Goal: Task Accomplishment & Management: Manage account settings

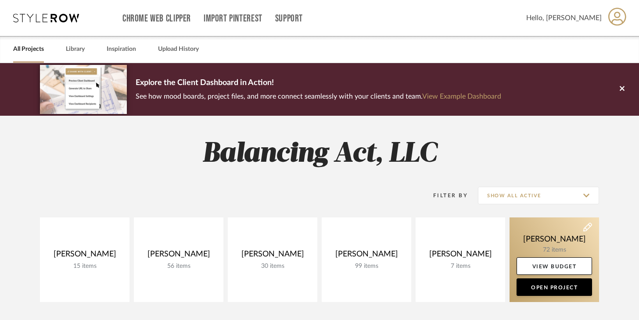
click at [523, 241] on link at bounding box center [553, 260] width 89 height 85
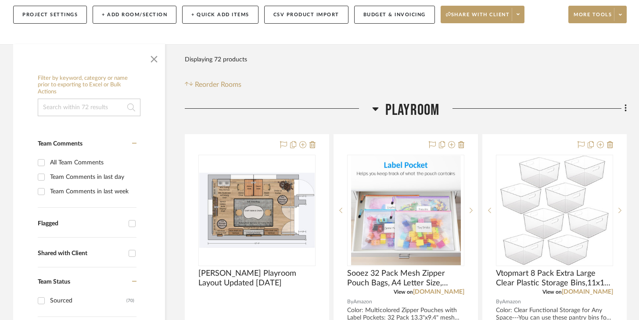
scroll to position [116, 0]
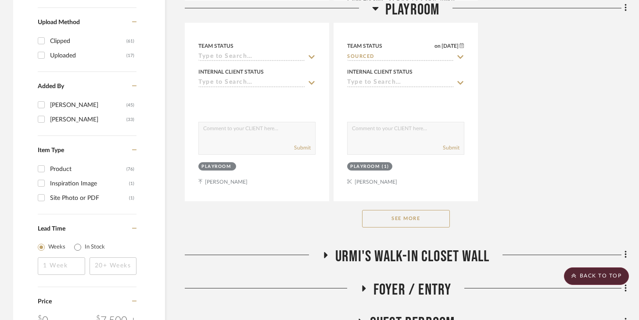
scroll to position [1283, 0]
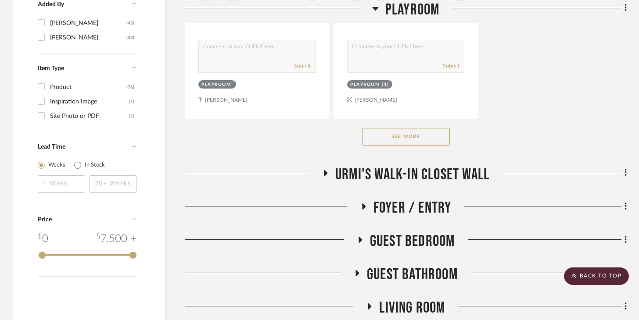
click at [422, 139] on button "See More" at bounding box center [406, 137] width 88 height 18
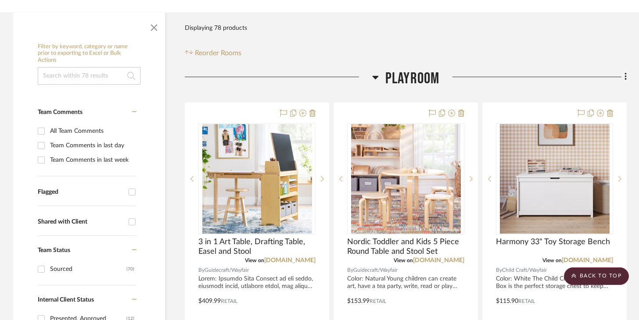
scroll to position [189, 0]
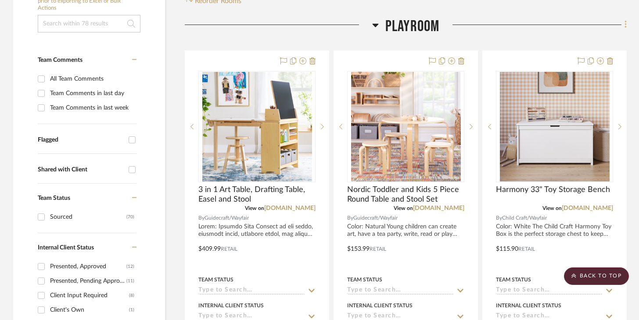
click at [478, 26] on fa-icon at bounding box center [624, 25] width 6 height 14
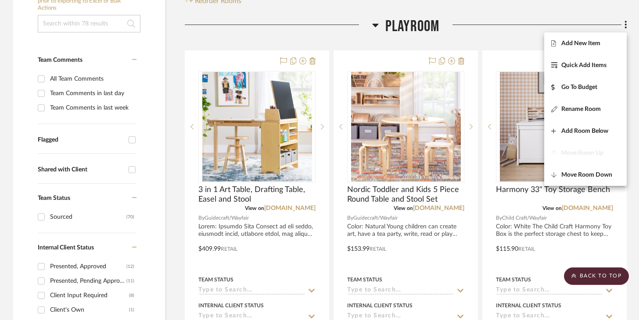
click at [478, 40] on div at bounding box center [319, 160] width 639 height 320
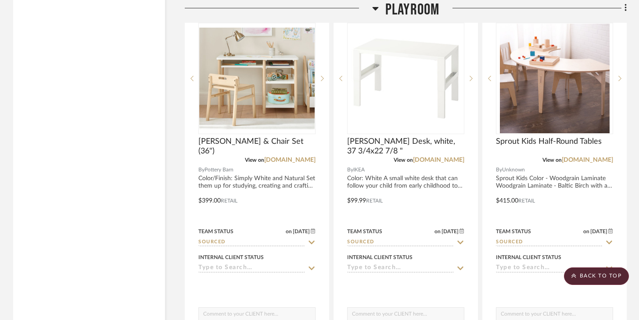
scroll to position [5176, 0]
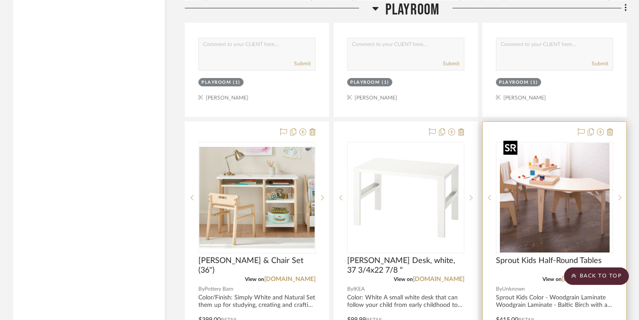
click at [478, 167] on img "0" at bounding box center [555, 198] width 110 height 110
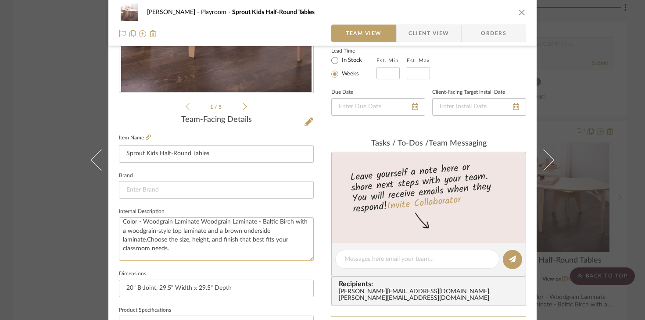
scroll to position [66, 0]
click at [478, 12] on icon "close" at bounding box center [521, 12] width 7 height 7
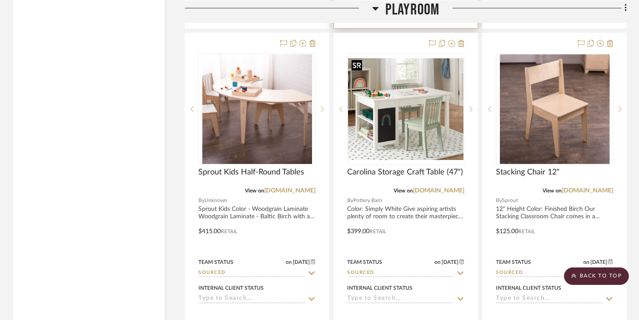
scroll to position [2101, 0]
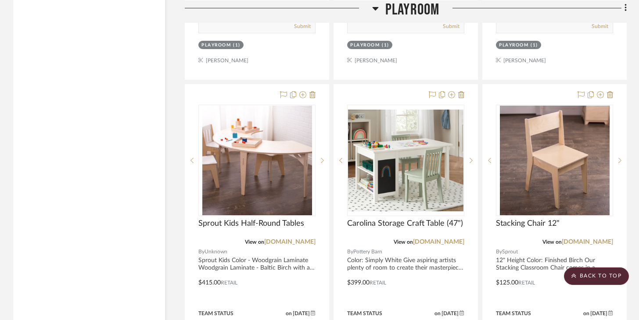
drag, startPoint x: 379, startPoint y: 79, endPoint x: 455, endPoint y: 80, distance: 75.9
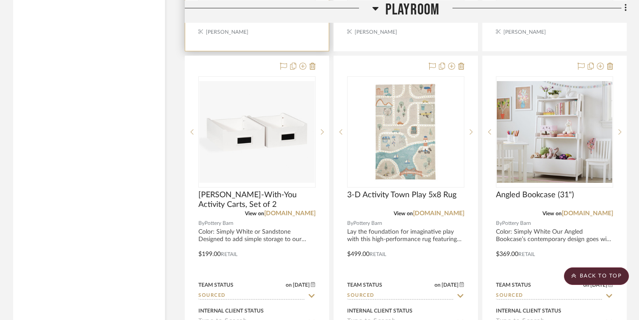
scroll to position [4706, 0]
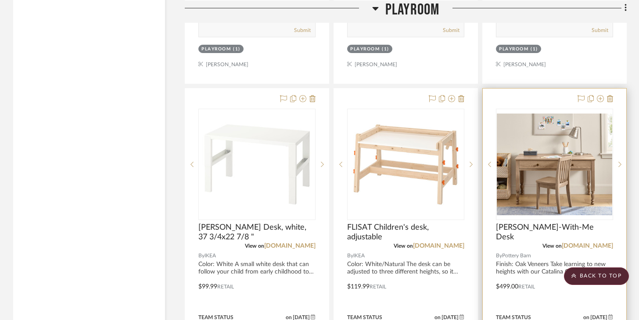
scroll to position [5651, 0]
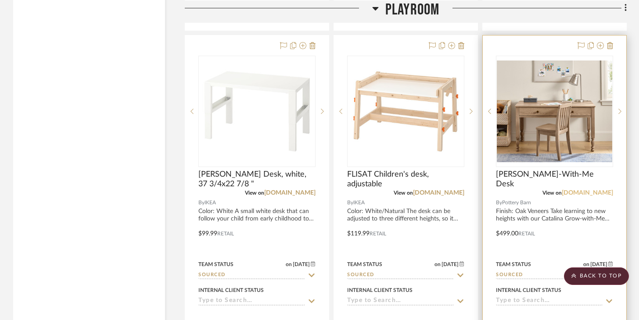
click at [478, 190] on link "[DOMAIN_NAME]" at bounding box center [586, 193] width 51 height 6
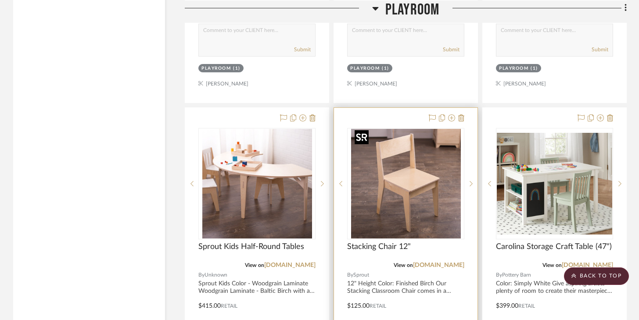
scroll to position [2098, 0]
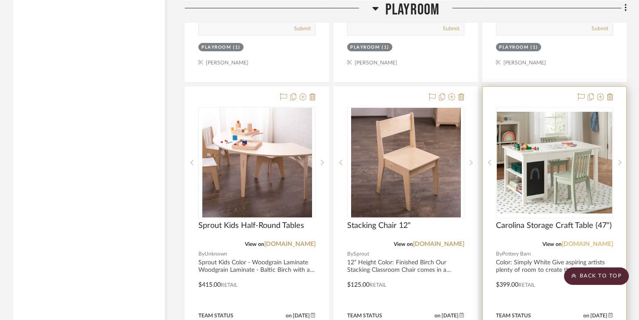
click at [478, 243] on link "[DOMAIN_NAME]" at bounding box center [586, 244] width 51 height 6
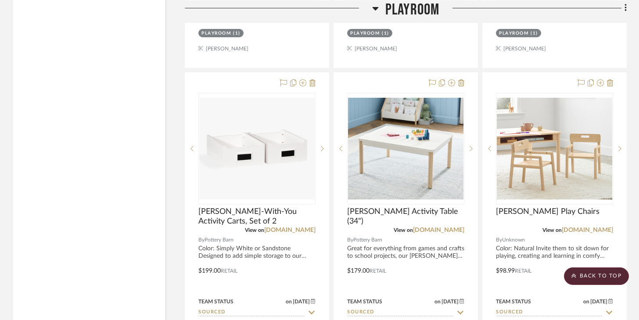
scroll to position [1720, 0]
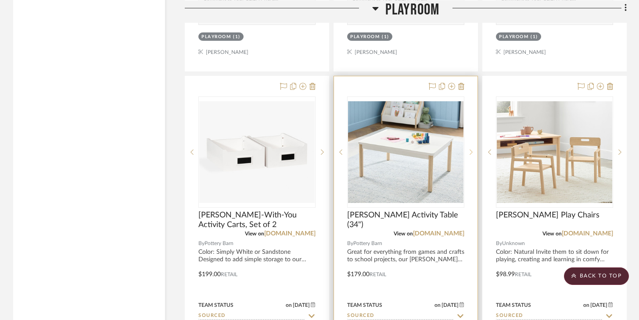
click at [468, 149] on sr-next-btn at bounding box center [470, 152] width 13 height 6
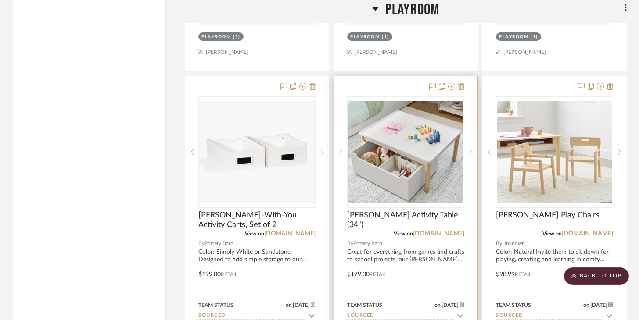
click at [468, 149] on sr-next-btn at bounding box center [470, 152] width 13 height 6
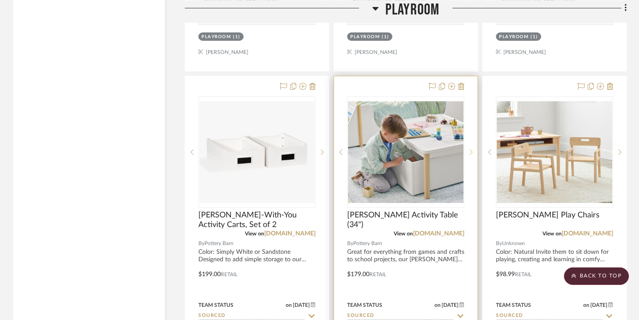
click at [468, 149] on sr-next-btn at bounding box center [470, 152] width 13 height 6
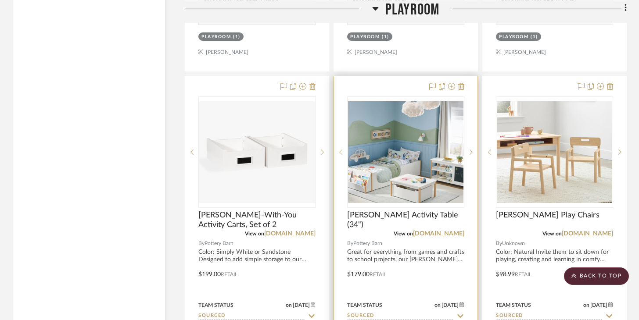
click at [335, 149] on sr-prev-btn at bounding box center [340, 152] width 13 height 6
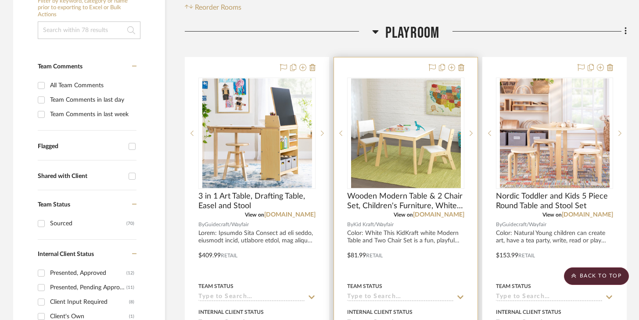
scroll to position [197, 0]
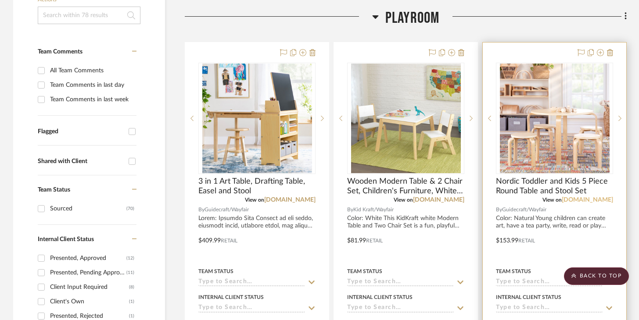
click at [478, 202] on link "[DOMAIN_NAME]" at bounding box center [586, 200] width 51 height 6
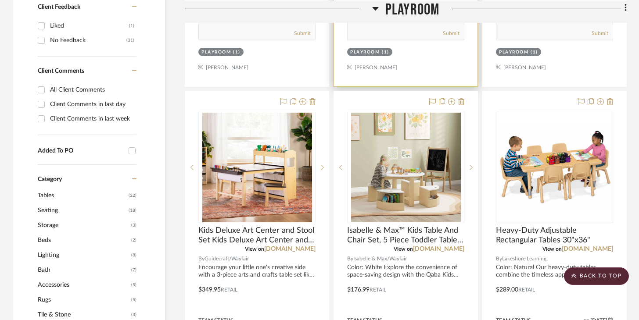
scroll to position [540, 0]
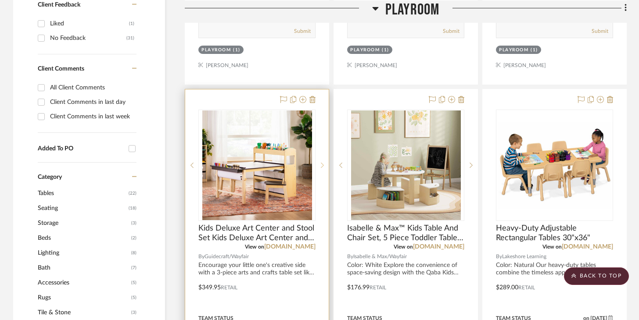
click at [324, 161] on div at bounding box center [321, 165] width 13 height 111
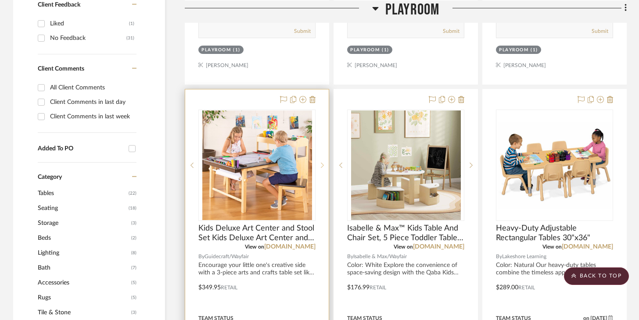
click at [324, 161] on div at bounding box center [321, 165] width 13 height 111
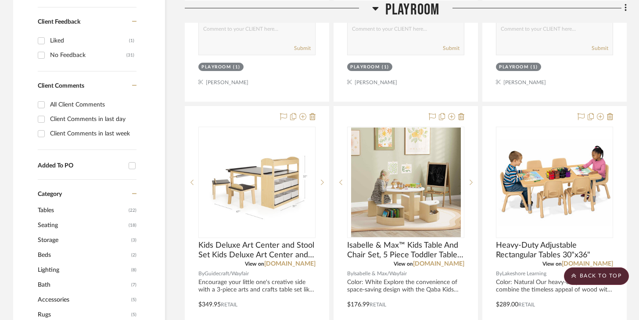
scroll to position [515, 0]
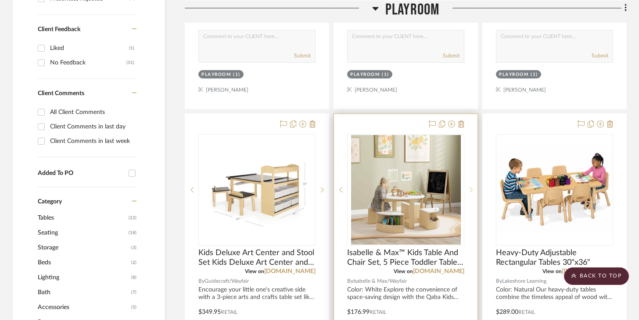
click at [468, 189] on sr-next-btn at bounding box center [470, 190] width 13 height 6
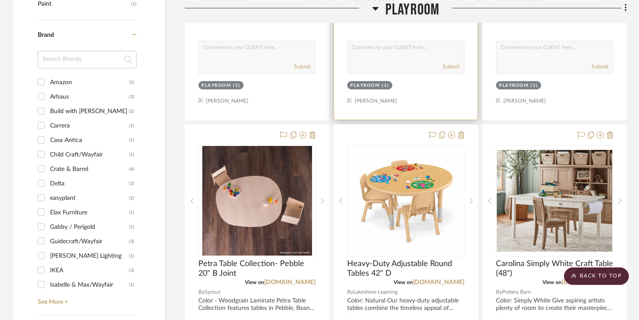
scroll to position [916, 0]
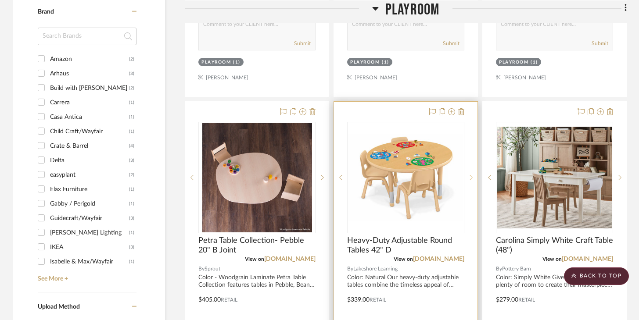
click at [469, 176] on icon at bounding box center [470, 178] width 3 height 6
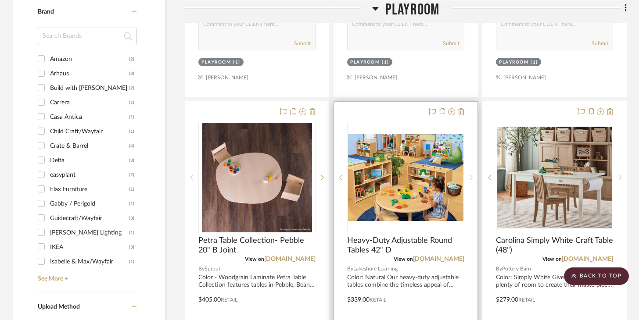
click at [469, 176] on icon at bounding box center [470, 178] width 3 height 6
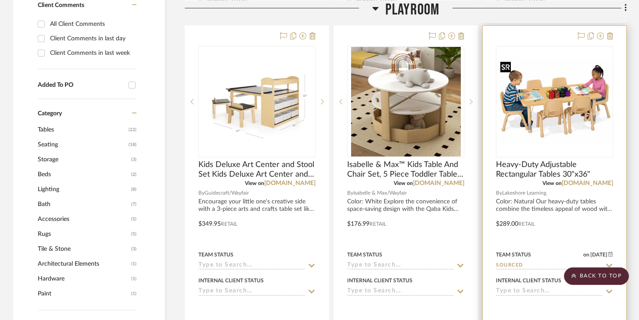
scroll to position [603, 0]
click at [478, 36] on icon at bounding box center [610, 35] width 6 height 7
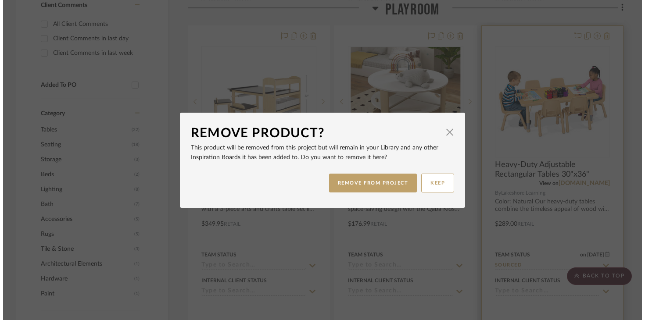
scroll to position [0, 0]
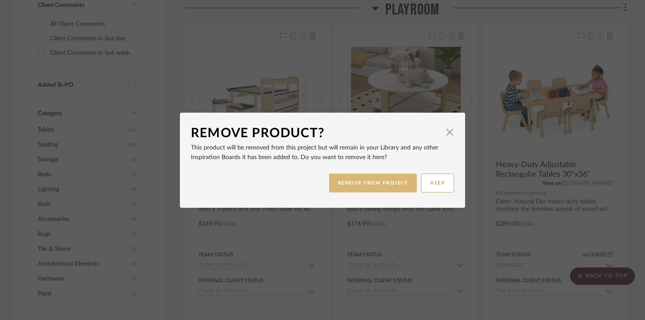
click at [401, 180] on button "REMOVE FROM PROJECT" at bounding box center [373, 183] width 88 height 19
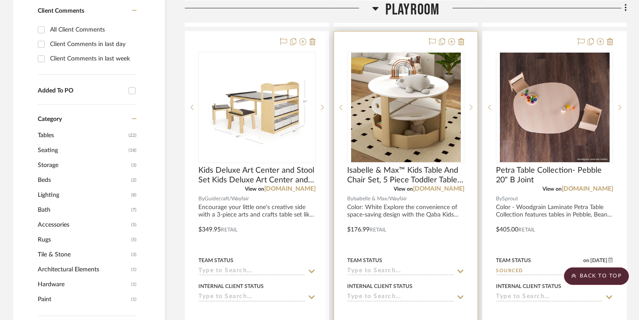
scroll to position [564, 0]
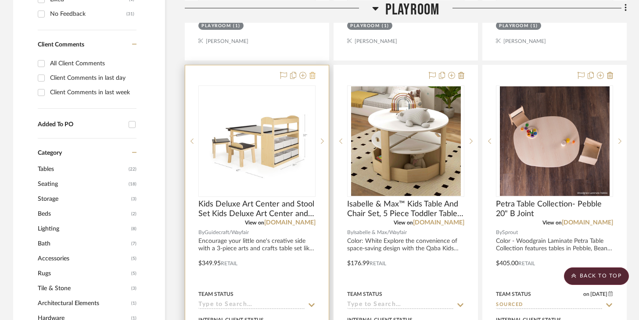
click at [312, 74] on icon at bounding box center [312, 75] width 6 height 7
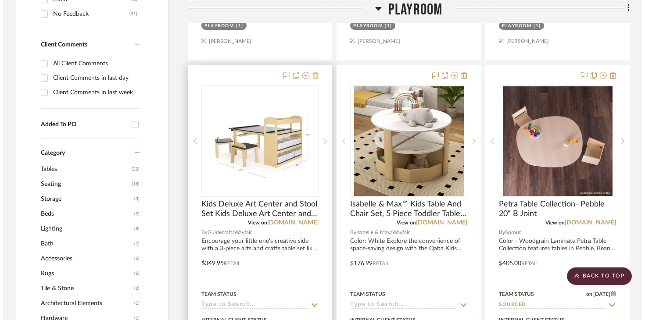
scroll to position [0, 0]
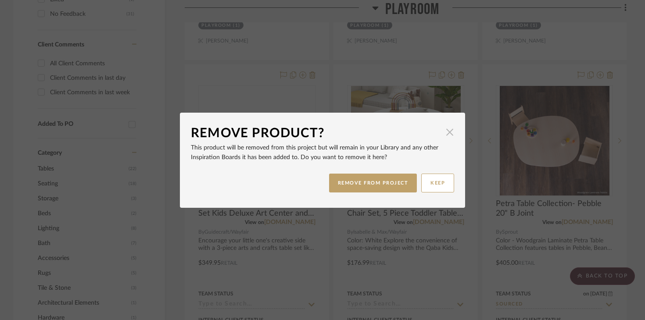
click at [446, 132] on span "button" at bounding box center [450, 133] width 18 height 18
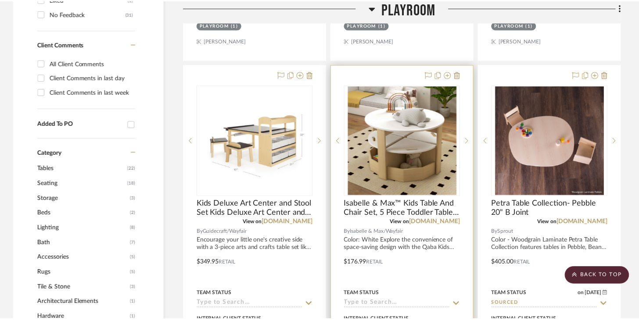
scroll to position [564, 0]
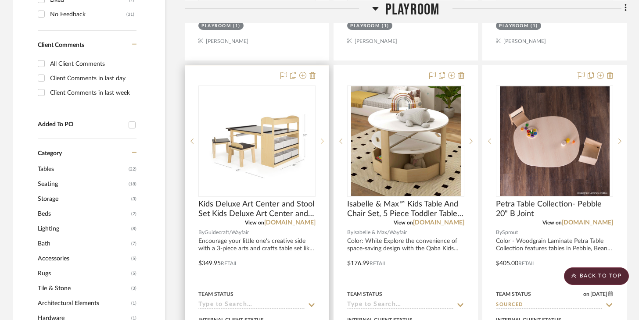
click at [320, 140] on sr-next-btn at bounding box center [321, 141] width 13 height 6
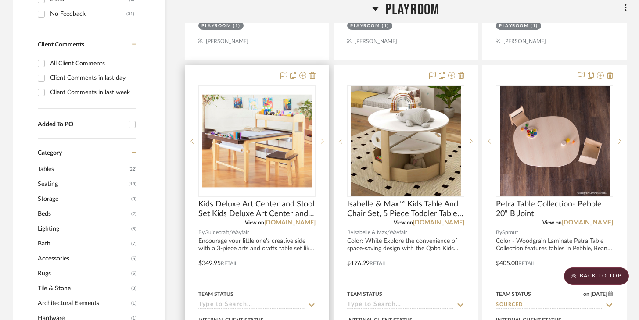
click at [320, 140] on sr-next-btn at bounding box center [321, 141] width 13 height 6
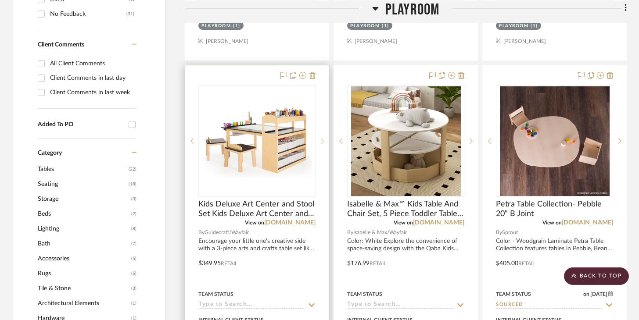
click at [320, 140] on sr-next-btn at bounding box center [321, 141] width 13 height 6
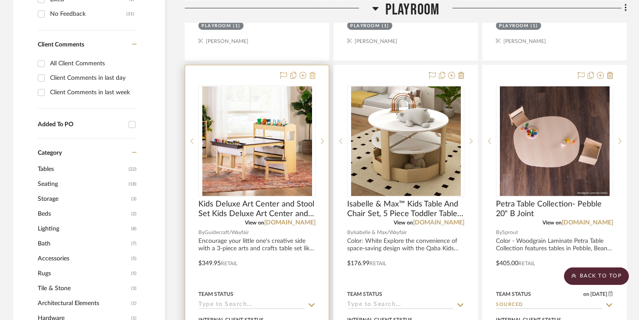
click at [310, 78] on icon at bounding box center [312, 75] width 6 height 7
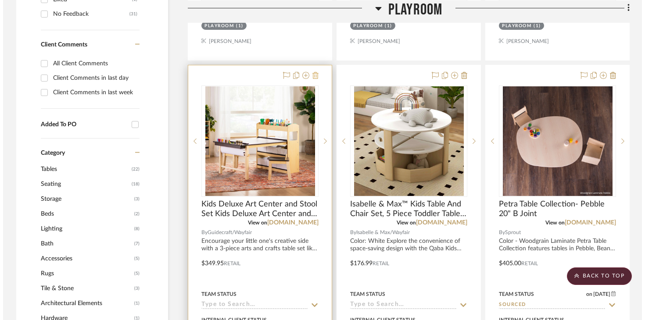
scroll to position [0, 0]
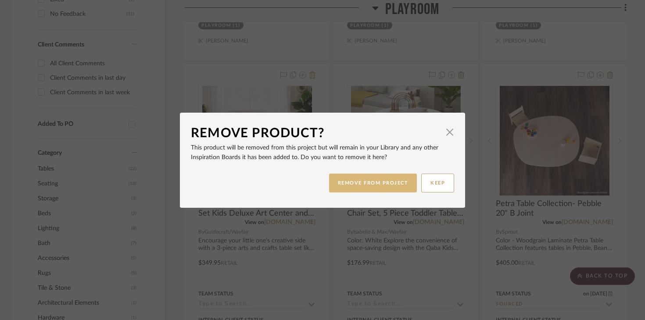
click at [389, 180] on button "REMOVE FROM PROJECT" at bounding box center [373, 183] width 88 height 19
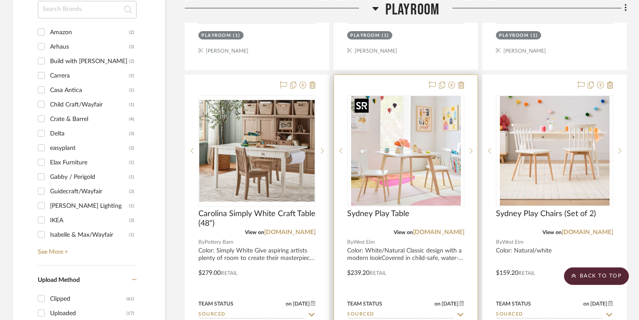
scroll to position [982, 0]
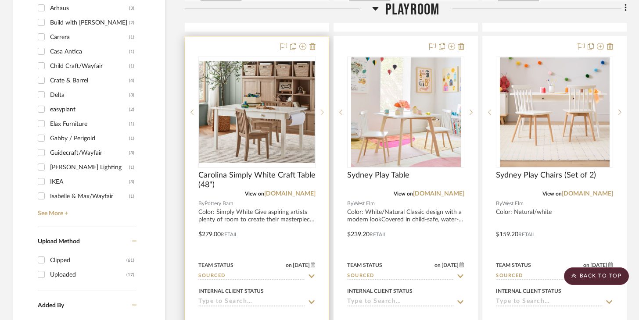
click at [324, 112] on sr-next-btn at bounding box center [321, 112] width 13 height 6
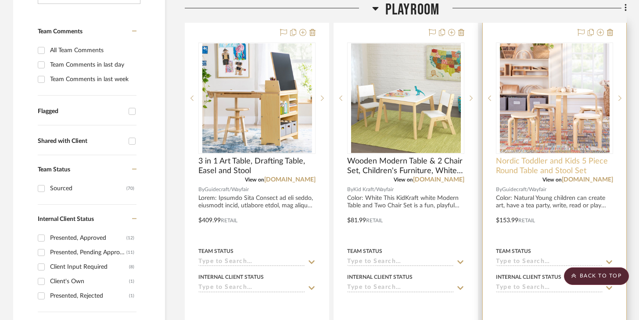
scroll to position [176, 0]
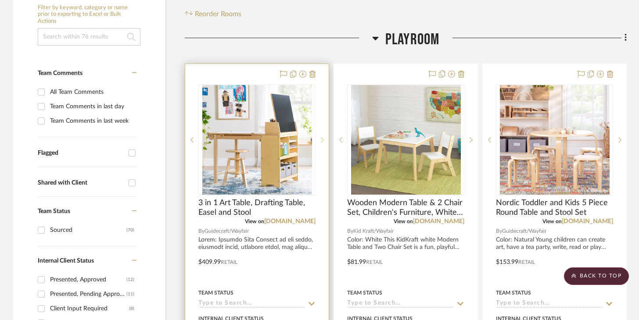
click at [324, 138] on sr-next-btn at bounding box center [321, 140] width 13 height 6
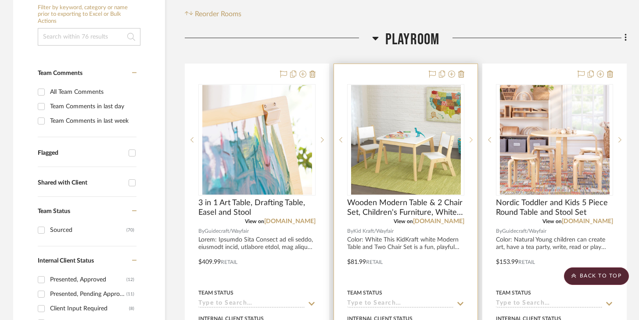
click at [468, 139] on sr-next-btn at bounding box center [470, 140] width 13 height 6
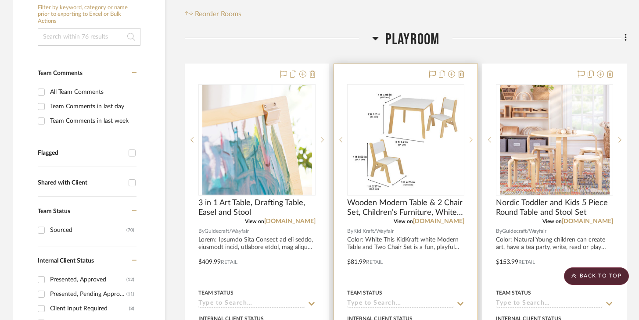
click at [468, 139] on sr-next-btn at bounding box center [470, 140] width 13 height 6
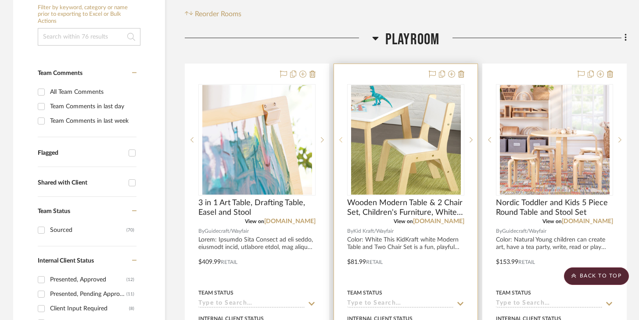
click at [343, 139] on sr-prev-btn at bounding box center [340, 140] width 13 height 6
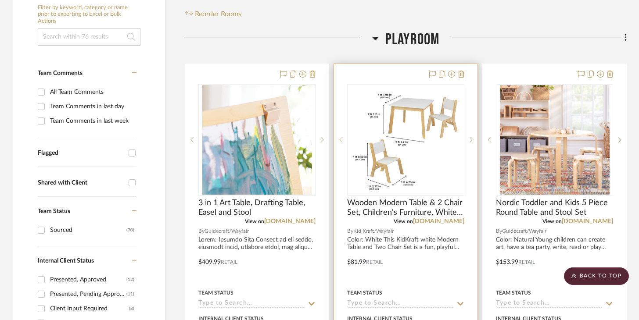
click at [343, 139] on sr-prev-btn at bounding box center [340, 140] width 13 height 6
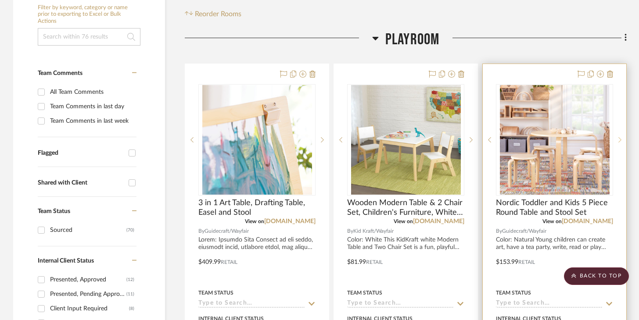
click at [478, 142] on icon at bounding box center [619, 140] width 3 height 6
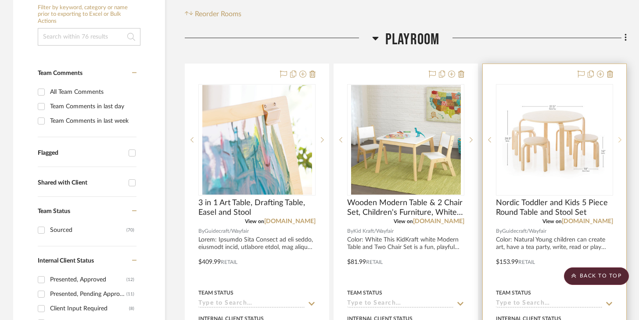
click at [478, 142] on icon at bounding box center [619, 140] width 3 height 6
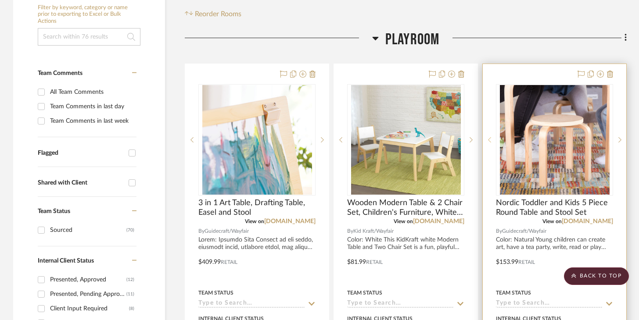
click at [478, 142] on sr-prev-btn at bounding box center [488, 140] width 13 height 6
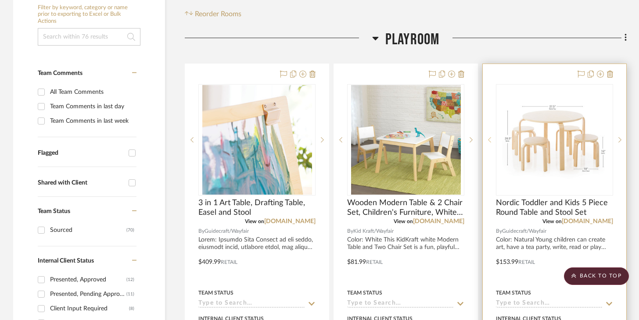
click at [478, 142] on sr-prev-btn at bounding box center [488, 140] width 13 height 6
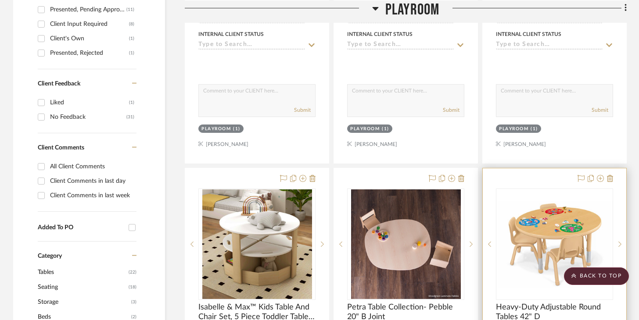
scroll to position [597, 0]
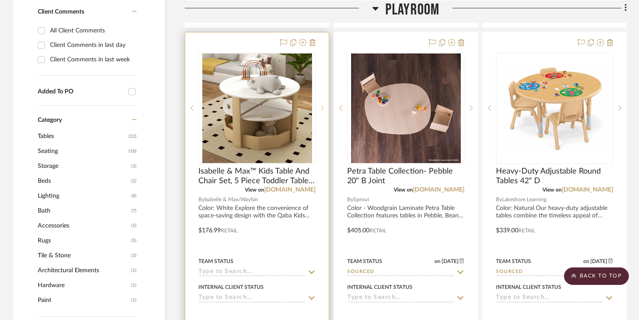
click at [321, 105] on icon at bounding box center [322, 108] width 3 height 6
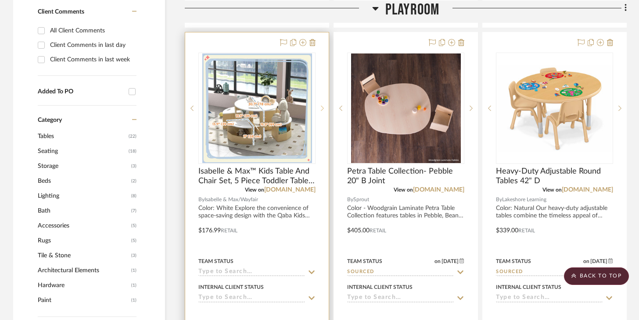
click at [321, 105] on icon at bounding box center [322, 108] width 3 height 6
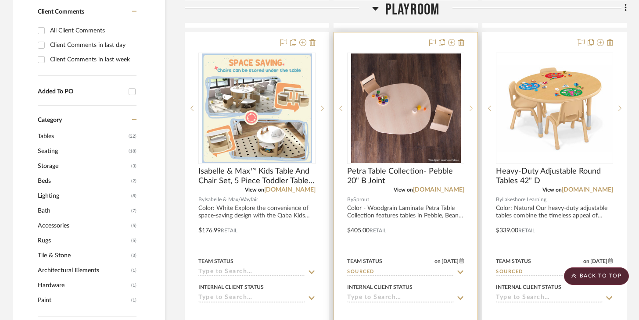
click at [474, 113] on div at bounding box center [470, 108] width 13 height 111
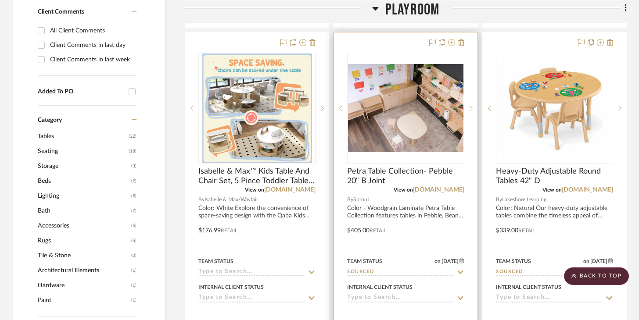
click at [474, 113] on div at bounding box center [470, 108] width 13 height 111
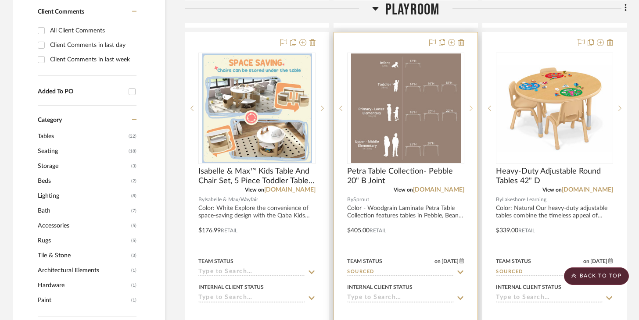
click at [474, 113] on div at bounding box center [470, 108] width 13 height 111
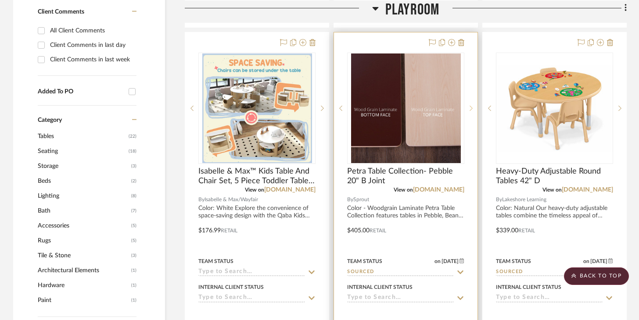
click at [474, 113] on div at bounding box center [470, 108] width 13 height 111
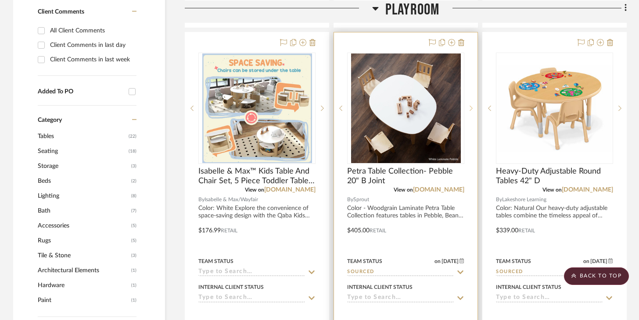
click at [474, 113] on div at bounding box center [470, 108] width 13 height 111
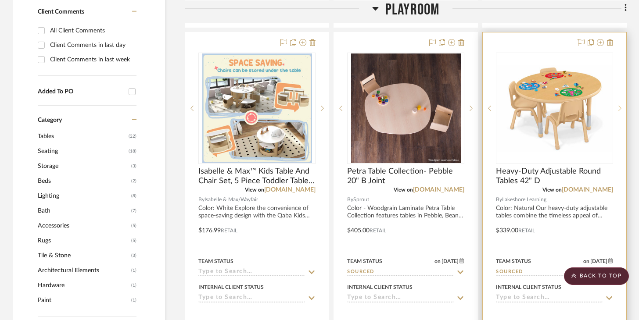
click at [478, 104] on div at bounding box center [619, 108] width 13 height 111
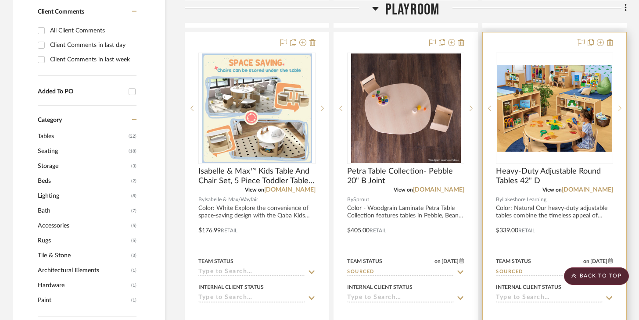
click at [478, 104] on div at bounding box center [619, 108] width 13 height 111
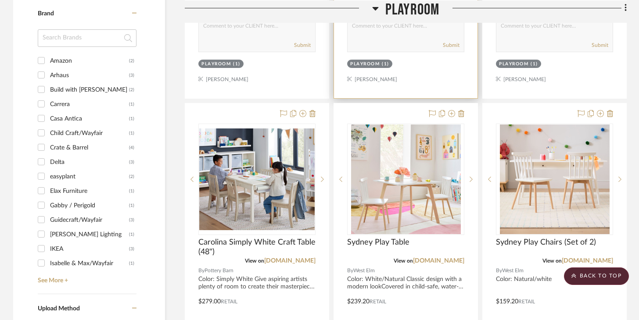
scroll to position [962, 0]
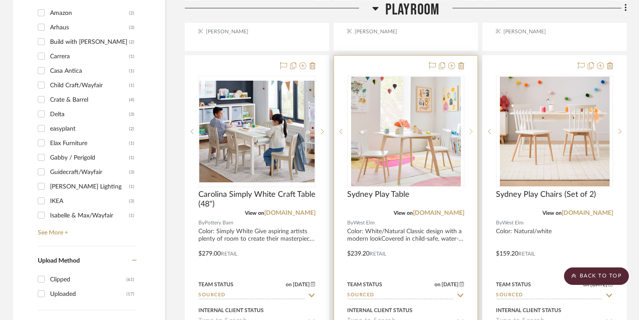
click at [471, 133] on icon at bounding box center [470, 132] width 3 height 6
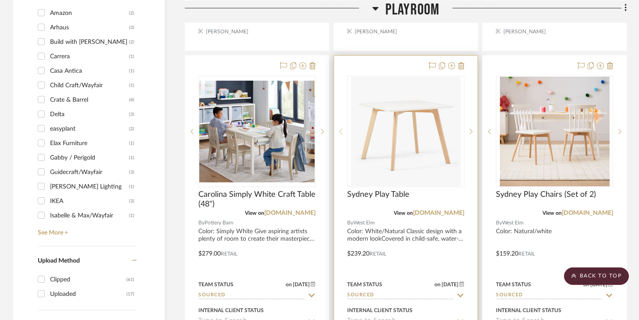
click at [342, 130] on icon at bounding box center [340, 132] width 3 height 6
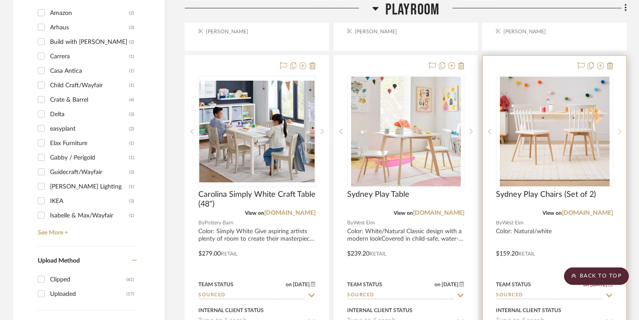
click at [478, 132] on sr-next-btn at bounding box center [619, 132] width 13 height 6
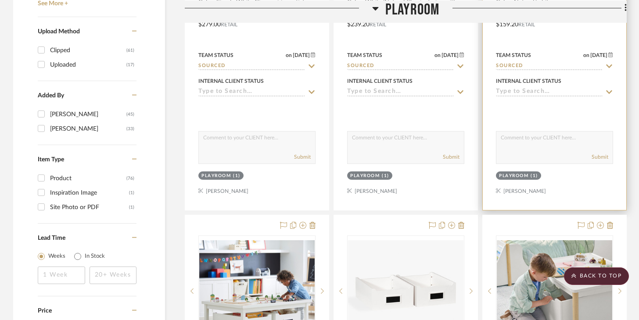
scroll to position [1361, 0]
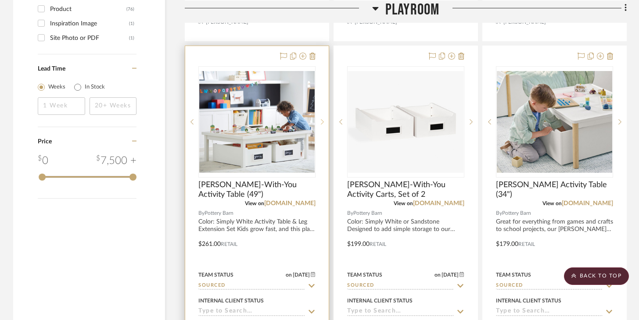
click at [325, 121] on sr-next-btn at bounding box center [321, 122] width 13 height 6
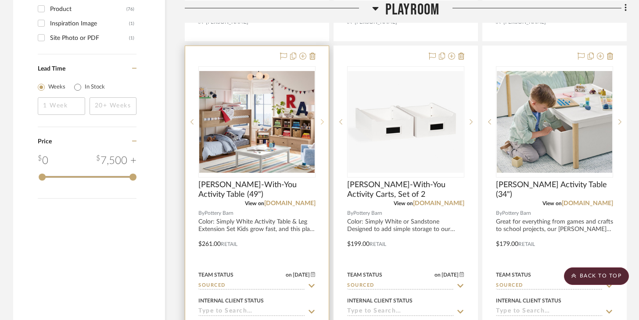
click at [325, 121] on sr-next-btn at bounding box center [321, 122] width 13 height 6
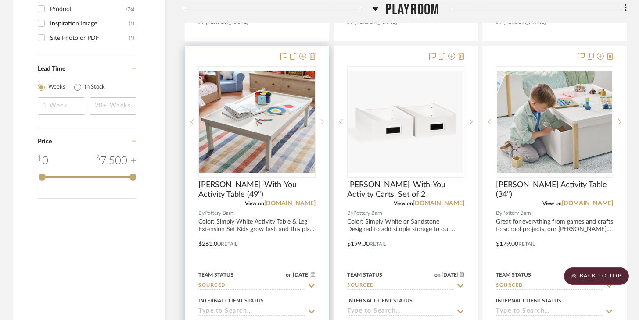
click at [325, 121] on sr-next-btn at bounding box center [321, 122] width 13 height 6
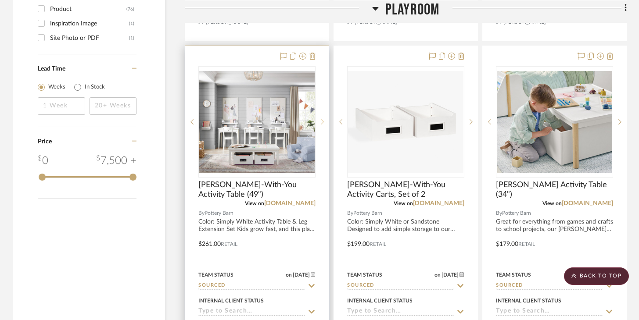
click at [325, 121] on sr-next-btn at bounding box center [321, 122] width 13 height 6
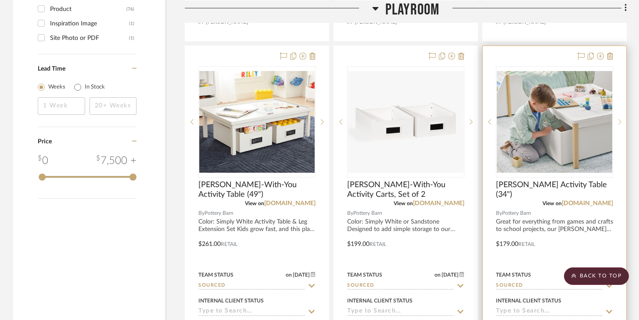
click at [478, 121] on sr-next-btn at bounding box center [619, 122] width 13 height 6
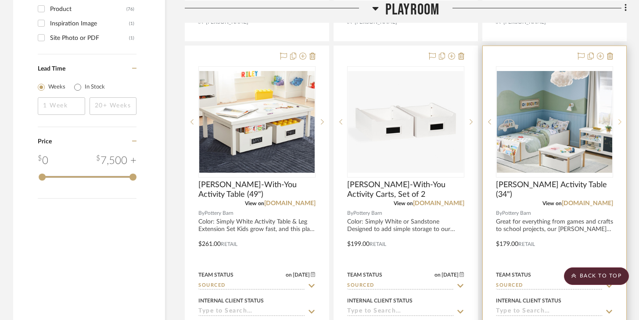
click at [478, 121] on sr-next-btn at bounding box center [619, 122] width 13 height 6
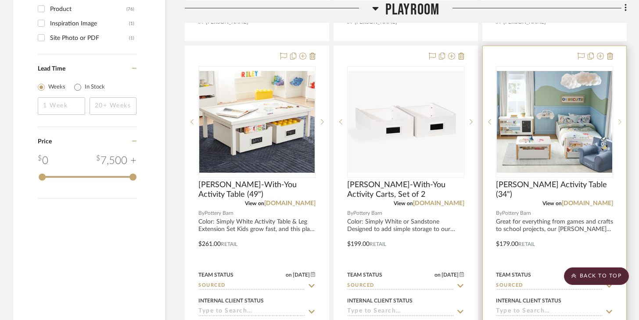
click at [478, 121] on sr-next-btn at bounding box center [619, 122] width 13 height 6
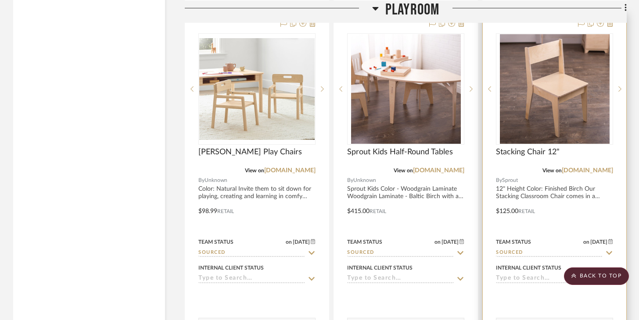
scroll to position [1790, 0]
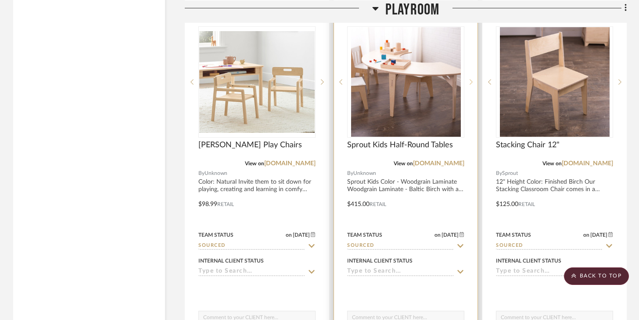
click at [472, 79] on icon at bounding box center [470, 81] width 3 height 5
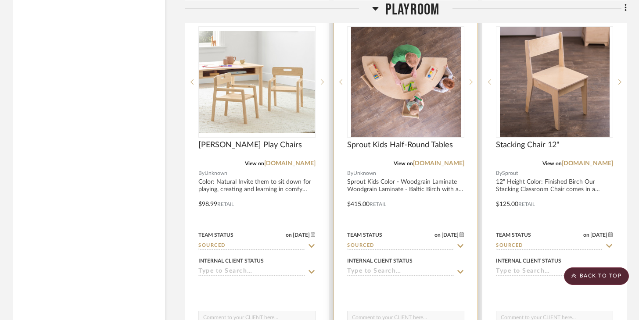
click at [472, 79] on icon at bounding box center [470, 81] width 3 height 5
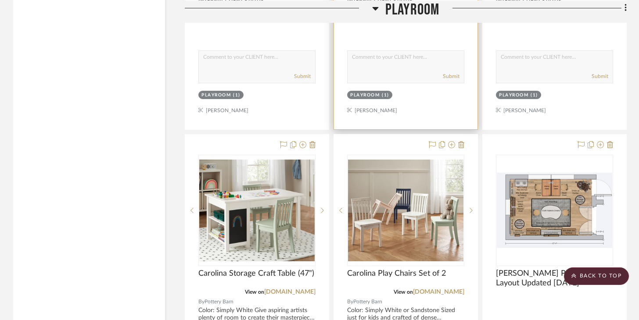
scroll to position [2099, 0]
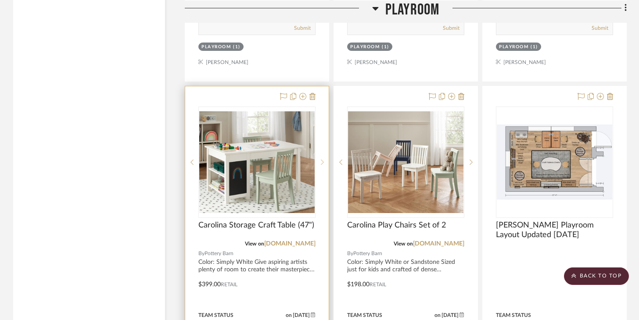
click at [324, 162] on sr-next-btn at bounding box center [321, 162] width 13 height 6
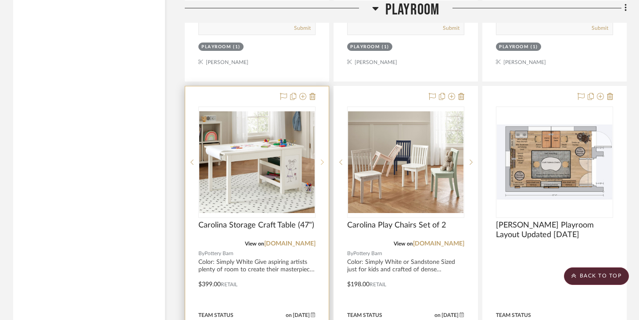
click at [324, 162] on sr-next-btn at bounding box center [321, 162] width 13 height 6
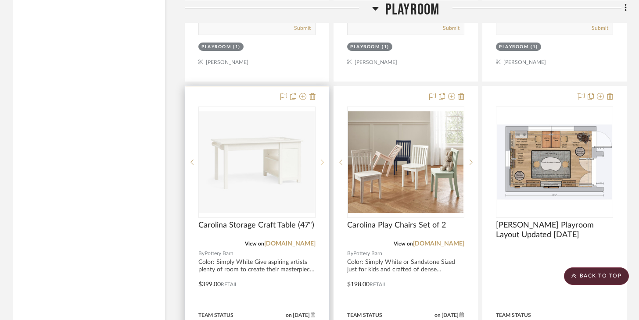
click at [324, 162] on sr-next-btn at bounding box center [321, 162] width 13 height 6
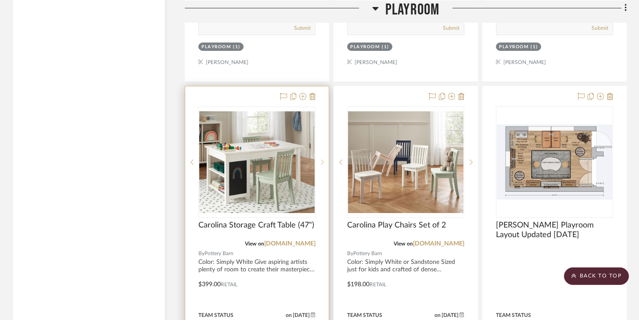
click at [324, 162] on sr-next-btn at bounding box center [321, 162] width 13 height 6
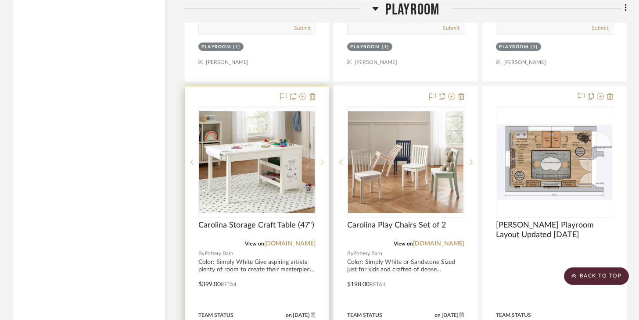
click at [324, 162] on sr-next-btn at bounding box center [321, 162] width 13 height 6
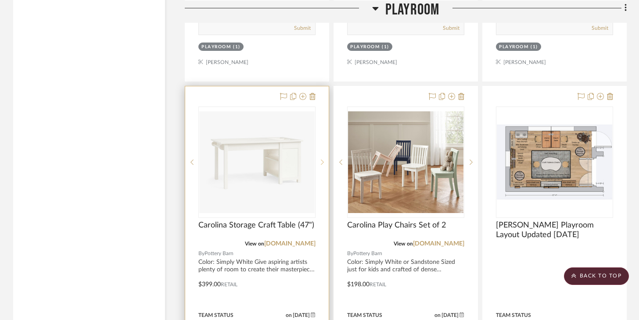
click at [323, 164] on div at bounding box center [321, 162] width 13 height 111
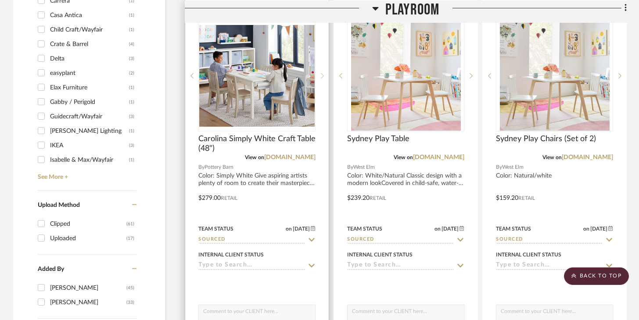
scroll to position [1015, 0]
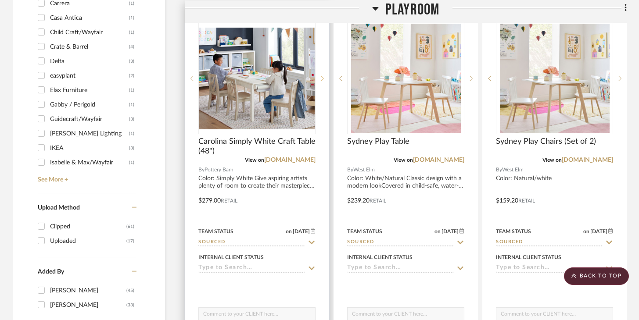
click at [324, 84] on div at bounding box center [321, 78] width 13 height 111
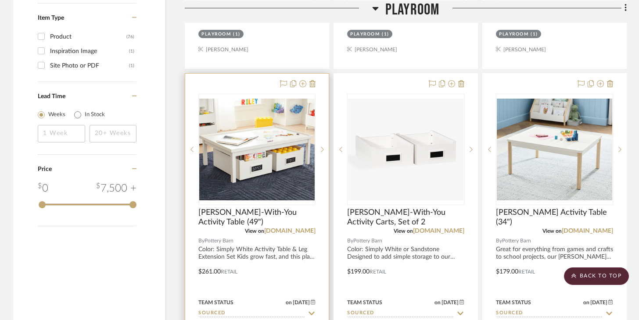
scroll to position [1343, 0]
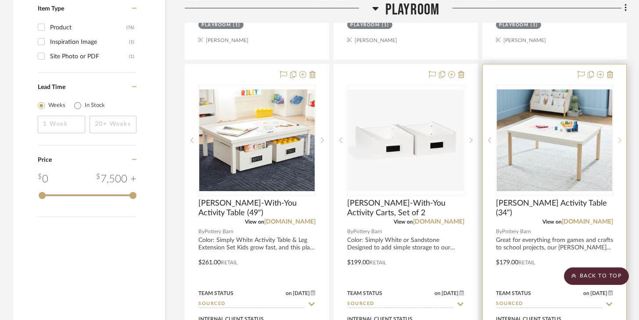
click at [478, 140] on sr-next-btn at bounding box center [619, 140] width 13 height 6
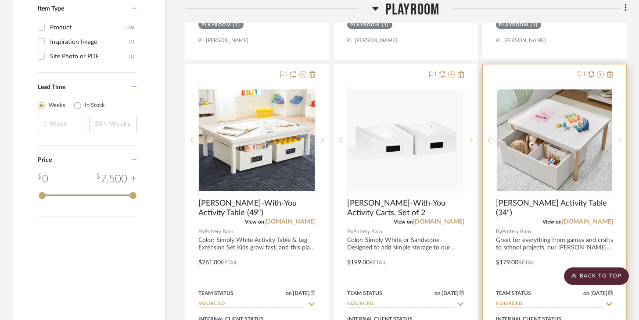
click at [478, 140] on sr-next-btn at bounding box center [619, 140] width 13 height 6
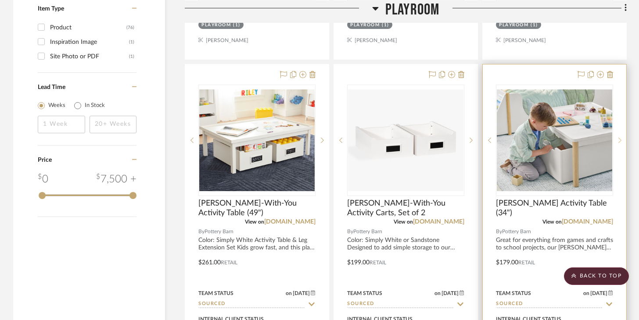
click at [478, 140] on sr-next-btn at bounding box center [619, 140] width 13 height 6
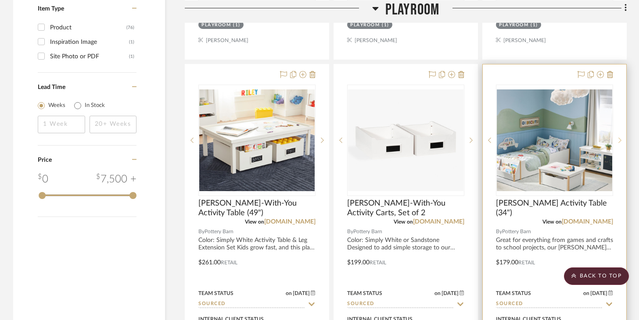
click at [478, 140] on sr-next-btn at bounding box center [619, 140] width 13 height 6
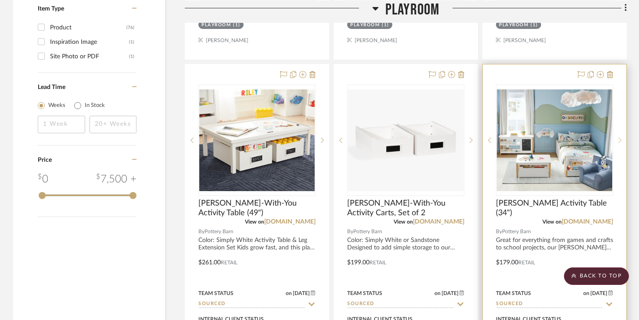
click at [478, 140] on sr-next-btn at bounding box center [619, 140] width 13 height 6
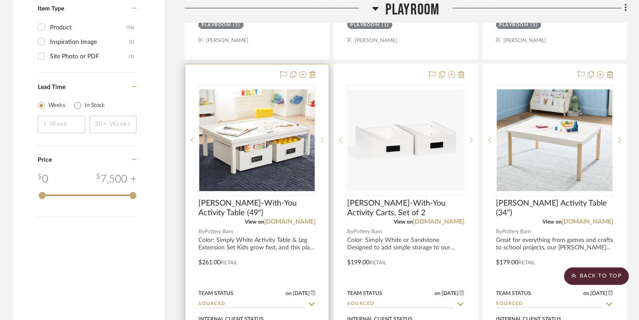
click at [322, 143] on div at bounding box center [321, 140] width 13 height 111
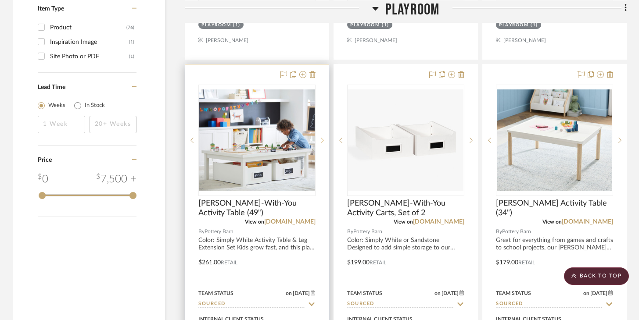
click at [322, 143] on div at bounding box center [321, 140] width 13 height 111
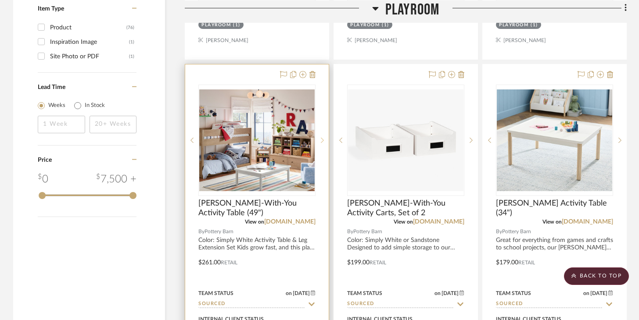
click at [322, 143] on div at bounding box center [321, 140] width 13 height 111
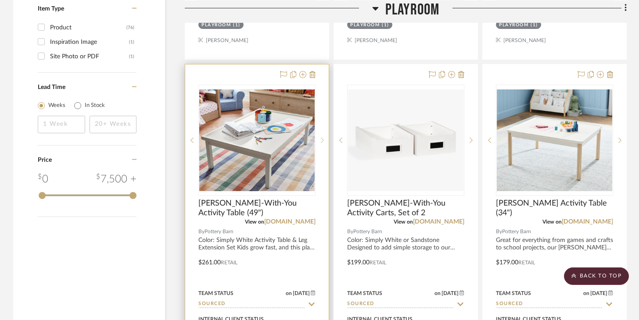
click at [322, 143] on div at bounding box center [321, 140] width 13 height 111
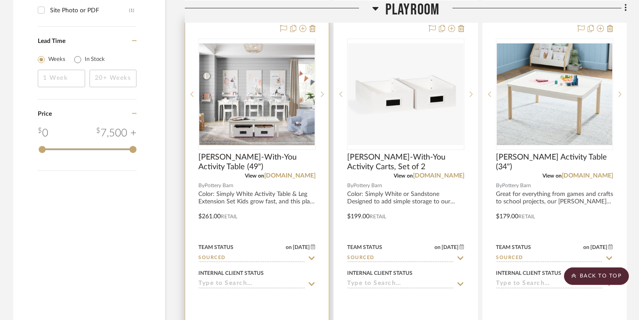
scroll to position [1389, 0]
click at [279, 121] on img "3" at bounding box center [256, 94] width 115 height 102
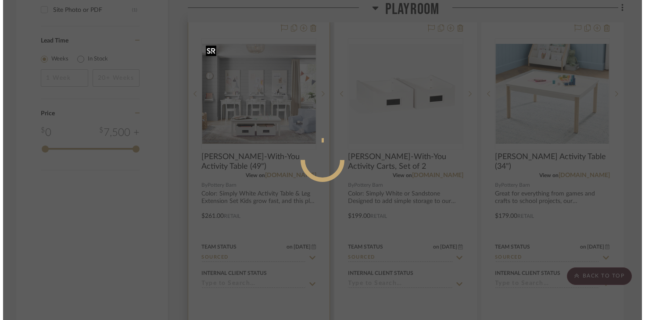
scroll to position [0, 0]
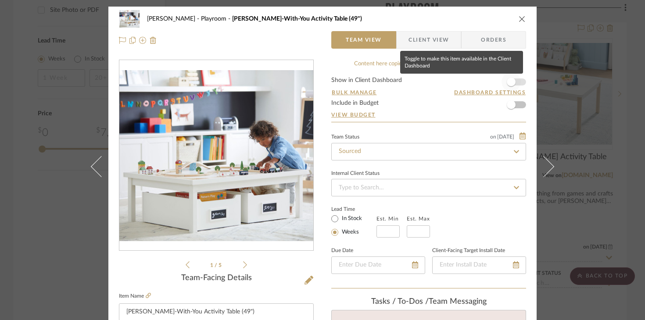
click at [478, 83] on span "button" at bounding box center [511, 82] width 9 height 9
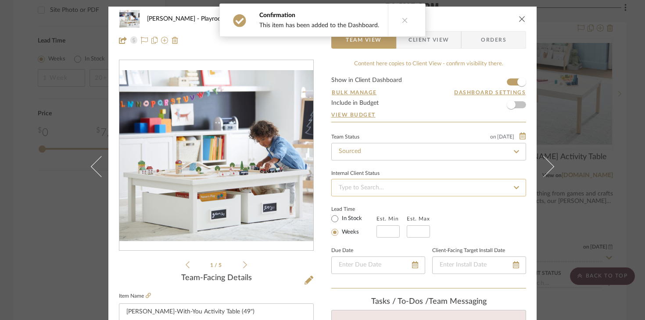
click at [418, 189] on input at bounding box center [428, 188] width 195 height 18
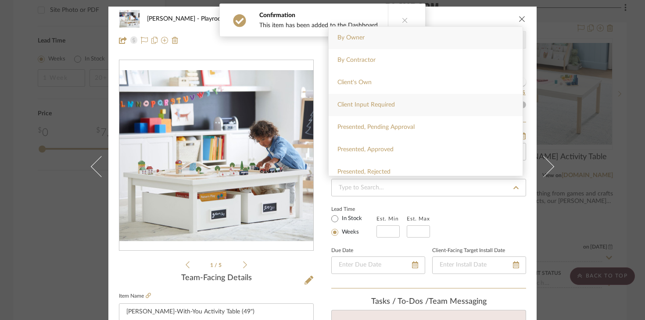
click at [398, 109] on div "Client Input Required" at bounding box center [426, 105] width 194 height 22
type input "9/1/2025"
type input "Client Input Required"
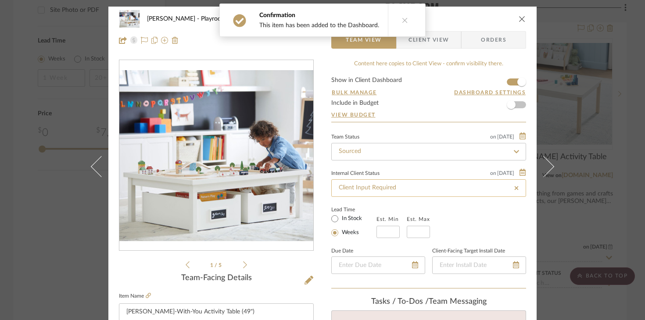
type input "9/1/2025"
type input "Client Input Required"
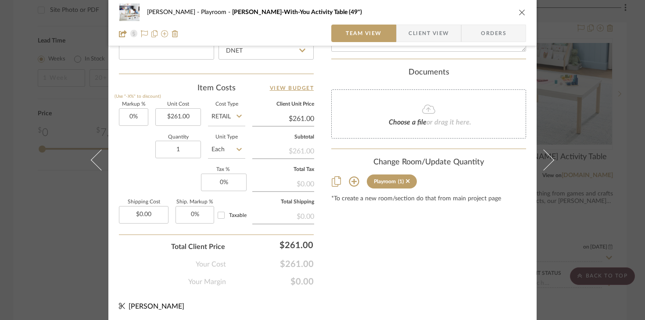
scroll to position [495, 0]
click at [478, 217] on div "Urmi Rodrigues Playroom Carolina Grow-With-You Activity Table (49") Team View C…" at bounding box center [322, 160] width 645 height 320
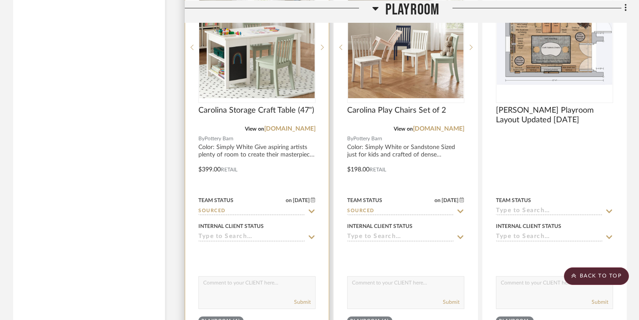
scroll to position [2215, 0]
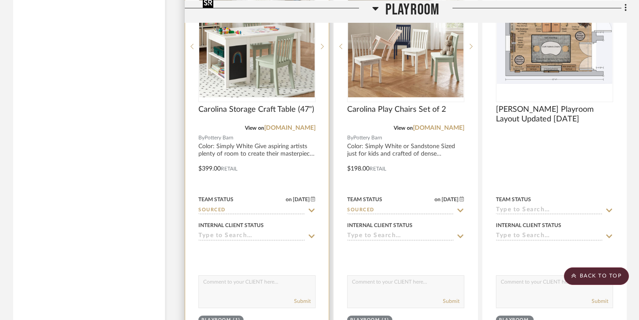
click at [268, 88] on img "0" at bounding box center [256, 47] width 115 height 102
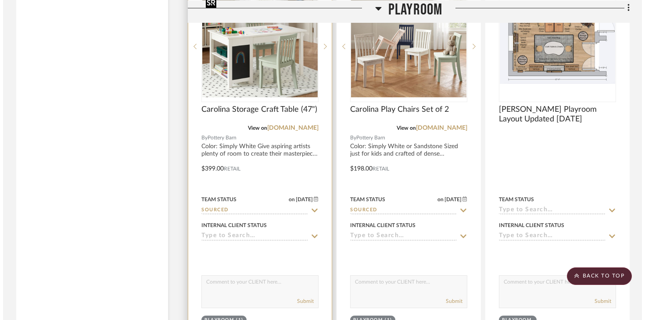
scroll to position [0, 0]
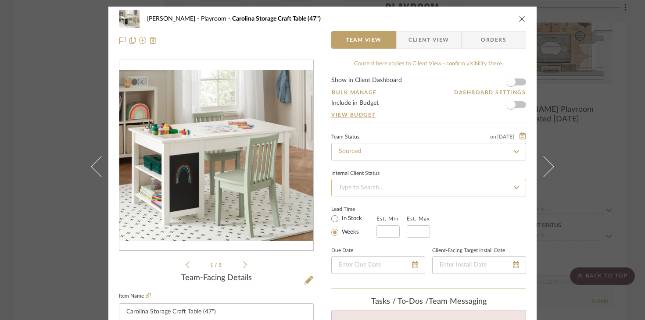
click at [403, 193] on input at bounding box center [428, 188] width 195 height 18
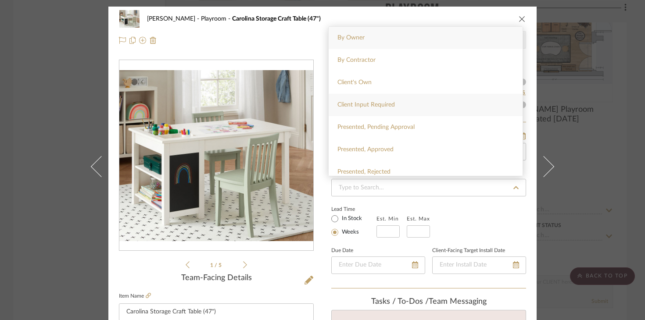
click at [389, 109] on div "Client Input Required" at bounding box center [426, 105] width 194 height 22
type input "9/1/2025"
type input "Client Input Required"
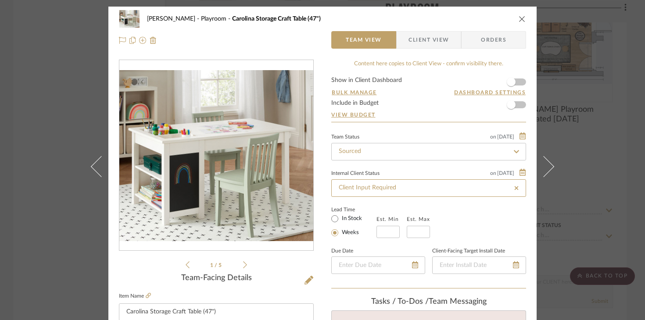
type input "9/1/2025"
type input "Client Input Required"
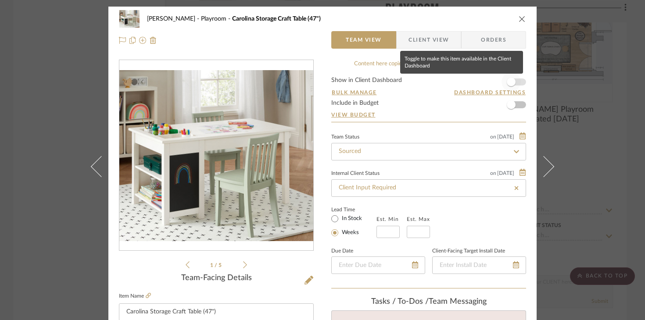
click at [478, 84] on span "button" at bounding box center [510, 81] width 19 height 19
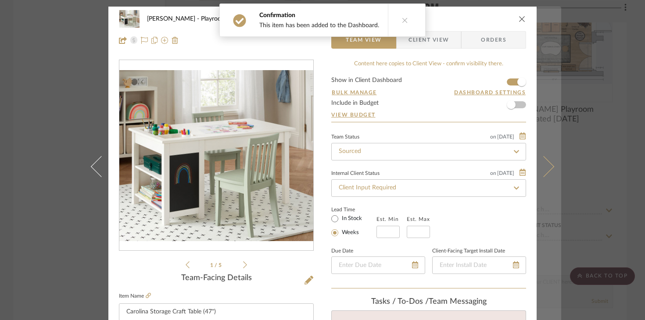
click at [478, 61] on button at bounding box center [548, 167] width 25 height 320
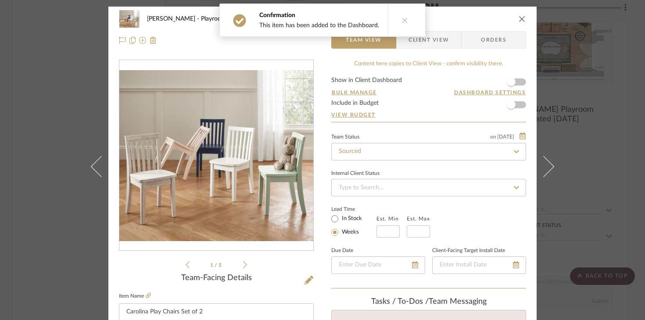
click at [478, 20] on div "Urmi Rodrigues Playroom Carolina Play Chairs Set of 2 Team View Client View Ord…" at bounding box center [322, 30] width 428 height 46
click at [478, 18] on icon "close" at bounding box center [521, 18] width 7 height 7
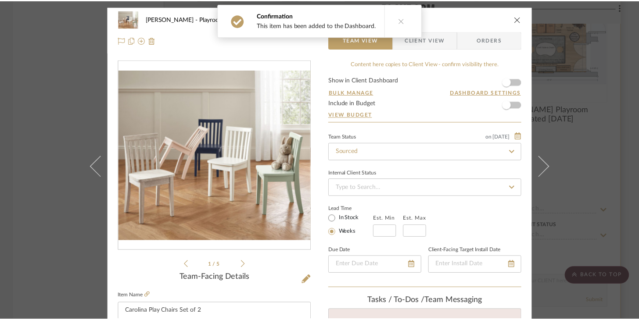
scroll to position [2215, 0]
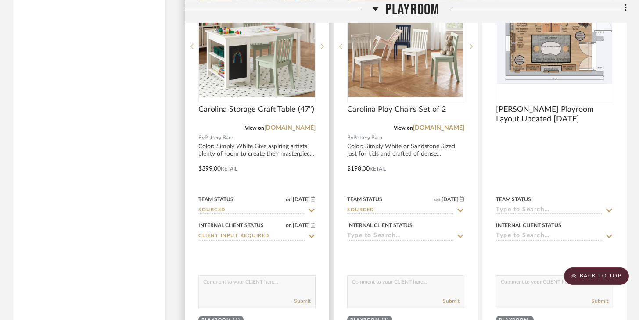
click at [263, 279] on textarea at bounding box center [257, 284] width 116 height 17
type textarea "Great option for Craft Table, Carolina Chairs pictured to match. Love the Funct…"
click at [300, 297] on button "Submit" at bounding box center [302, 301] width 17 height 8
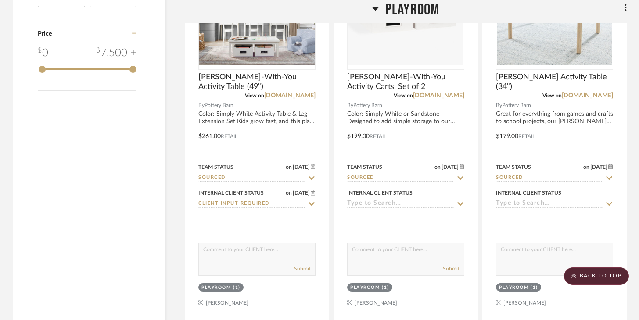
scroll to position [1539, 0]
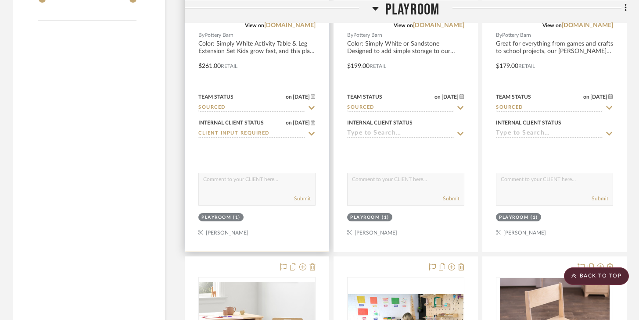
click at [279, 186] on textarea at bounding box center [257, 181] width 116 height 17
click at [205, 179] on textarea "This grows with your child so it has adjustable" at bounding box center [257, 181] width 116 height 17
click at [204, 179] on textarea "This grows with your child so it has adjustable" at bounding box center [257, 181] width 116 height 17
click at [298, 187] on textarea "Option for Craft Table and Chairs. This grows with your child so it has adjusta…" at bounding box center [257, 181] width 116 height 17
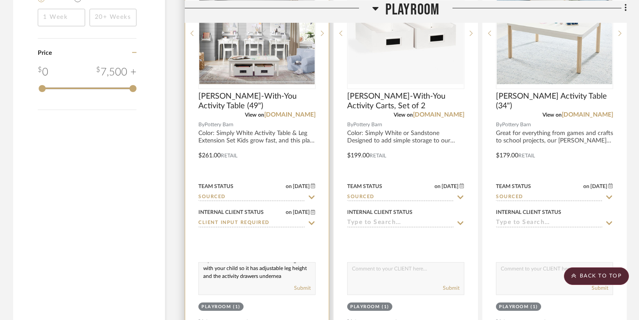
scroll to position [16, 0]
type textarea "Option for Craft Table and Chairs. This grows with your child so it has adjusta…"
click at [304, 288] on button "Submit" at bounding box center [302, 288] width 17 height 8
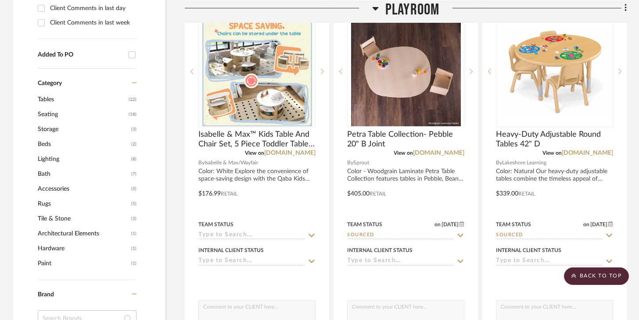
scroll to position [632, 0]
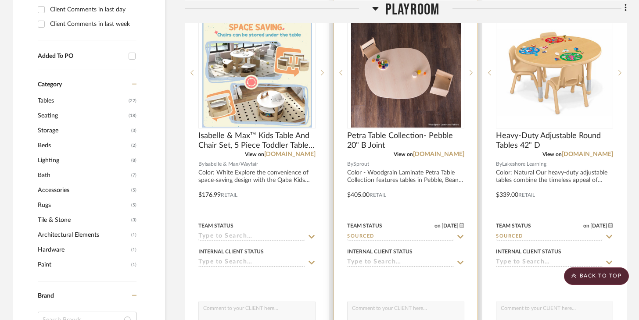
click at [405, 261] on input at bounding box center [400, 263] width 107 height 8
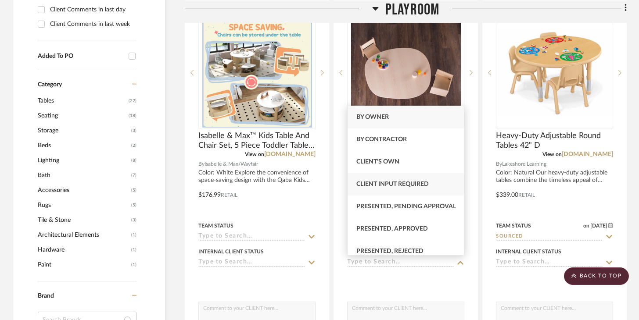
click at [401, 186] on span "Client Input Required" at bounding box center [392, 184] width 72 height 6
type input "9/1/2025"
type input "Client Input Required"
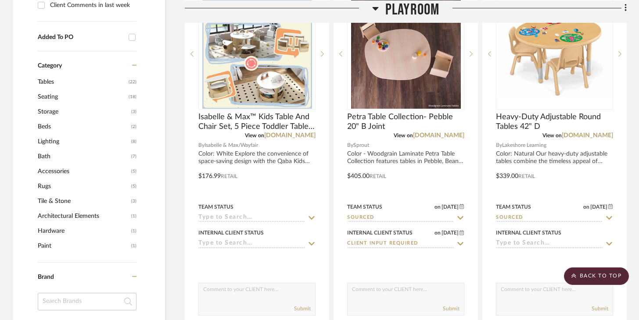
scroll to position [765, 0]
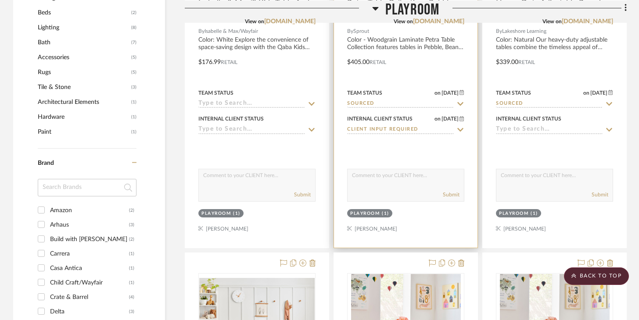
click at [401, 190] on div "Submit" at bounding box center [405, 195] width 116 height 12
click at [401, 177] on textarea at bounding box center [405, 177] width 116 height 17
type textarea "O"
type textarea "Another option for Craft Table and Chairs"
click at [452, 194] on button "Submit" at bounding box center [451, 195] width 17 height 8
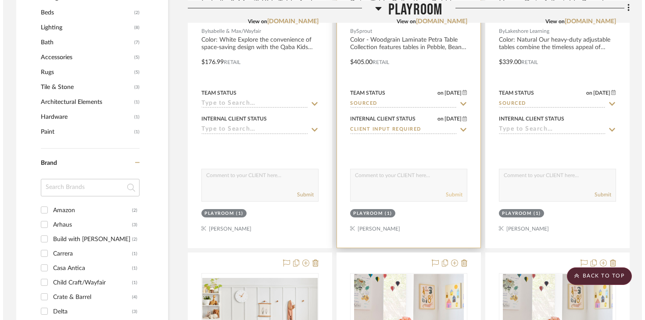
scroll to position [0, 0]
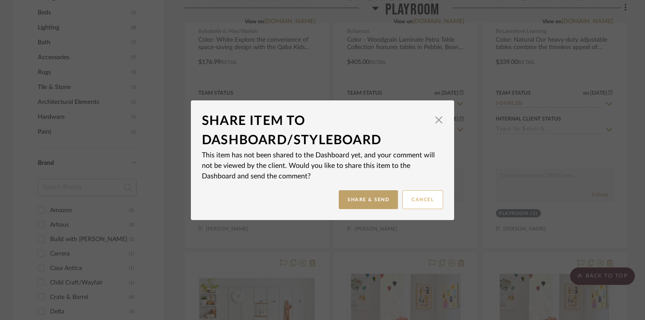
click at [414, 200] on button "Cancel" at bounding box center [422, 199] width 41 height 19
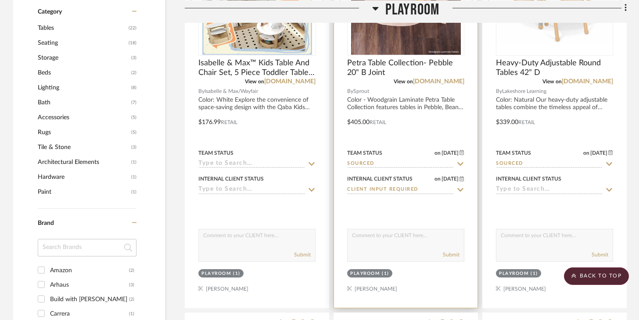
scroll to position [705, 0]
click at [421, 42] on img "0" at bounding box center [406, 0] width 110 height 110
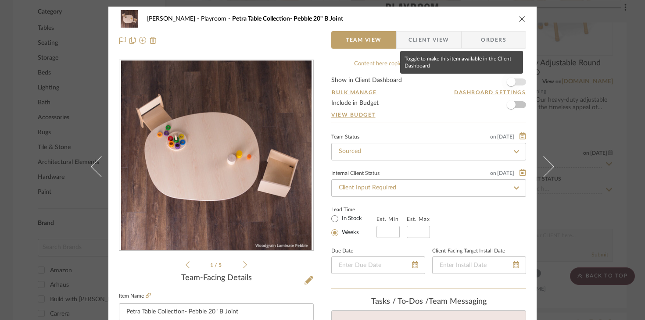
click at [478, 80] on span "button" at bounding box center [511, 82] width 9 height 9
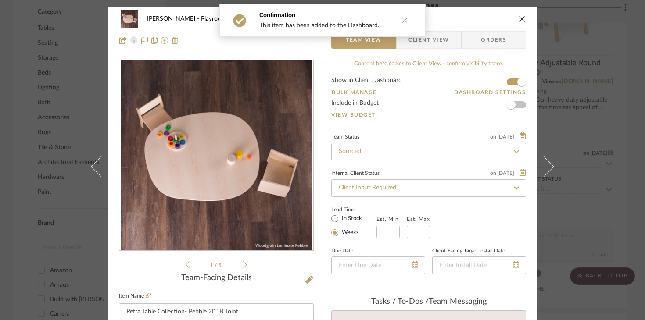
click at [478, 20] on icon "close" at bounding box center [521, 18] width 7 height 7
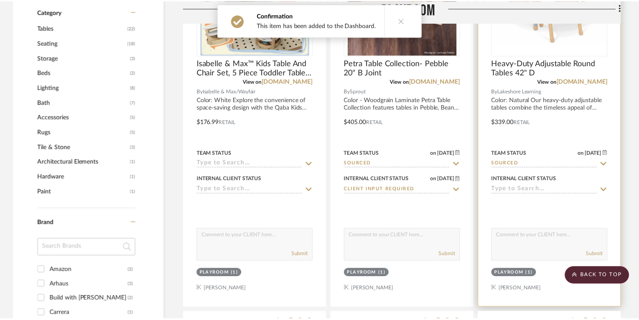
scroll to position [705, 0]
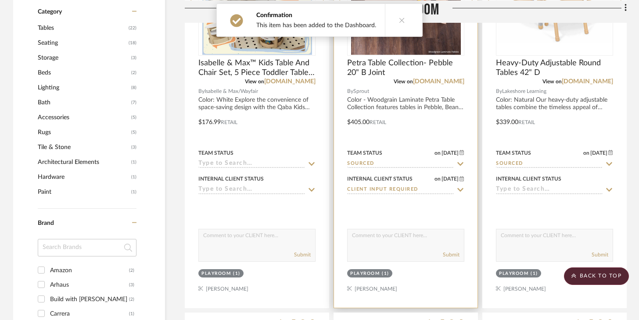
click at [392, 245] on textarea at bounding box center [405, 237] width 116 height 17
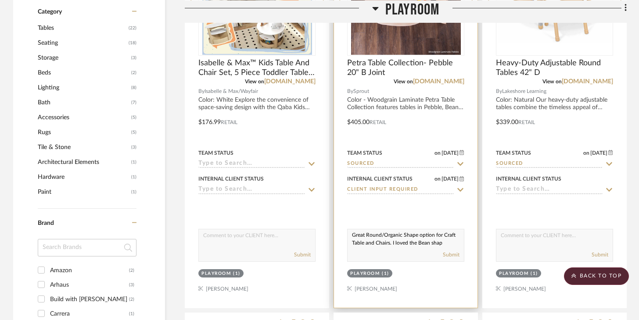
scroll to position [8, 0]
type textarea "Great Round/Organic Shape option for Craft Table and Chairs. I loved the Bean s…"
click at [446, 253] on button "Submit" at bounding box center [451, 255] width 17 height 8
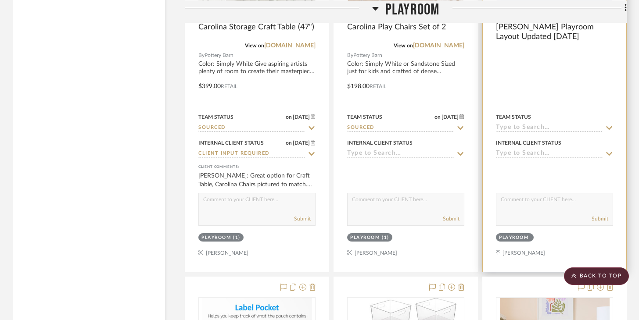
scroll to position [2162, 0]
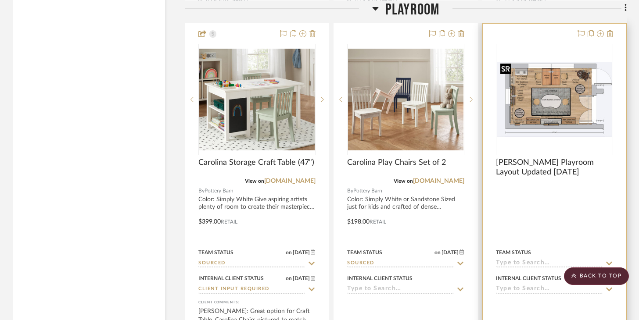
click at [478, 76] on img "0" at bounding box center [554, 99] width 115 height 75
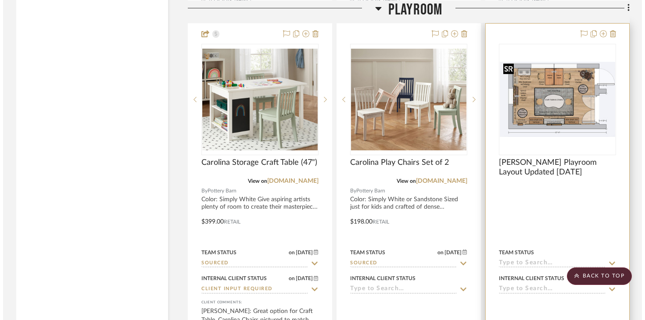
scroll to position [0, 0]
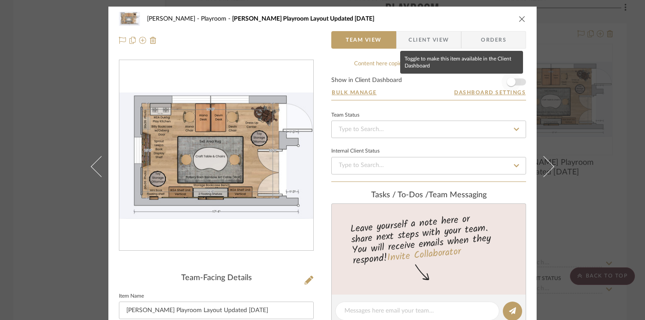
click at [478, 82] on span "button" at bounding box center [511, 82] width 9 height 9
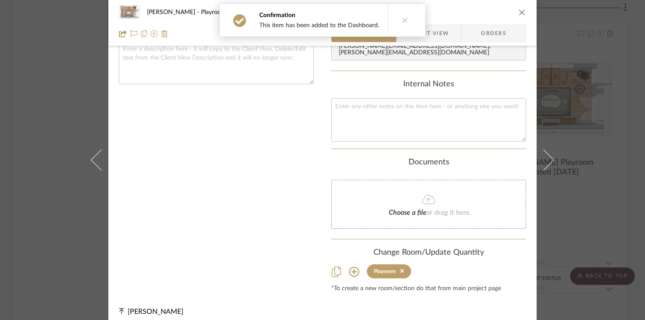
scroll to position [297, 0]
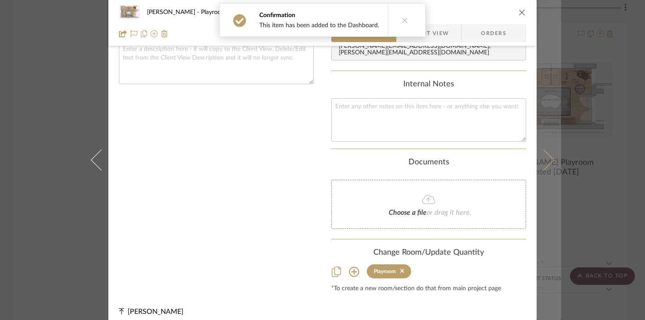
click at [478, 145] on button at bounding box center [548, 160] width 25 height 320
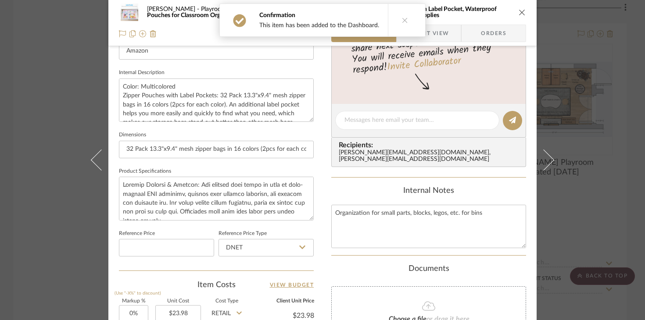
click at [478, 10] on div "Urmi Rodrigues Playroom Sooez 32 Pack Mesh Zipper Pouch Bags, A4 Letter Size, Z…" at bounding box center [322, 23] width 428 height 46
click at [478, 12] on icon "close" at bounding box center [521, 12] width 7 height 7
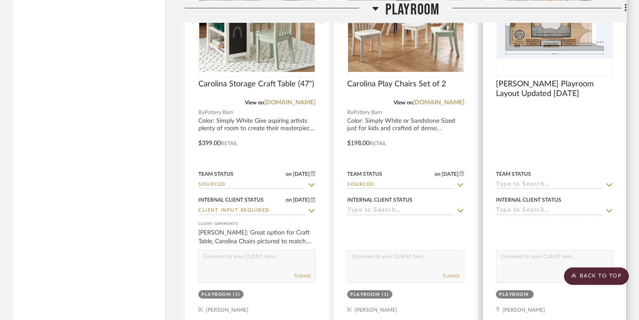
scroll to position [2248, 0]
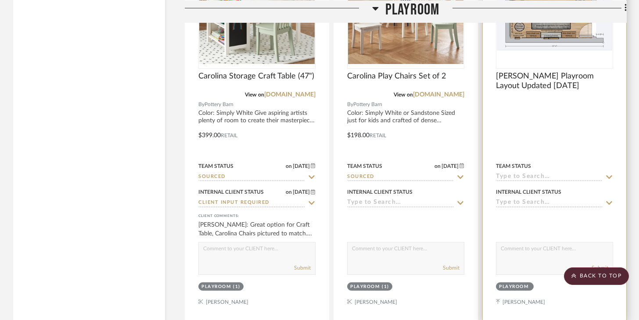
click at [478, 174] on input at bounding box center [549, 177] width 107 height 8
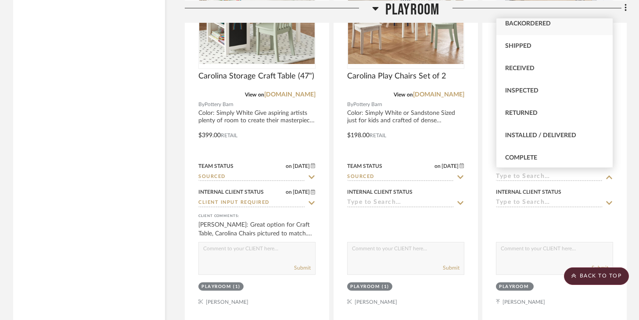
scroll to position [257, 0]
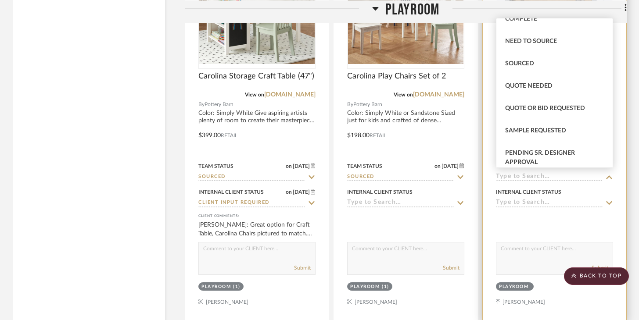
click at [478, 212] on div at bounding box center [554, 221] width 117 height 18
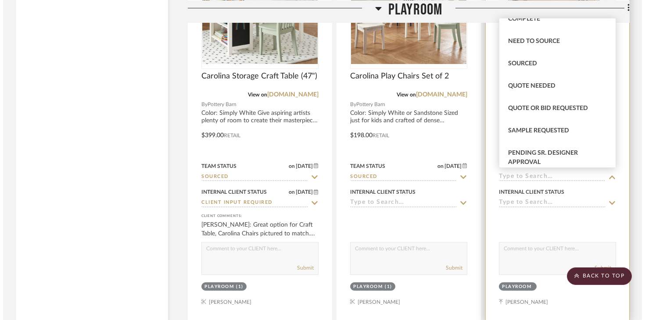
scroll to position [0, 0]
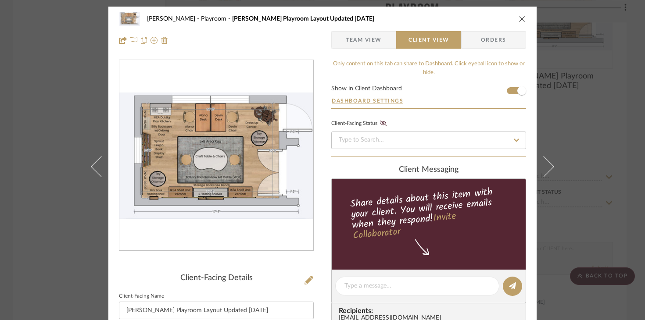
click at [478, 22] on icon "close" at bounding box center [521, 18] width 7 height 7
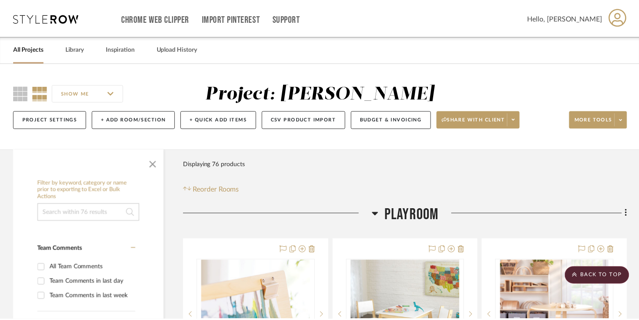
scroll to position [2248, 0]
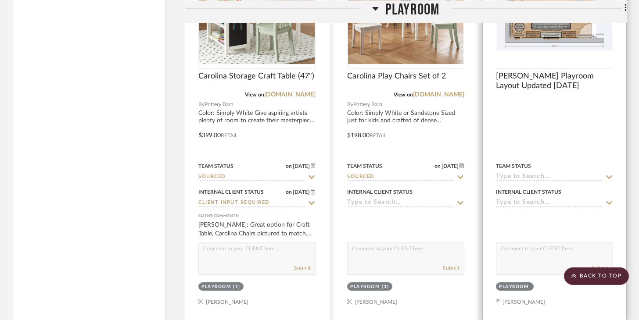
click at [478, 258] on div "Submit" at bounding box center [554, 258] width 117 height 33
click at [478, 244] on textarea at bounding box center [554, 251] width 116 height 17
type textarea "This is revised layout. Can update craft table/chairs etc. once confirmed"
click at [478, 264] on button "Submit" at bounding box center [599, 268] width 17 height 8
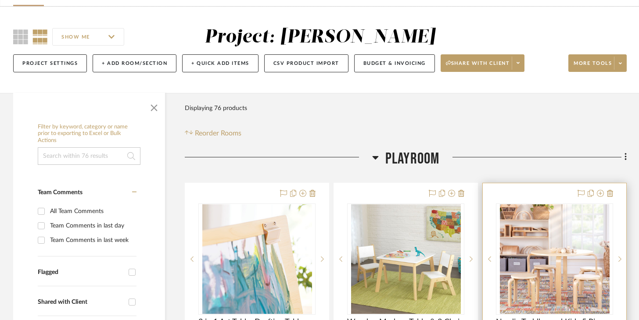
scroll to position [29, 0]
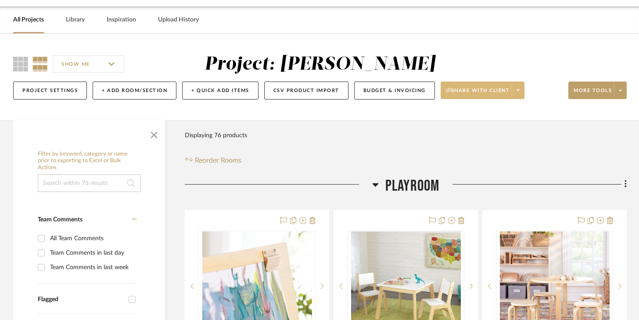
click at [478, 82] on button "Share with client" at bounding box center [482, 91] width 84 height 18
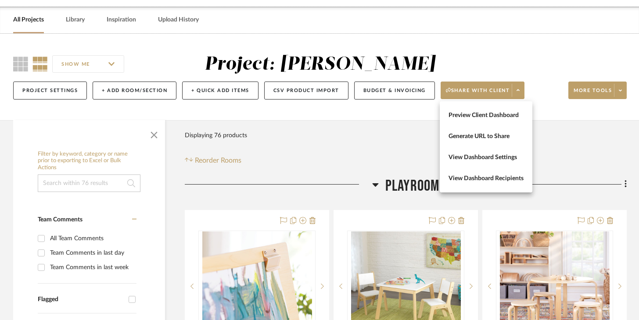
click at [478, 68] on div at bounding box center [319, 160] width 639 height 320
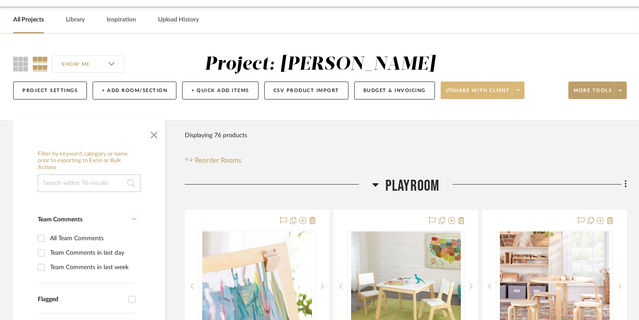
click at [478, 90] on icon at bounding box center [517, 90] width 3 height 2
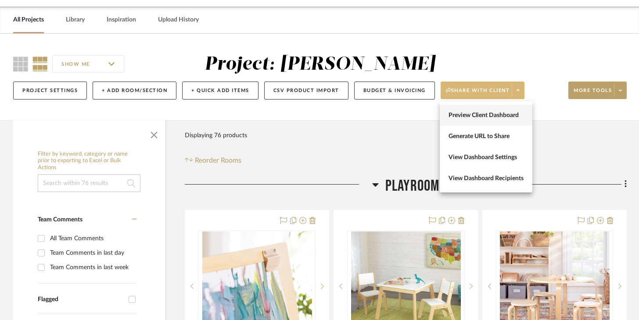
click at [478, 119] on button "Preview Client Dashboard" at bounding box center [485, 115] width 93 height 21
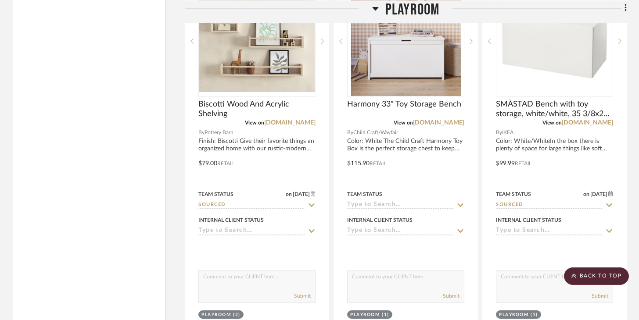
scroll to position [2938, 0]
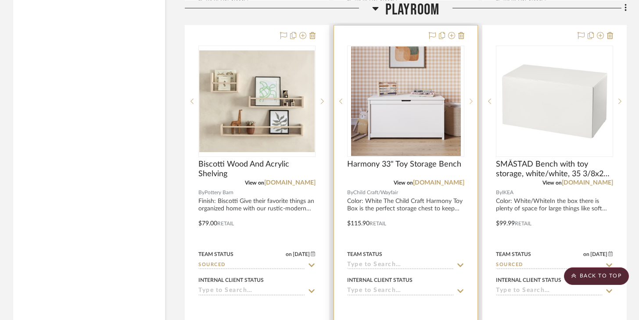
click at [472, 98] on icon at bounding box center [470, 101] width 3 height 6
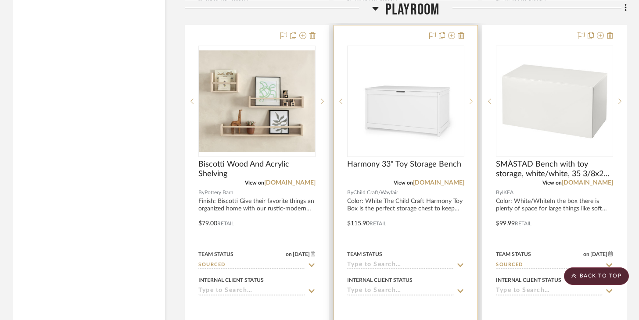
click at [472, 98] on icon at bounding box center [470, 101] width 3 height 6
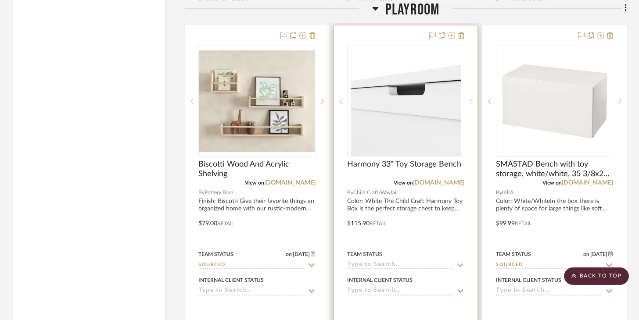
click at [472, 98] on icon at bounding box center [470, 101] width 3 height 6
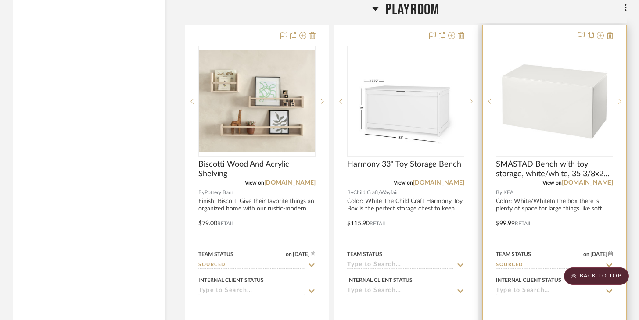
click at [478, 98] on sr-next-btn at bounding box center [619, 101] width 13 height 6
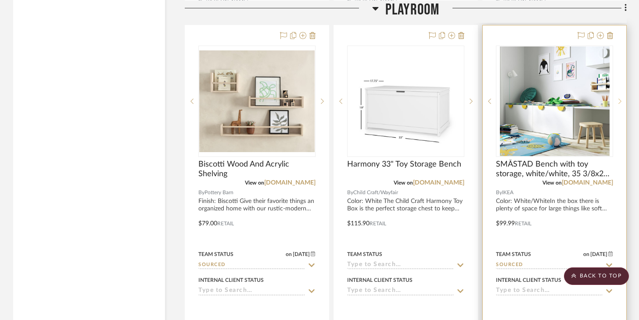
click at [478, 98] on sr-next-btn at bounding box center [619, 101] width 13 height 6
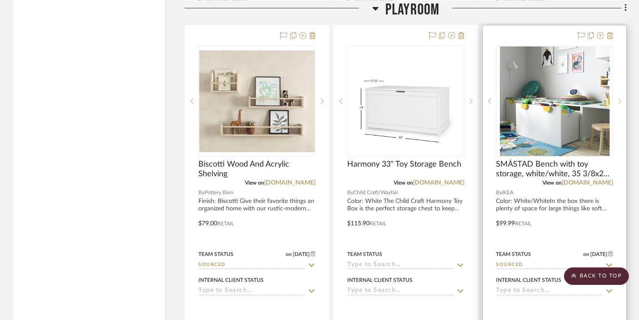
click at [478, 98] on sr-next-btn at bounding box center [619, 101] width 13 height 6
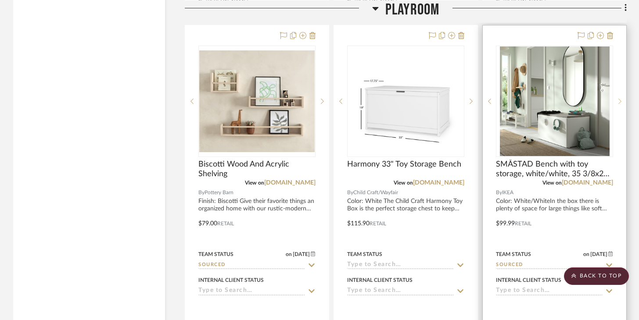
click at [478, 98] on sr-next-btn at bounding box center [619, 101] width 13 height 6
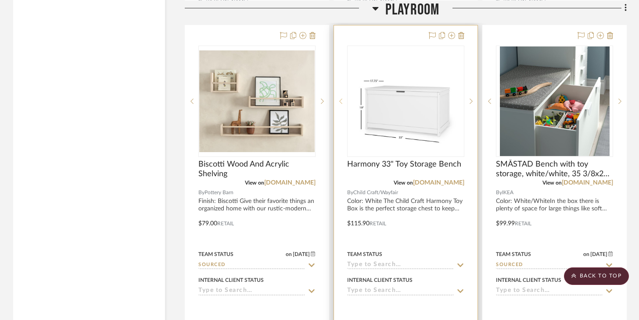
click at [336, 98] on sr-prev-btn at bounding box center [340, 101] width 13 height 6
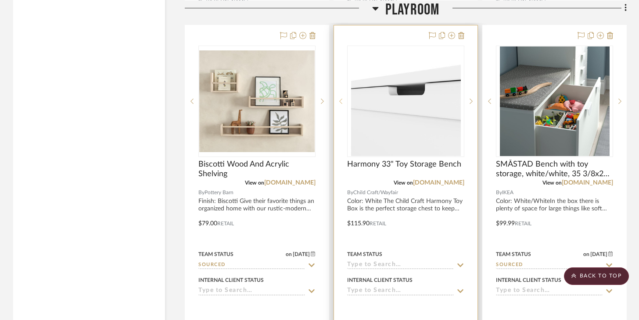
click at [336, 98] on sr-prev-btn at bounding box center [340, 101] width 13 height 6
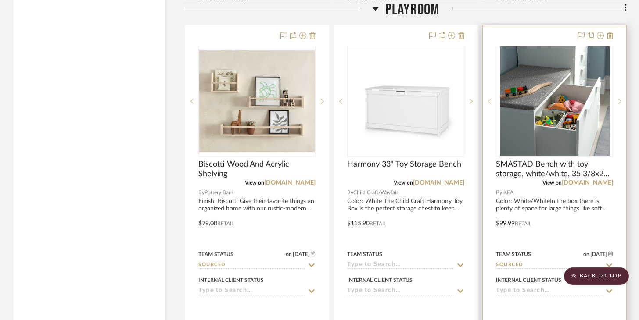
click at [478, 101] on sr-prev-btn at bounding box center [488, 101] width 13 height 6
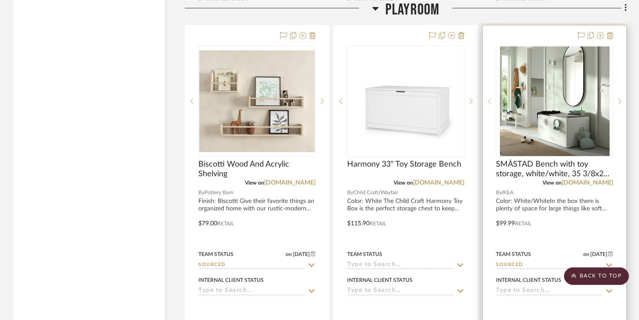
click at [478, 101] on sr-prev-btn at bounding box center [488, 101] width 13 height 6
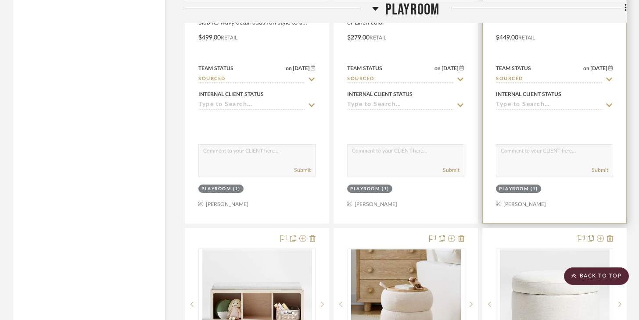
scroll to position [3279, 0]
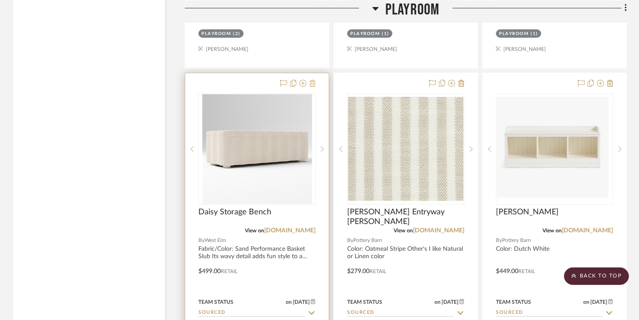
click at [314, 80] on icon at bounding box center [312, 83] width 6 height 7
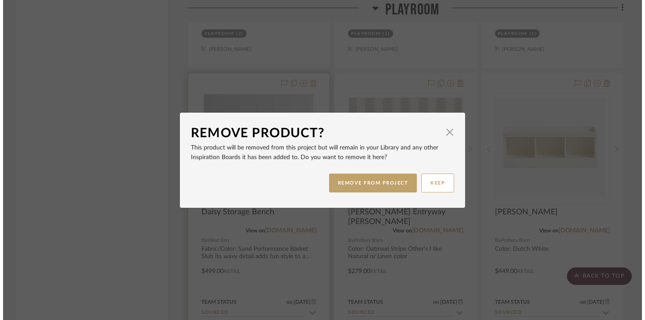
scroll to position [0, 0]
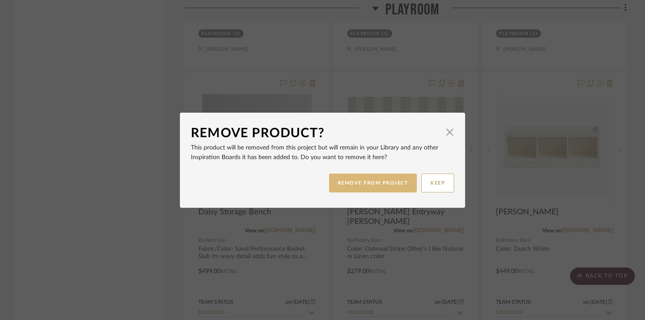
click at [384, 186] on button "REMOVE FROM PROJECT" at bounding box center [373, 183] width 88 height 19
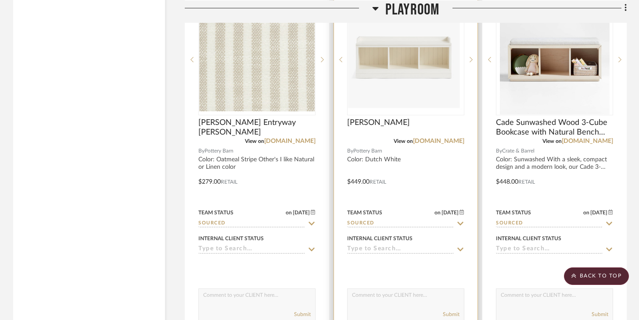
scroll to position [3372, 0]
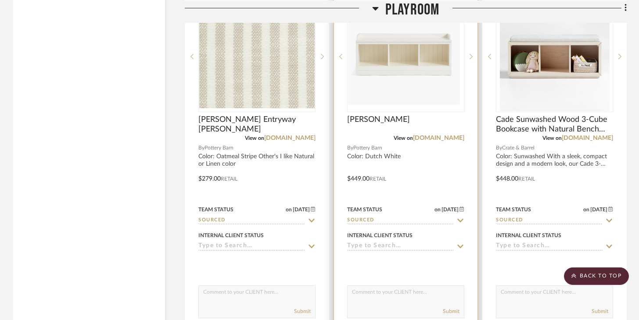
click at [417, 96] on img "0" at bounding box center [405, 56] width 115 height 104
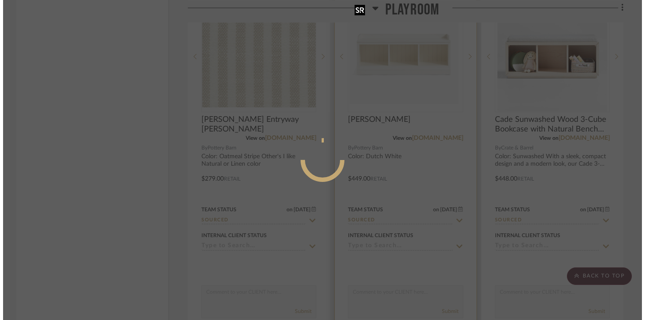
scroll to position [0, 0]
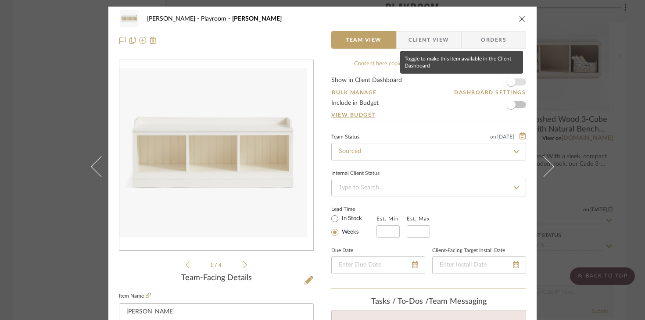
click at [478, 82] on span "button" at bounding box center [511, 82] width 9 height 9
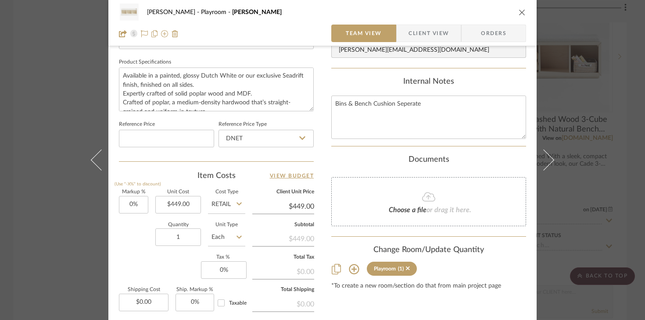
scroll to position [495, 0]
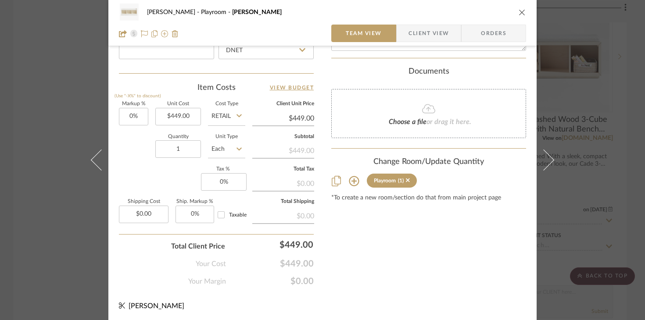
click at [478, 56] on div "Urmi Rodrigues Playroom Aubrey Bench Team View Client View Orders 1 / 4 Team-Fa…" at bounding box center [322, 160] width 645 height 320
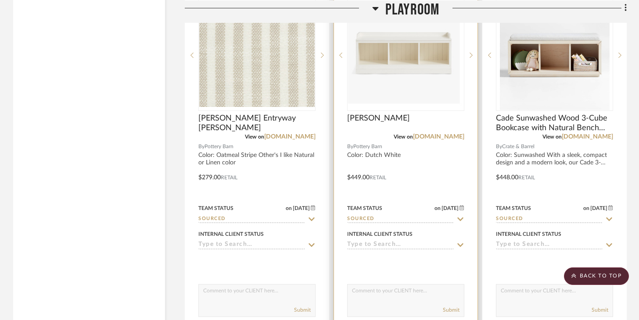
scroll to position [3373, 0]
click at [405, 243] on input at bounding box center [400, 245] width 107 height 8
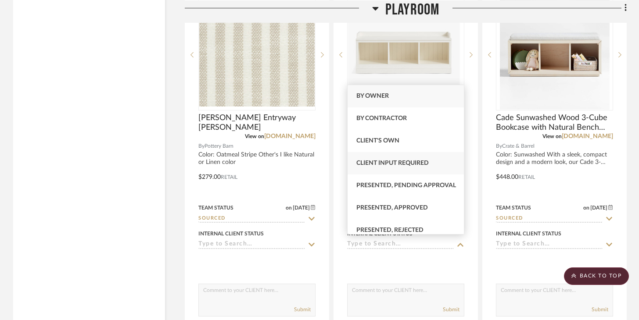
click at [404, 168] on div "Client Input Required" at bounding box center [405, 163] width 116 height 22
type input "9/1/2025"
type input "Client Input Required"
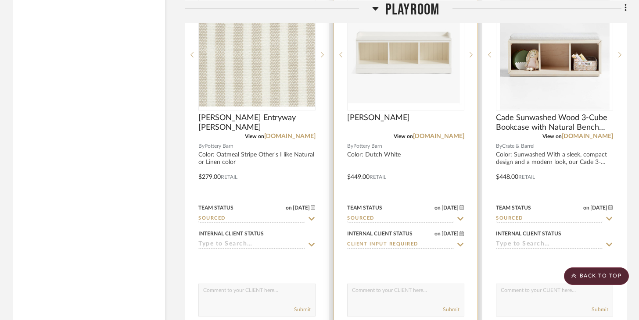
click at [395, 286] on textarea at bounding box center [405, 292] width 116 height 17
type textarea "I"
click at [405, 287] on textarea "Option for Bench in between the 2 bookcases. Would source bench cushion and bin…" at bounding box center [405, 292] width 116 height 17
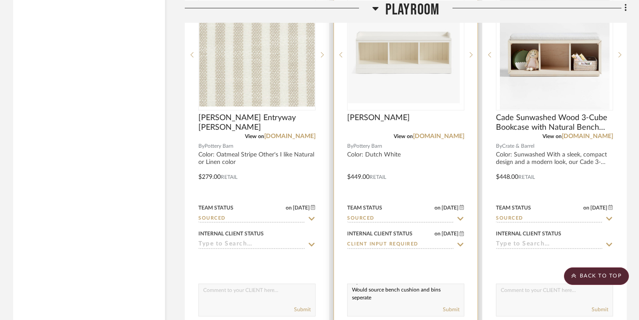
scroll to position [8, 0]
drag, startPoint x: 380, startPoint y: 284, endPoint x: 410, endPoint y: 287, distance: 30.4
click at [410, 287] on textarea "Option for Bench in between the 2 bookcases. Would source bench cushion and bin…" at bounding box center [405, 292] width 116 height 17
type textarea "Option for Bench in between the 2 bookcases. Would add bench cushion and bins s…"
click at [447, 306] on button "Submit" at bounding box center [451, 310] width 17 height 8
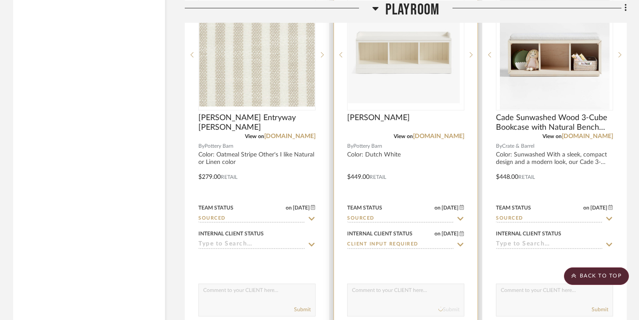
scroll to position [0, 0]
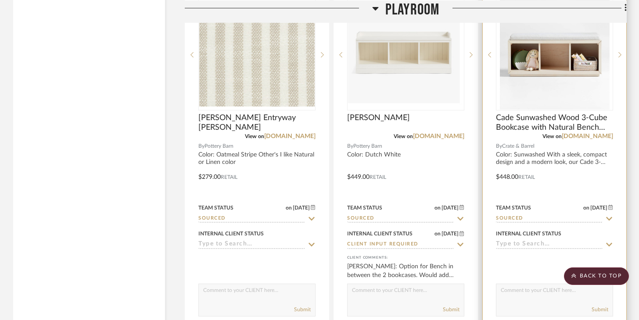
click at [478, 286] on textarea at bounding box center [554, 292] width 116 height 17
click at [478, 156] on div at bounding box center [553, 171] width 143 height 384
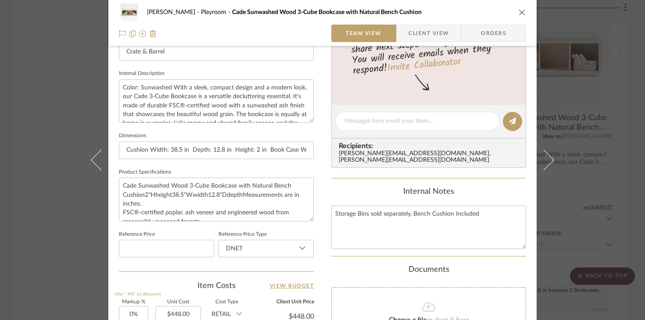
scroll to position [272, 0]
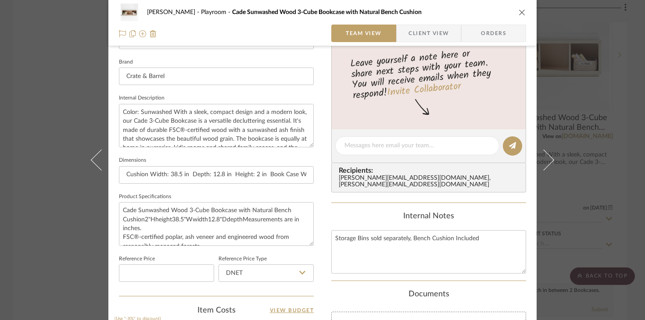
click at [478, 19] on div "Urmi Rodrigues Playroom Cade Sunwashed Wood 3-Cube Bookcase with Natural Bench …" at bounding box center [322, 13] width 407 height 18
click at [478, 17] on div "Urmi Rodrigues Playroom Cade Sunwashed Wood 3-Cube Bookcase with Natural Bench …" at bounding box center [322, 13] width 407 height 18
click at [478, 15] on icon "close" at bounding box center [521, 12] width 7 height 7
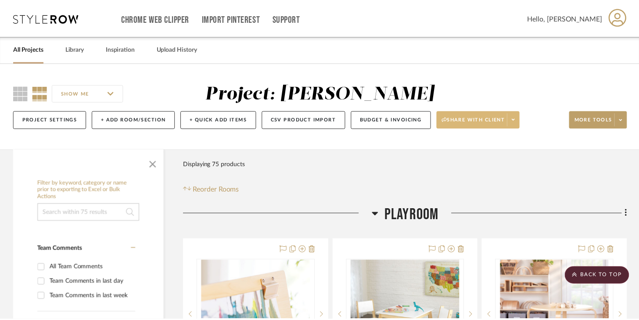
scroll to position [3373, 0]
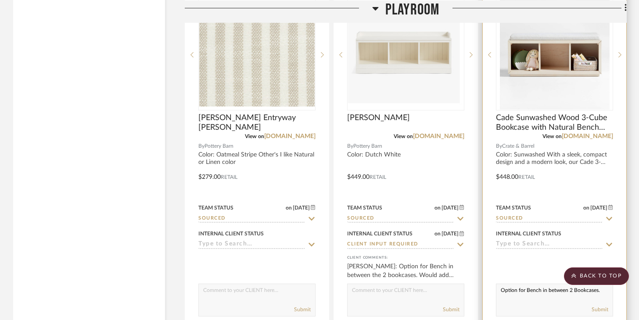
click at [478, 294] on textarea "Option for Bench in between 2 Bookcases." at bounding box center [554, 292] width 116 height 17
type textarea "Option for Bench in between 2 Bookcases. Bench Cushion included already."
click at [478, 241] on input at bounding box center [549, 245] width 107 height 8
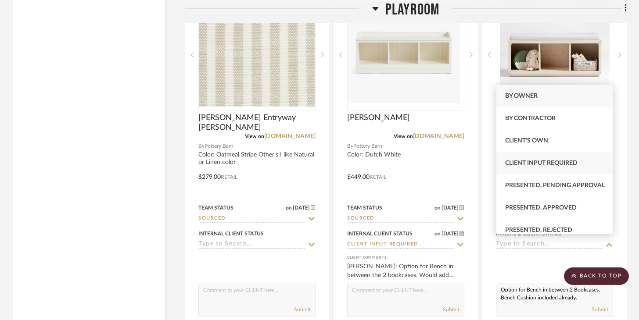
click at [478, 170] on div "Client Input Required" at bounding box center [554, 163] width 116 height 22
type input "9/1/2025"
type input "Client Input Required"
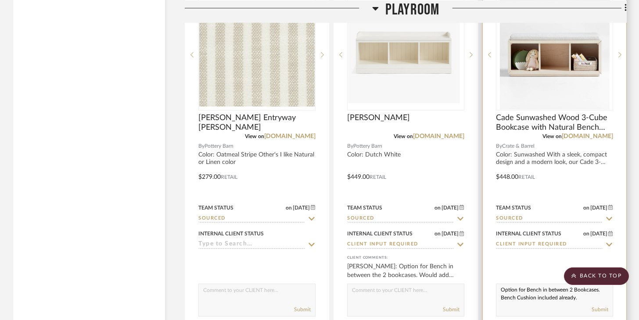
click at [478, 304] on div "Submit" at bounding box center [554, 310] width 116 height 12
click at [478, 306] on button "Submit" at bounding box center [599, 310] width 17 height 8
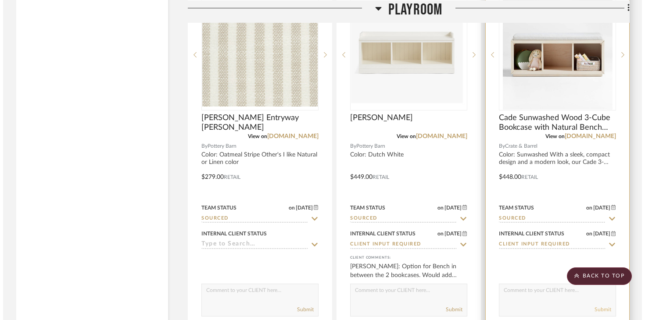
scroll to position [0, 0]
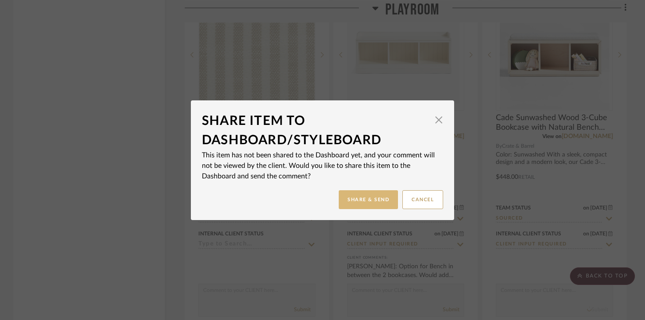
click at [373, 203] on button "Share & Send" at bounding box center [368, 199] width 59 height 19
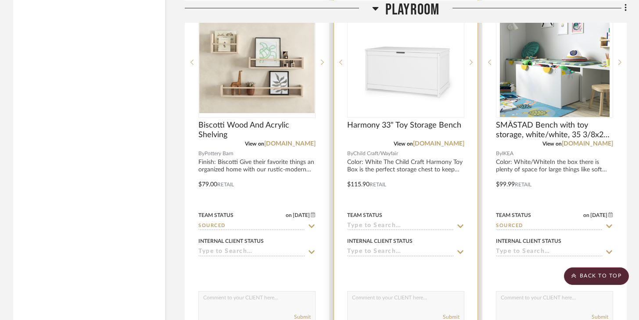
scroll to position [3089, 0]
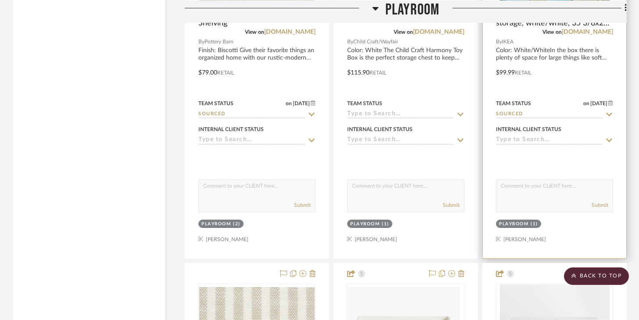
click at [478, 136] on input at bounding box center [549, 140] width 107 height 8
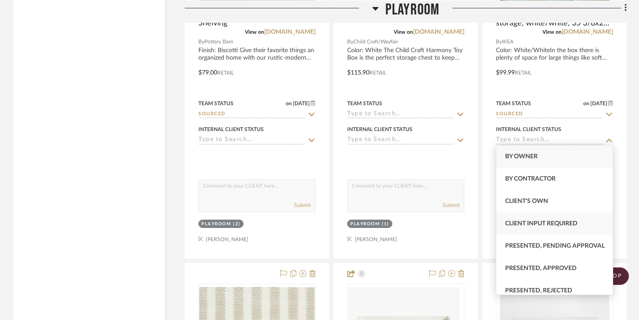
click at [478, 216] on div "Client Input Required" at bounding box center [554, 224] width 116 height 22
type input "9/1/2025"
type input "Client Input Required"
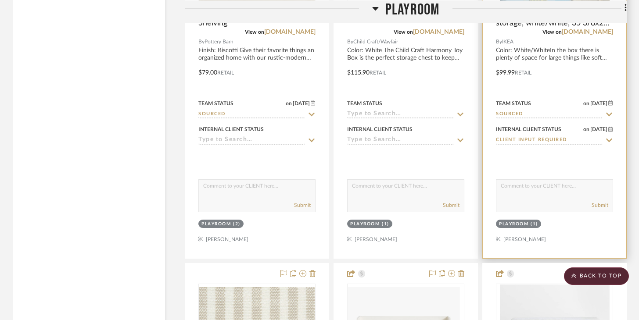
click at [478, 191] on textarea at bounding box center [554, 188] width 116 height 17
type textarea "IKEA White Bench between 2 Bookcases. Handle & Bench Cushion would be sourced a…"
click at [478, 203] on button "Submit" at bounding box center [599, 205] width 17 height 8
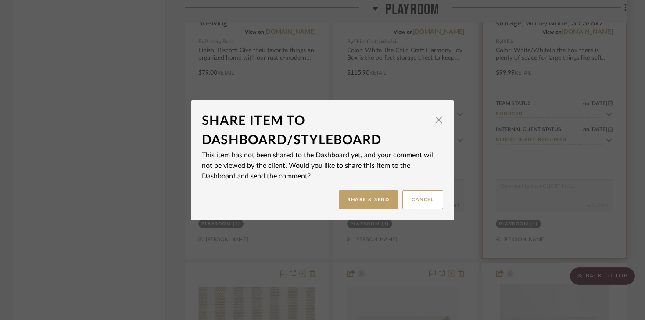
scroll to position [0, 0]
click at [368, 202] on button "Share & Send" at bounding box center [368, 199] width 59 height 19
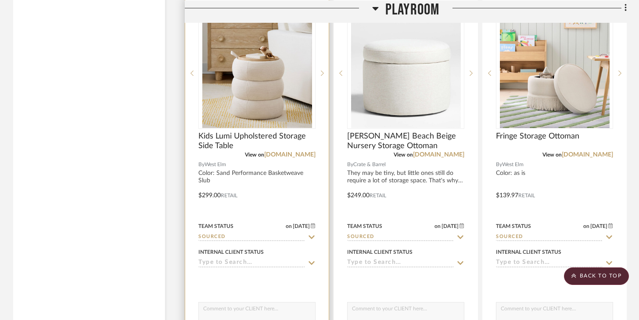
scroll to position [3745, 0]
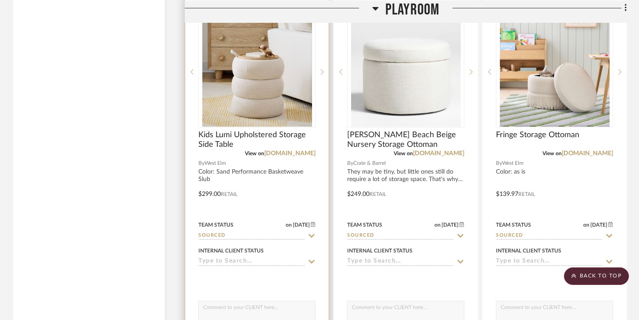
click at [261, 258] on input at bounding box center [251, 262] width 107 height 8
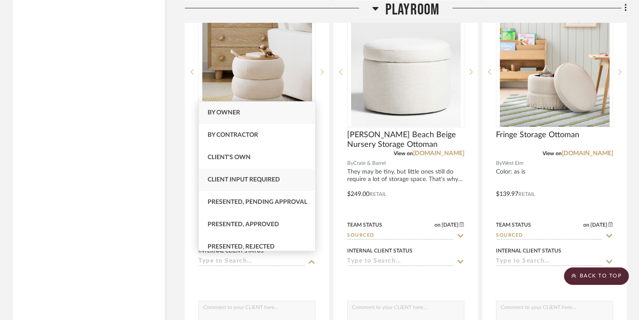
click at [254, 181] on span "Client Input Required" at bounding box center [243, 180] width 72 height 6
type input "9/1/2025"
type input "Client Input Required"
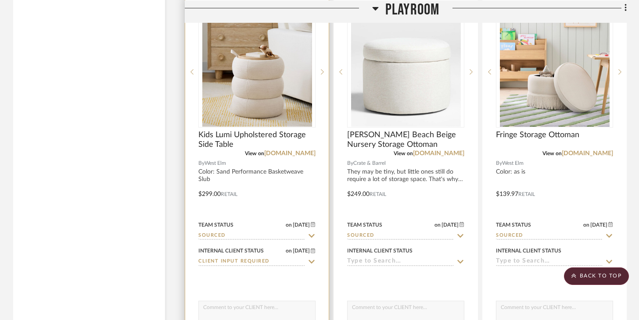
click at [252, 301] on textarea at bounding box center [257, 309] width 116 height 17
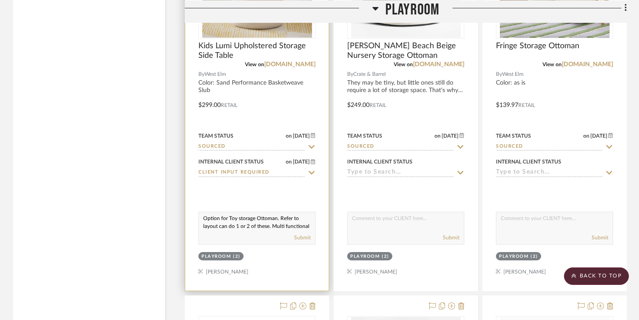
scroll to position [11, 0]
drag, startPoint x: 204, startPoint y: 214, endPoint x: 261, endPoint y: 233, distance: 60.8
click at [261, 234] on div "Option for Toy storage Ottoman. Refer to layout can do 1 or 2 of these. Multi f…" at bounding box center [256, 228] width 117 height 33
type textarea "Option for Toy storage Ottoman. Refer to layout can do 1 or 2 of these. Multi f…"
click at [303, 234] on button "Submit" at bounding box center [302, 238] width 17 height 8
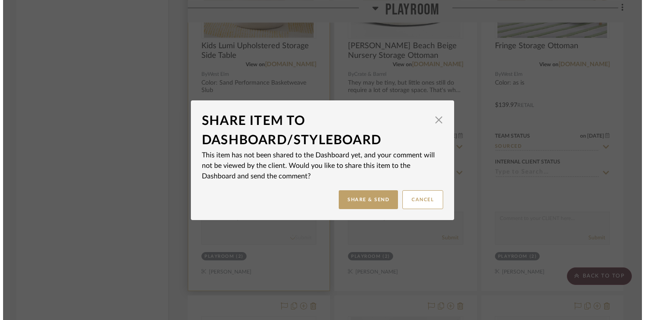
scroll to position [0, 0]
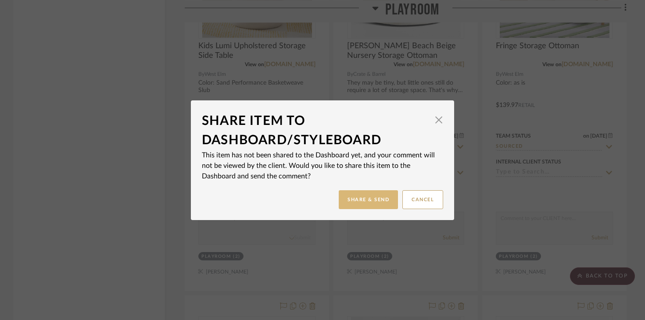
click at [358, 200] on button "Share & Send" at bounding box center [368, 199] width 59 height 19
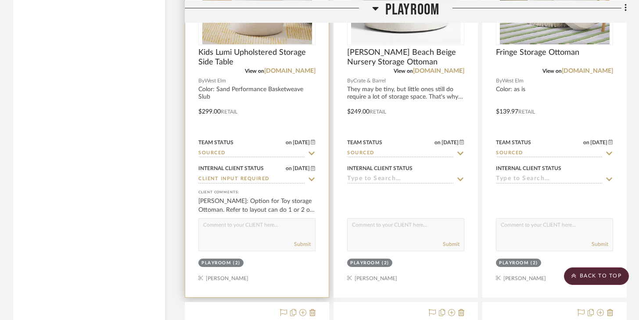
scroll to position [3827, 0]
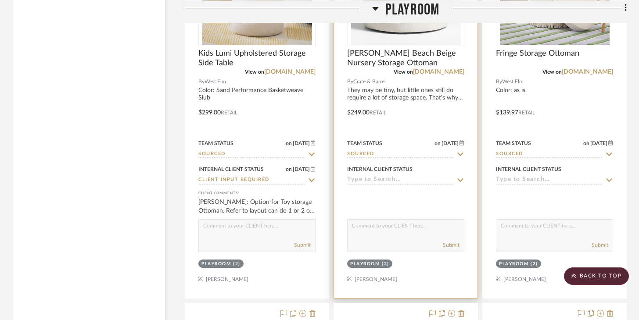
click at [362, 233] on div "Submit" at bounding box center [405, 235] width 117 height 33
click at [366, 225] on textarea at bounding box center [405, 228] width 116 height 17
paste textarea "Option for Toy storage Ottoman. Refer to layout can do 1 or 2 of these. Multi f…"
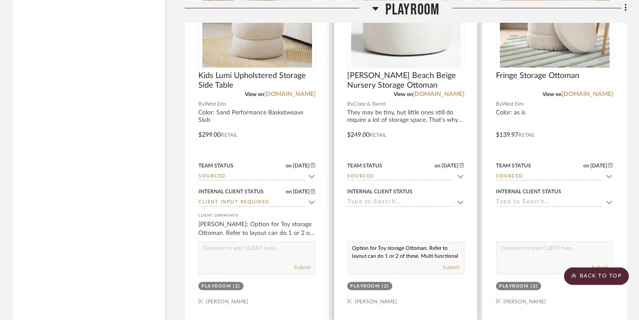
scroll to position [3805, 0]
drag, startPoint x: 422, startPoint y: 254, endPoint x: 425, endPoint y: 264, distance: 10.1
click at [425, 264] on div "Option for Toy storage Ottoman. Refer to layout can do 1 or 2 of these. Multi f…" at bounding box center [405, 257] width 117 height 33
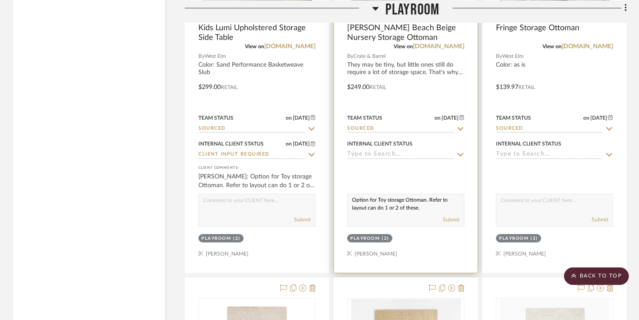
scroll to position [3831, 0]
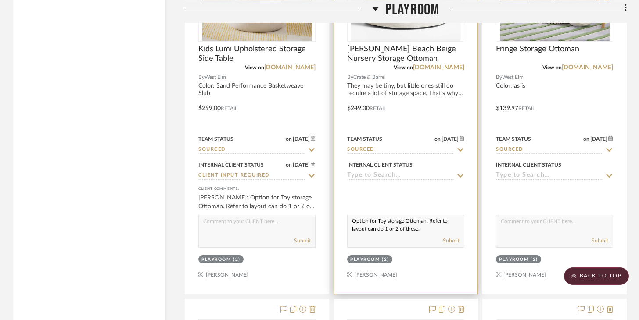
type textarea "Option for Toy storage Ottoman. Refer to layout can do 1 or 2 of these."
click at [460, 235] on div "Submit" at bounding box center [405, 241] width 116 height 12
click at [458, 237] on button "Submit" at bounding box center [451, 241] width 17 height 8
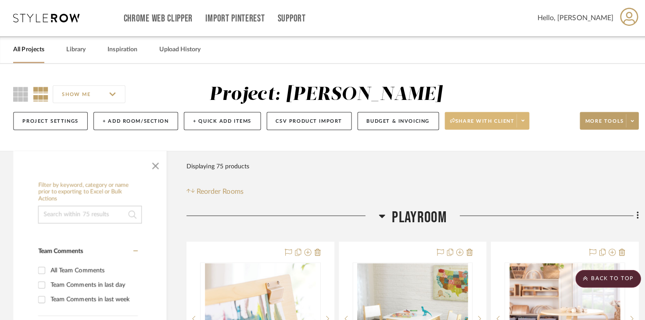
scroll to position [0, 0]
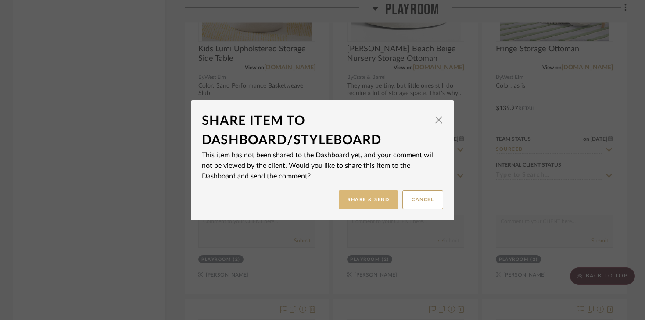
click at [380, 201] on button "Share & Send" at bounding box center [368, 199] width 59 height 19
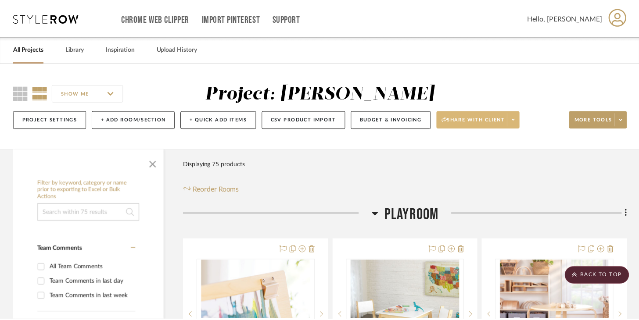
scroll to position [3831, 0]
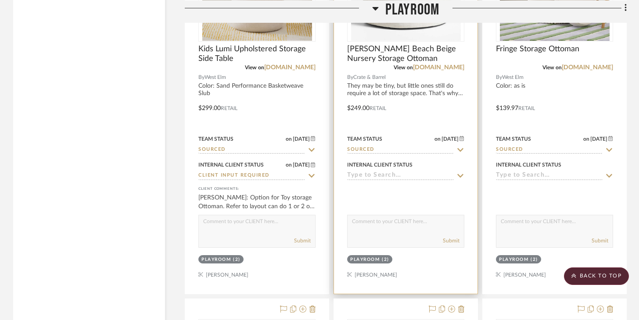
click at [387, 172] on input at bounding box center [400, 176] width 107 height 8
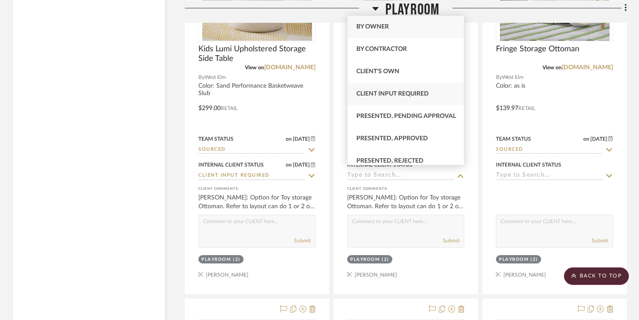
click at [400, 97] on span "Client Input Required" at bounding box center [392, 94] width 72 height 6
type input "9/1/2025"
type input "Client Input Required"
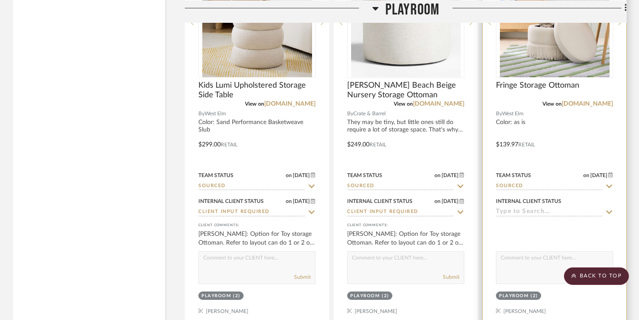
scroll to position [3841, 0]
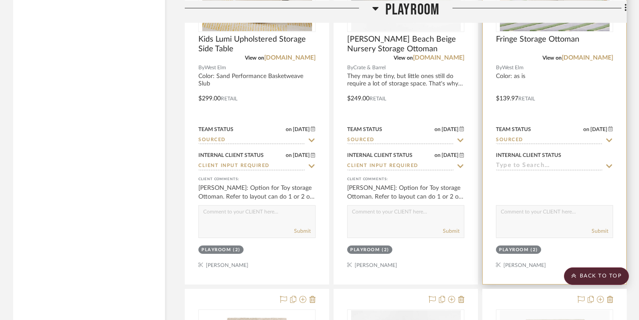
click at [478, 162] on input at bounding box center [549, 166] width 107 height 8
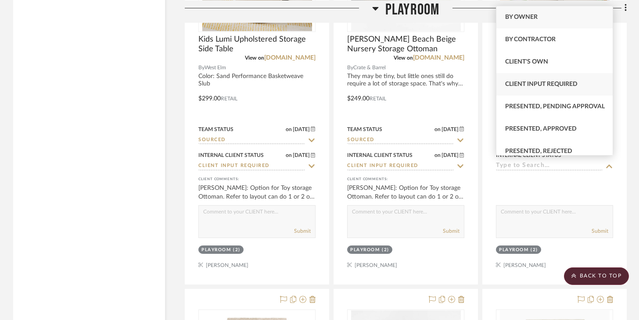
click at [478, 83] on span "Client Input Required" at bounding box center [541, 84] width 72 height 6
type input "9/1/2025"
type input "Client Input Required"
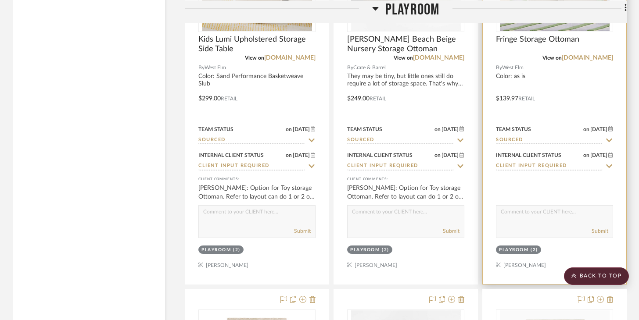
click at [478, 212] on textarea at bounding box center [554, 214] width 116 height 17
type textarea "Option for Toy storage Ottoman. Can do 1 or 2 based on preference in layout"
click at [478, 227] on button "Submit" at bounding box center [599, 231] width 17 height 8
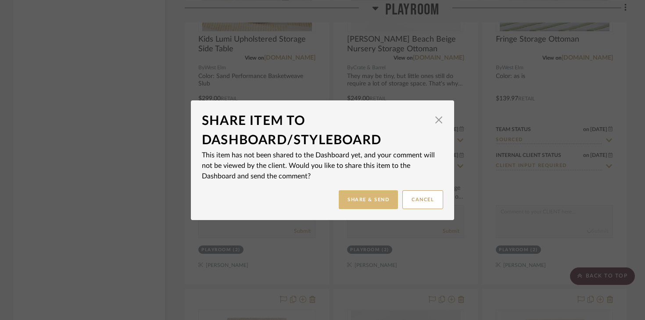
click at [379, 197] on button "Share & Send" at bounding box center [368, 199] width 59 height 19
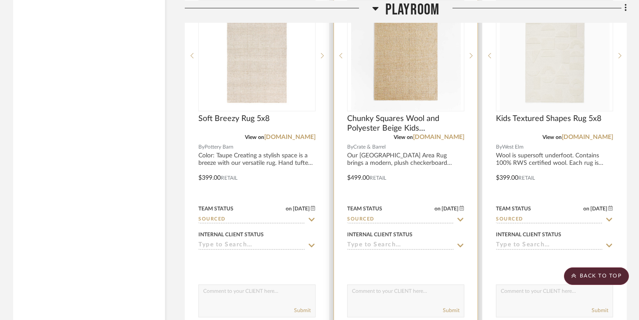
scroll to position [4149, 0]
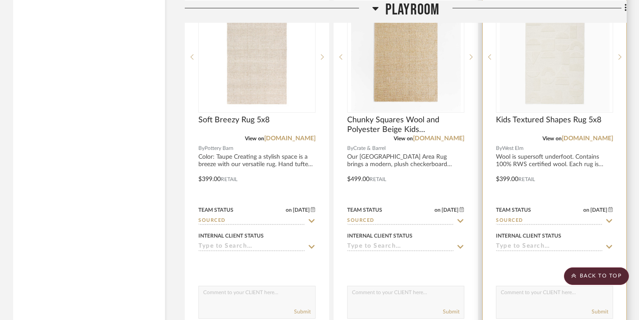
click at [478, 243] on input at bounding box center [549, 247] width 107 height 8
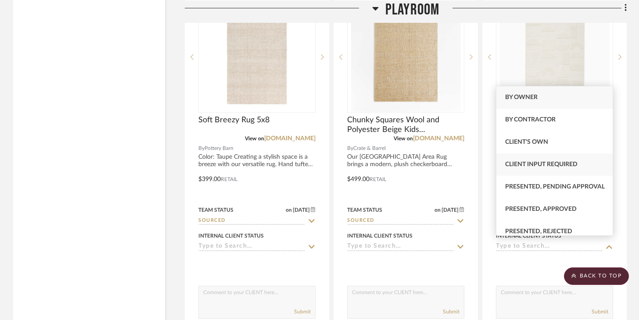
click at [478, 163] on span "Client Input Required" at bounding box center [541, 164] width 72 height 6
type input "9/1/2025"
type input "Client Input Required"
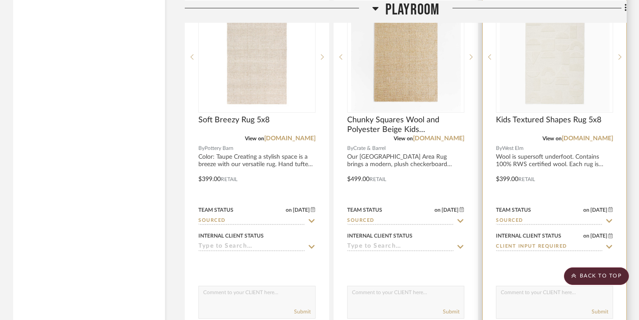
click at [478, 290] on textarea at bounding box center [554, 294] width 116 height 17
type textarea "p"
click at [478, 149] on div at bounding box center [553, 173] width 143 height 384
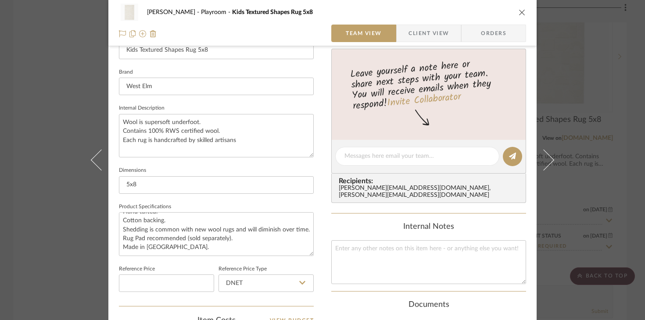
scroll to position [141, 0]
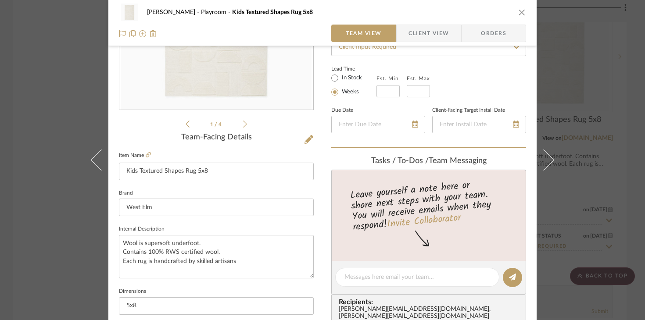
click at [478, 14] on icon "close" at bounding box center [521, 12] width 7 height 7
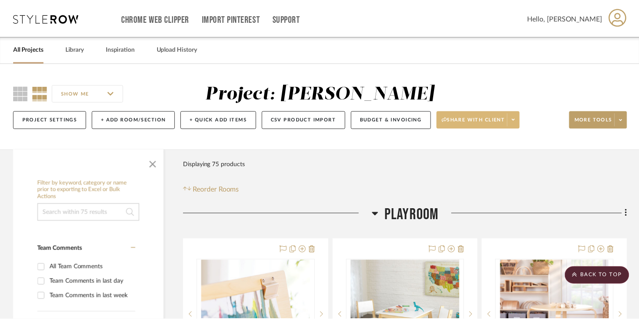
scroll to position [4149, 0]
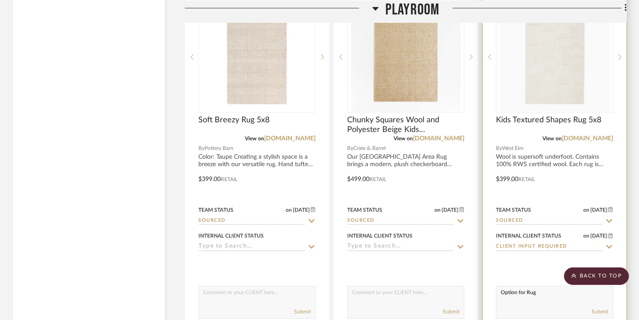
click at [478, 287] on textarea "Option for Rug" at bounding box center [554, 294] width 116 height 17
type textarea "Option for Rug. Rug pad sold seperately"
click at [478, 309] on button "Submit" at bounding box center [599, 312] width 17 height 8
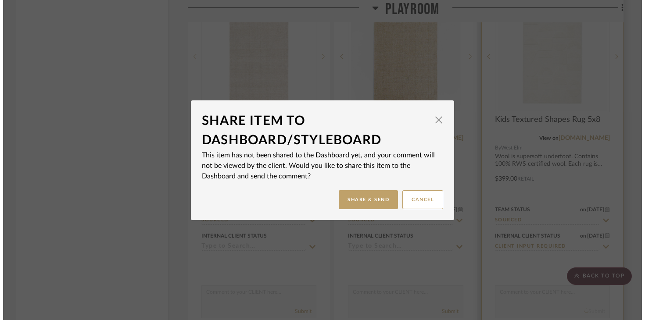
scroll to position [0, 0]
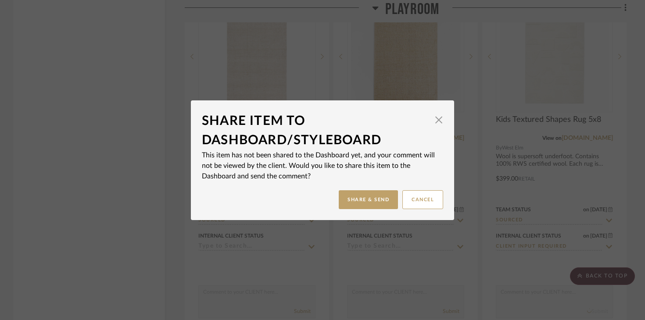
click at [383, 211] on dialog-content "Share Item to Dashboard/StyleBoard × This item has not been shared to the Dashb…" at bounding box center [322, 160] width 263 height 120
click at [380, 201] on button "Share & Send" at bounding box center [368, 199] width 59 height 19
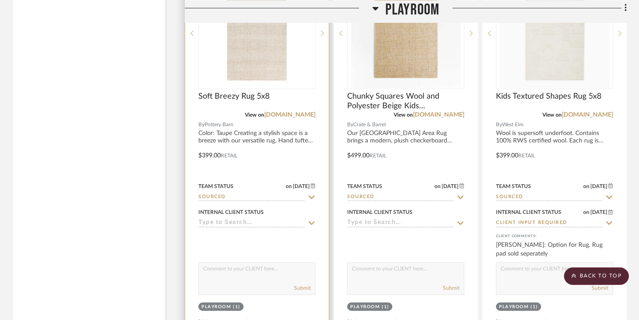
scroll to position [4175, 0]
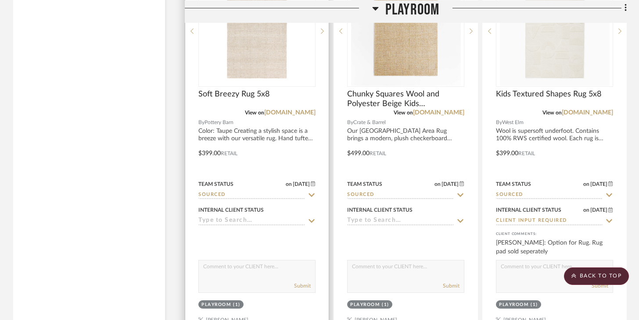
click at [256, 217] on input at bounding box center [251, 221] width 107 height 8
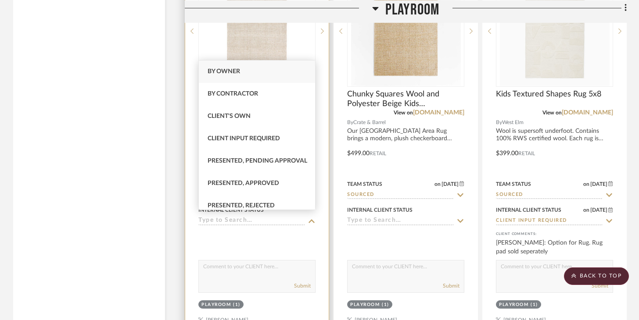
click at [231, 236] on div at bounding box center [256, 239] width 117 height 18
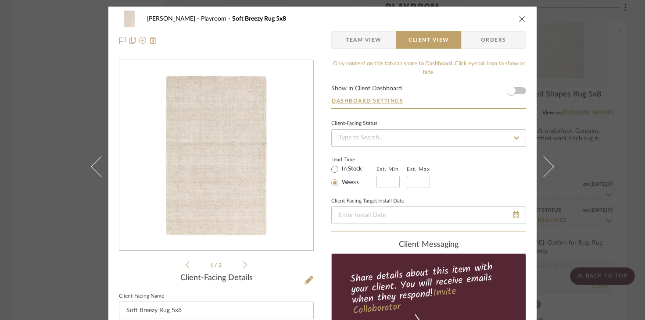
click at [478, 20] on icon "close" at bounding box center [521, 18] width 7 height 7
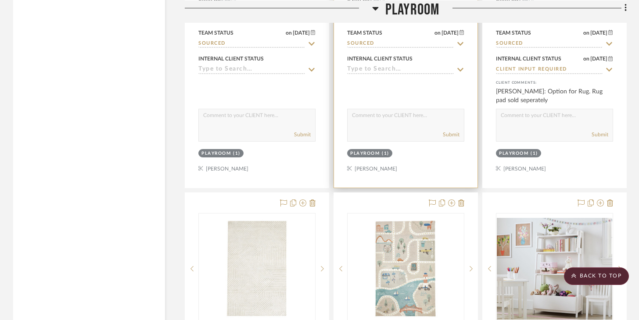
scroll to position [4452, 0]
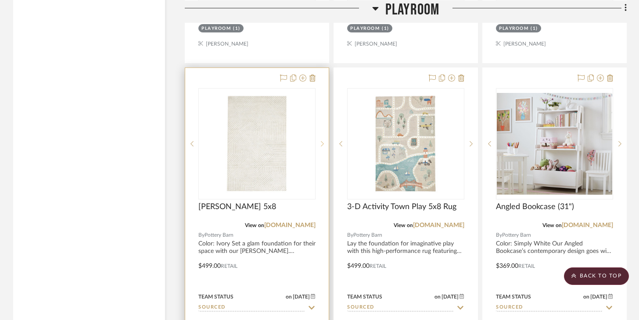
click at [322, 141] on icon at bounding box center [322, 144] width 3 height 6
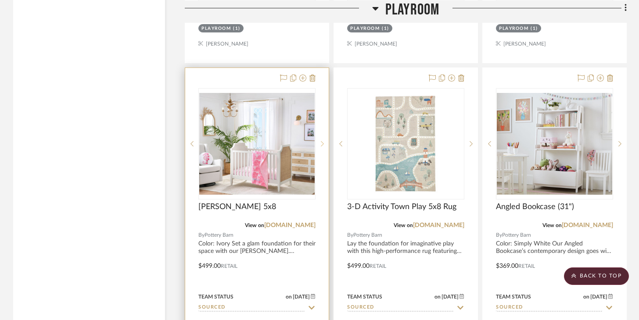
click at [322, 141] on icon at bounding box center [322, 144] width 3 height 6
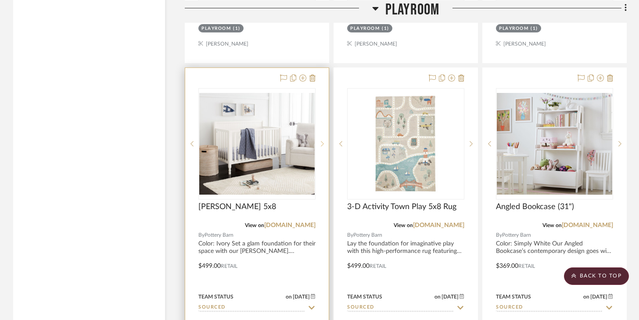
click at [322, 141] on icon at bounding box center [322, 144] width 3 height 6
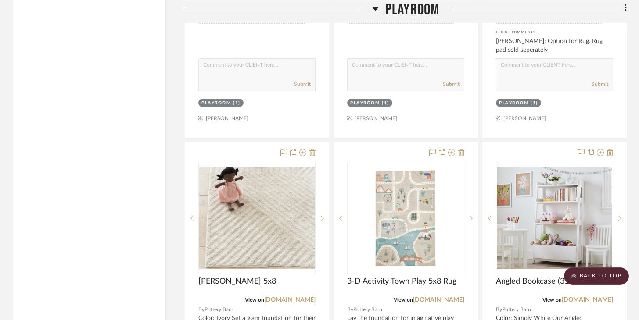
scroll to position [4564, 0]
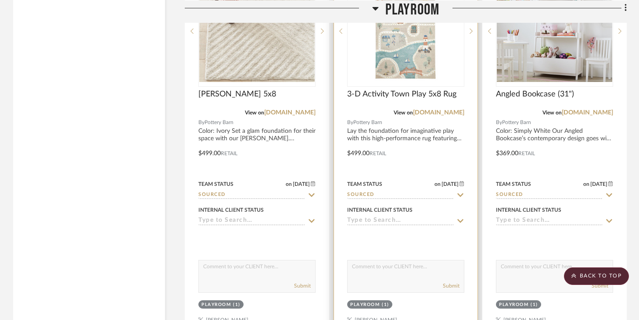
click at [395, 217] on input at bounding box center [400, 221] width 107 height 8
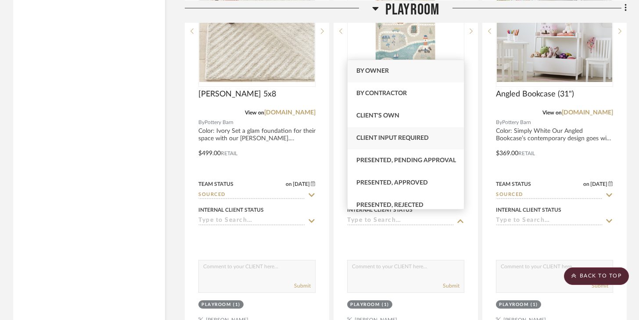
click at [397, 136] on span "Client Input Required" at bounding box center [392, 138] width 72 height 6
type input "9/1/2025"
type input "Client Input Required"
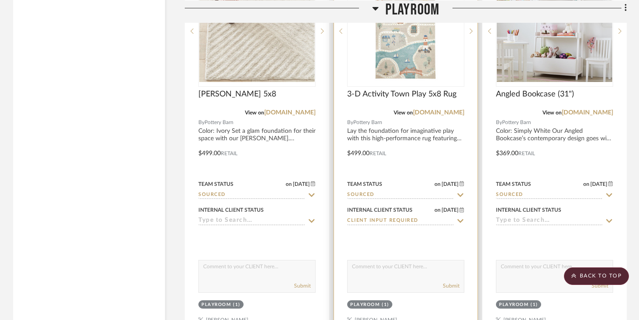
click at [401, 261] on textarea at bounding box center [405, 269] width 116 height 17
type textarea "Loved this Fun Rug encourages play. If you have color preferences please let me…"
click at [446, 282] on button "Submit" at bounding box center [451, 286] width 17 height 8
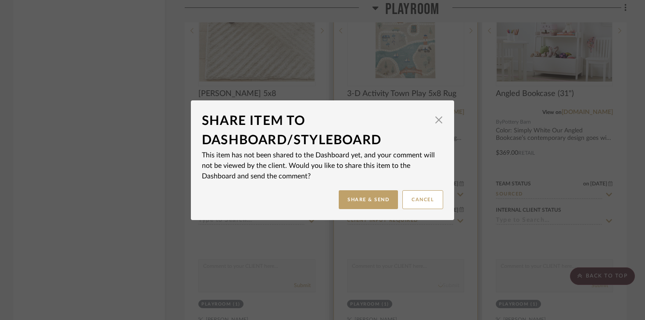
scroll to position [0, 0]
click at [381, 201] on button "Share & Send" at bounding box center [368, 199] width 59 height 19
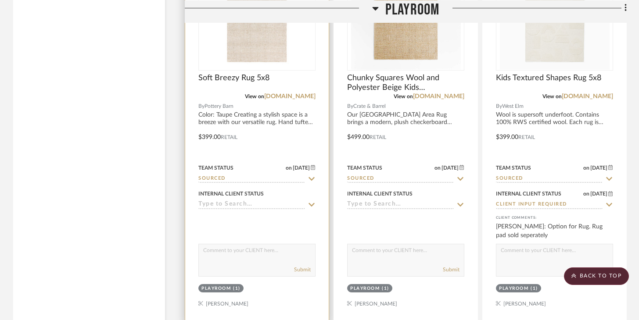
scroll to position [4191, 0]
click at [254, 201] on input at bounding box center [251, 205] width 107 height 8
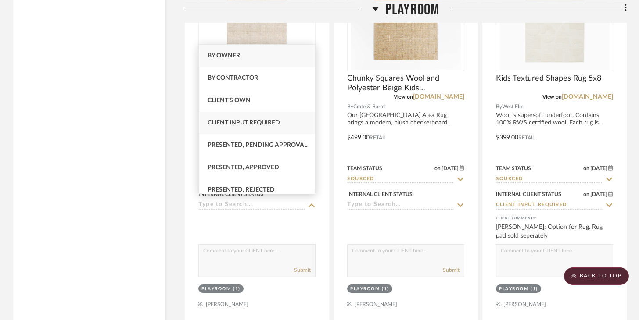
click at [254, 126] on span "Client Input Required" at bounding box center [243, 123] width 72 height 6
type input "9/1/2025"
type input "Client Input Required"
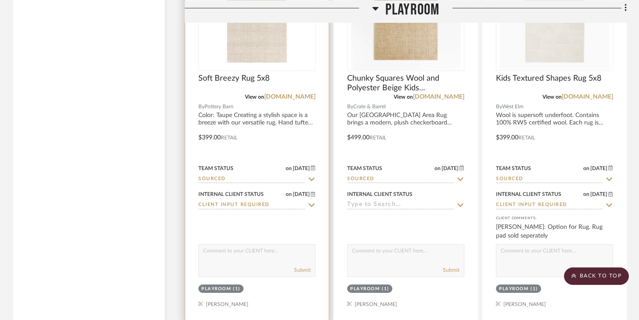
click at [243, 248] on textarea at bounding box center [257, 253] width 116 height 17
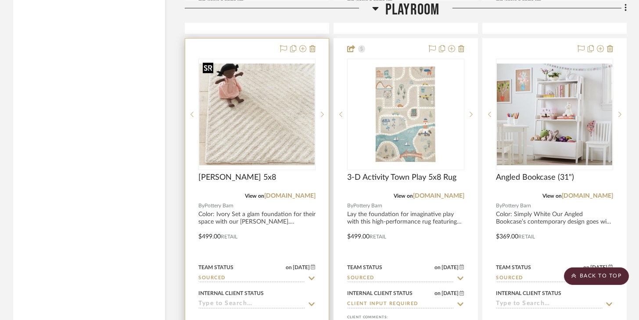
scroll to position [4490, 0]
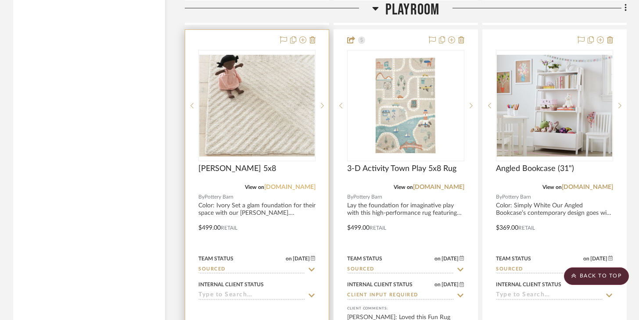
type textarea "Option for Rug"
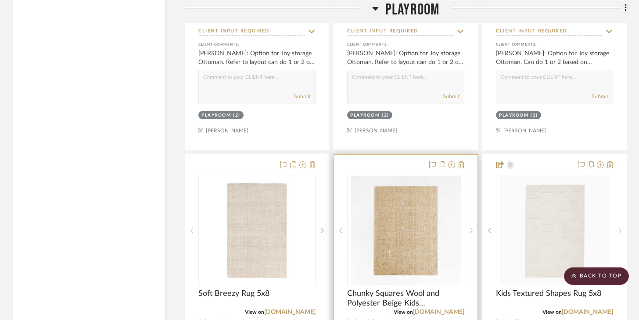
scroll to position [4254, 0]
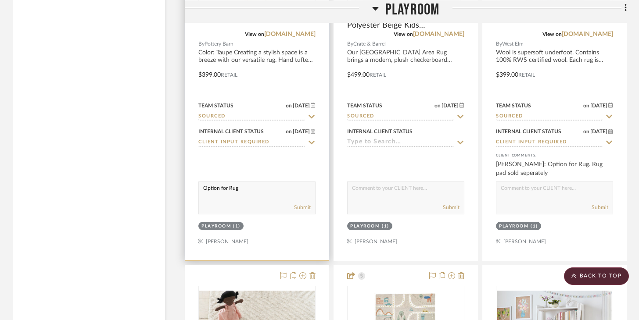
click at [265, 183] on textarea "Option for Rug" at bounding box center [257, 190] width 116 height 17
click at [295, 206] on button "Submit" at bounding box center [302, 208] width 17 height 8
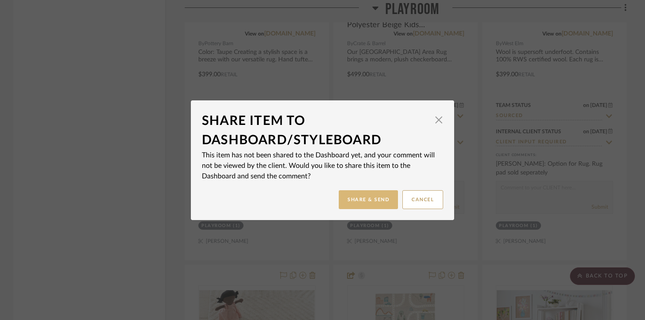
click at [354, 201] on button "Share & Send" at bounding box center [368, 199] width 59 height 19
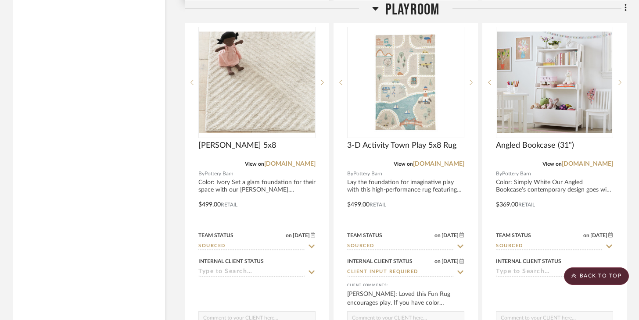
scroll to position [4563, 0]
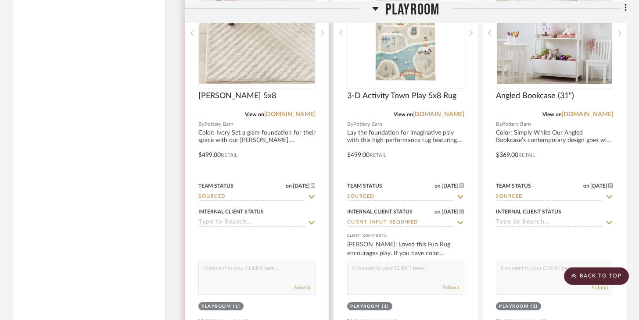
click at [270, 219] on input at bounding box center [251, 223] width 107 height 8
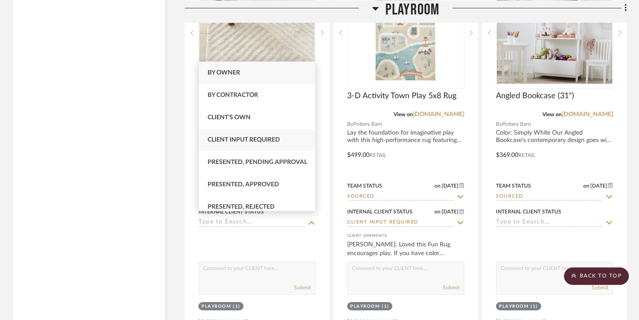
click at [255, 137] on span "Client Input Required" at bounding box center [243, 140] width 72 height 6
type input "9/1/2025"
type input "Client Input Required"
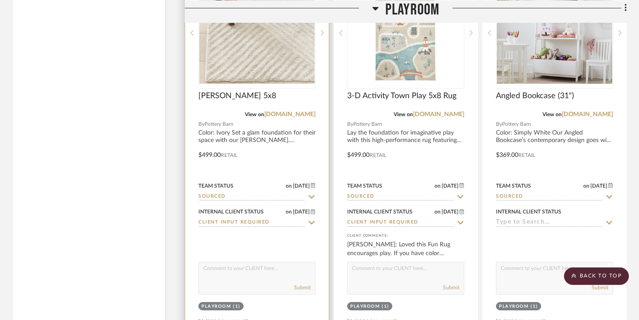
click at [256, 265] on textarea at bounding box center [257, 270] width 116 height 17
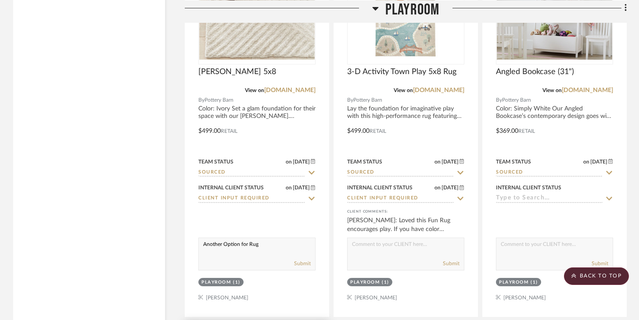
scroll to position [4624, 0]
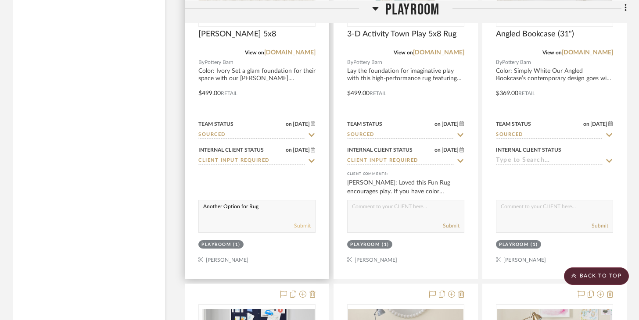
type textarea "Another Option for Rug"
click at [302, 224] on button "Submit" at bounding box center [302, 226] width 17 height 8
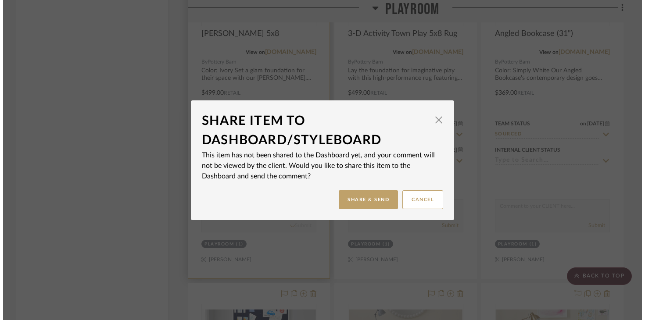
scroll to position [0, 0]
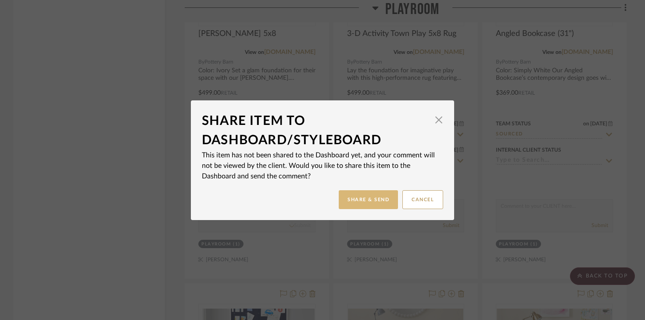
click at [351, 201] on button "Share & Send" at bounding box center [368, 199] width 59 height 19
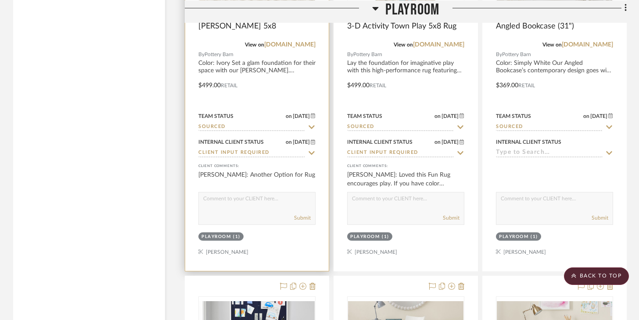
scroll to position [4628, 0]
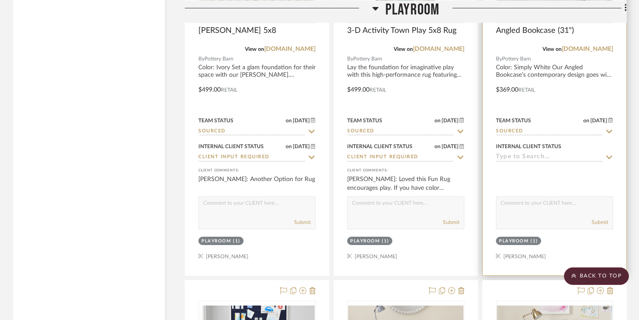
click at [478, 156] on input at bounding box center [549, 158] width 107 height 8
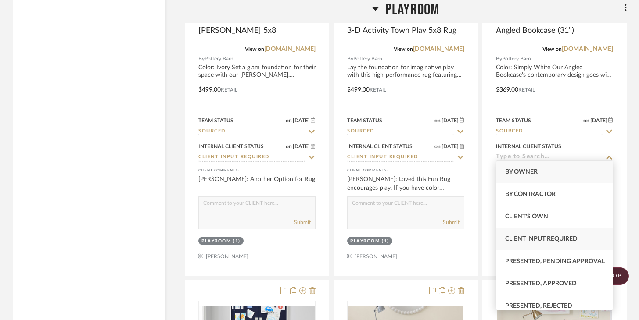
click at [478, 233] on div "Client Input Required" at bounding box center [554, 239] width 116 height 22
type input "9/1/2025"
type input "Client Input Required"
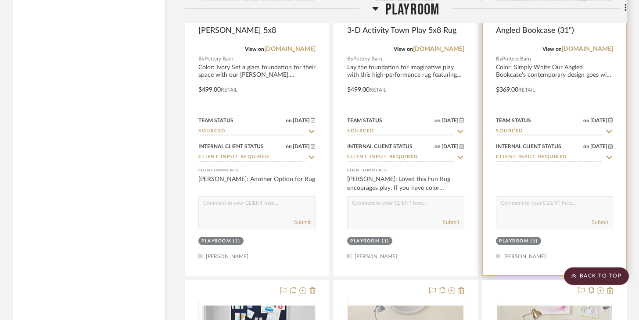
click at [478, 204] on textarea at bounding box center [554, 205] width 116 height 17
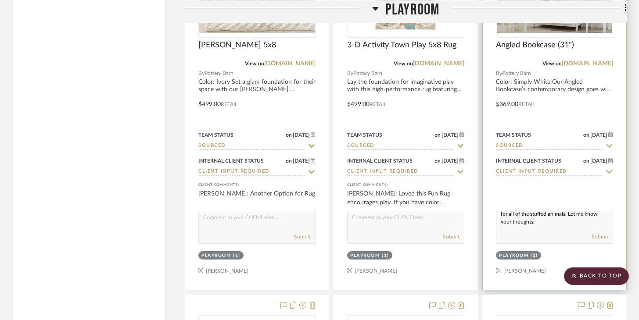
scroll to position [4625, 0]
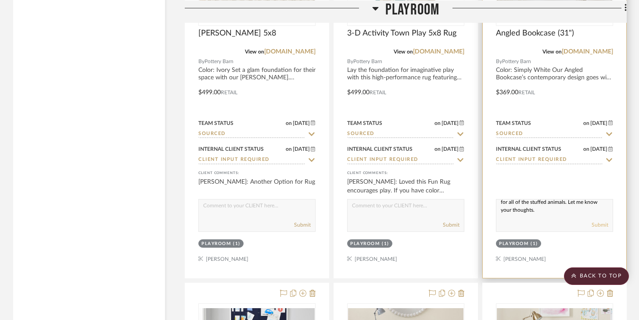
type textarea "I know we discussed keeping the IKEA Bookcase shelf units and having them be ve…"
click at [478, 221] on button "Submit" at bounding box center [599, 225] width 17 height 8
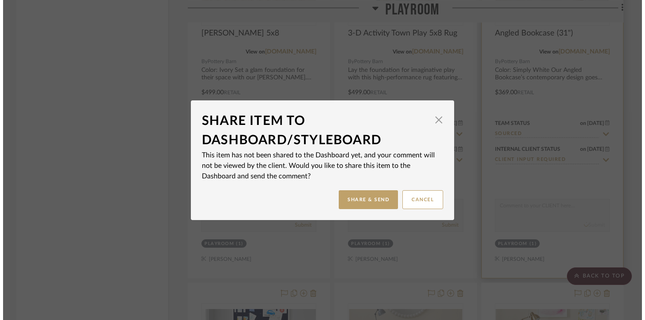
scroll to position [0, 0]
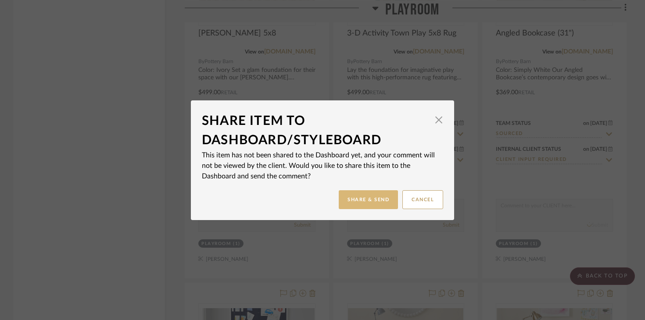
click at [374, 197] on button "Share & Send" at bounding box center [368, 199] width 59 height 19
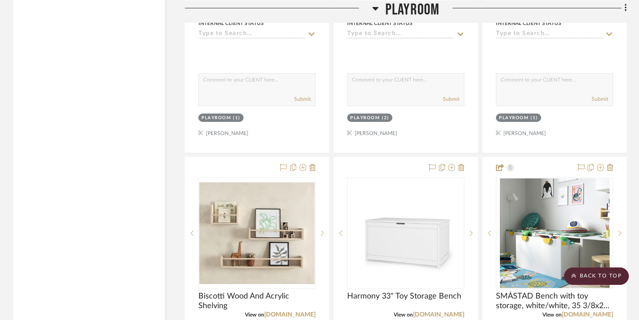
scroll to position [2992, 0]
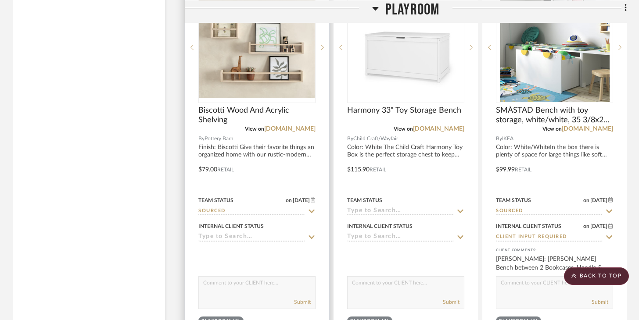
click at [253, 235] on input at bounding box center [251, 237] width 107 height 8
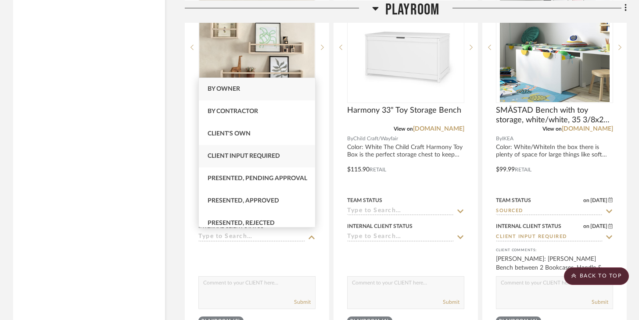
click at [247, 164] on div "Client Input Required" at bounding box center [257, 156] width 116 height 22
type input "9/1/2025"
type input "Client Input Required"
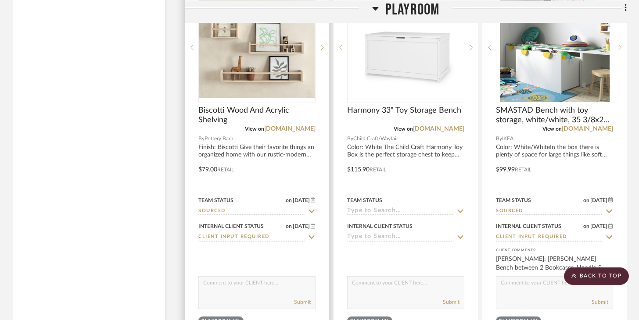
click at [252, 280] on textarea at bounding box center [257, 285] width 116 height 17
type textarea "Option above the Bench Storage Bookcase that will sit between the vertical book…"
click at [298, 300] on button "Submit" at bounding box center [302, 302] width 17 height 8
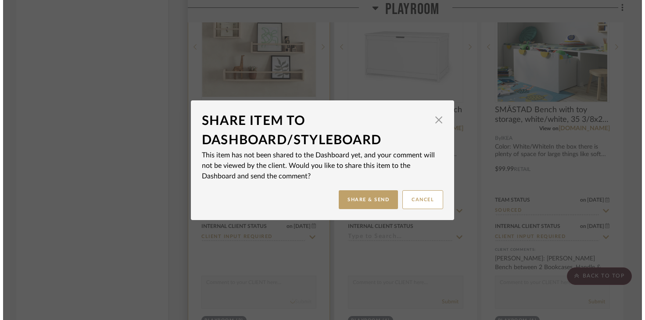
scroll to position [0, 0]
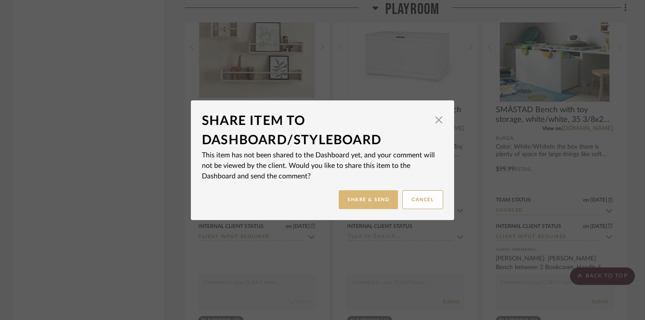
click at [364, 199] on button "Share & Send" at bounding box center [368, 199] width 59 height 19
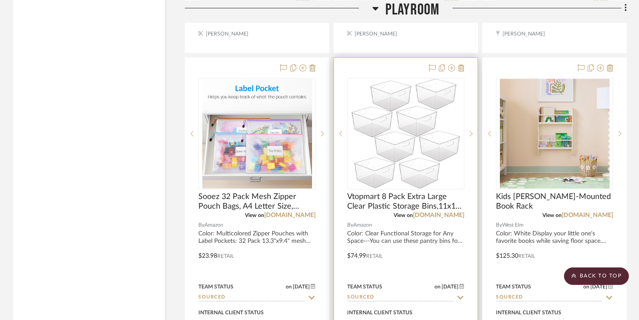
scroll to position [2704, 0]
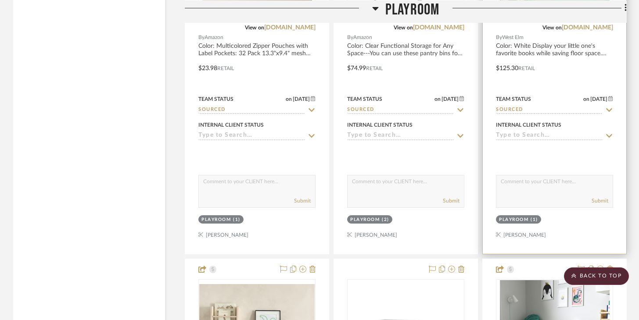
click at [478, 134] on input at bounding box center [549, 136] width 107 height 8
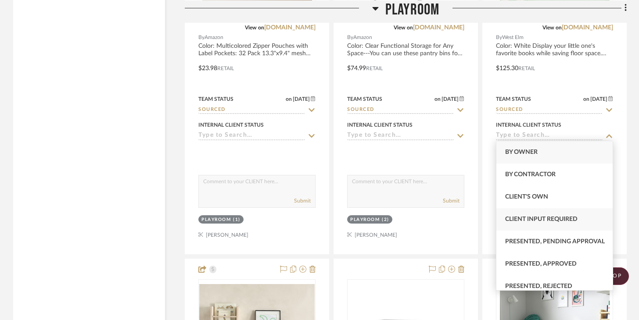
click at [478, 216] on span "Client Input Required" at bounding box center [541, 219] width 72 height 6
type input "9/1/2025"
type input "Client Input Required"
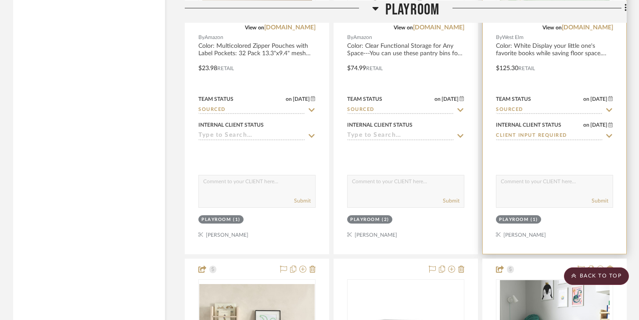
click at [478, 187] on textarea at bounding box center [554, 183] width 116 height 17
type textarea "S"
type textarea "Another option for Book Storage above bench storage in between vertical shelves."
click at [478, 197] on button "Submit" at bounding box center [599, 201] width 17 height 8
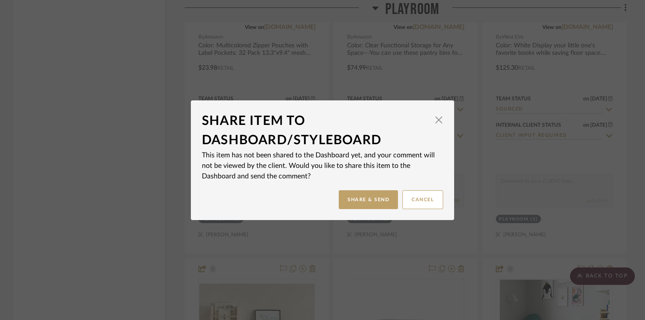
scroll to position [0, 0]
click at [364, 200] on button "Share & Send" at bounding box center [368, 199] width 59 height 19
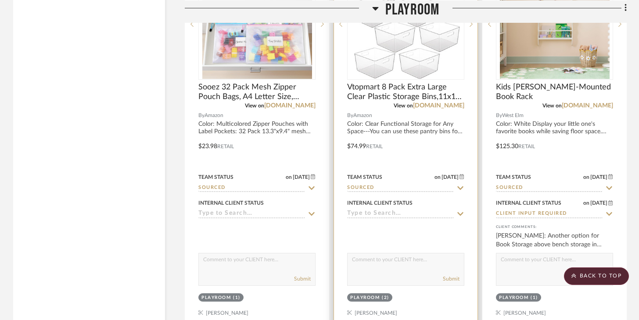
scroll to position [2633, 0]
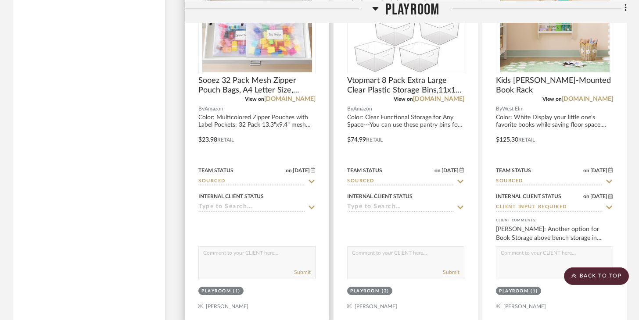
click at [246, 206] on input at bounding box center [251, 208] width 107 height 8
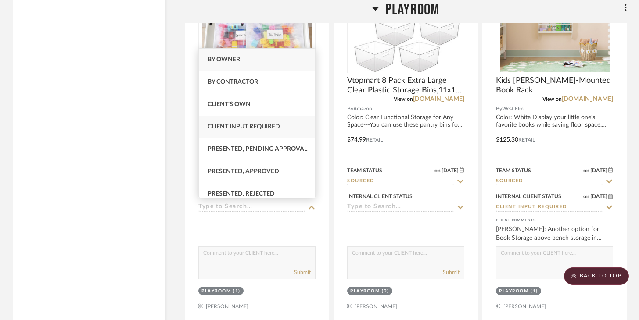
click at [245, 132] on div "Client Input Required" at bounding box center [257, 127] width 116 height 22
type input "9/1/2025"
type input "Client Input Required"
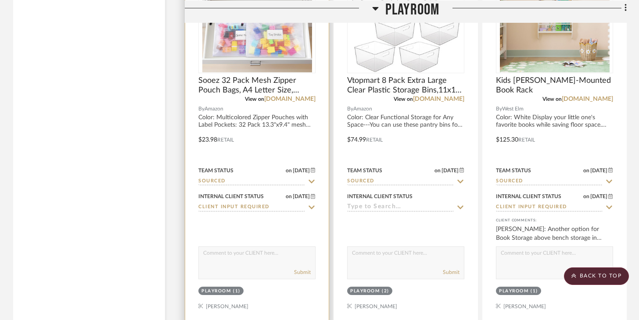
click at [249, 250] on textarea at bounding box center [257, 255] width 116 height 17
type textarea "Organization Zipper labled pouches to go in Clear Bins for Small parts."
click at [296, 268] on button "Submit" at bounding box center [302, 272] width 17 height 8
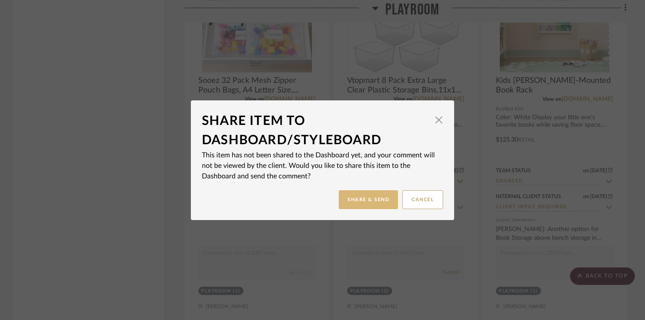
click at [349, 195] on button "Share & Send" at bounding box center [368, 199] width 59 height 19
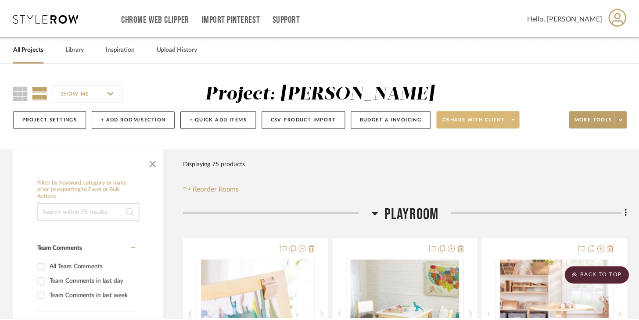
scroll to position [2633, 0]
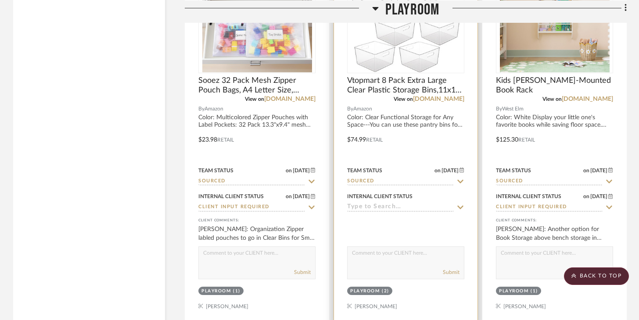
click at [379, 251] on textarea at bounding box center [405, 255] width 116 height 17
click at [400, 206] on input at bounding box center [400, 208] width 107 height 8
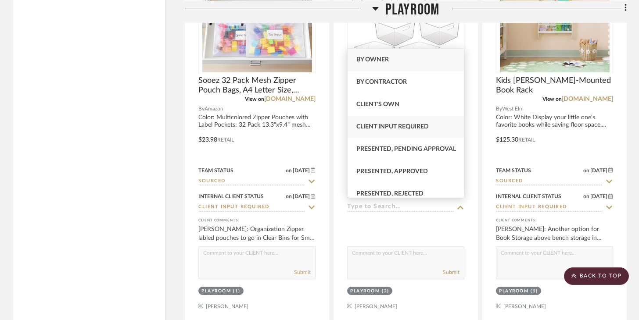
click at [396, 131] on div "Client Input Required" at bounding box center [405, 127] width 116 height 22
type input "9/1/2025"
type input "Client Input Required"
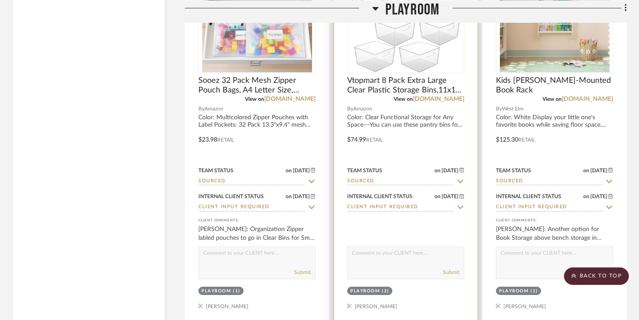
click at [388, 249] on textarea at bounding box center [405, 255] width 116 height 17
type textarea "C"
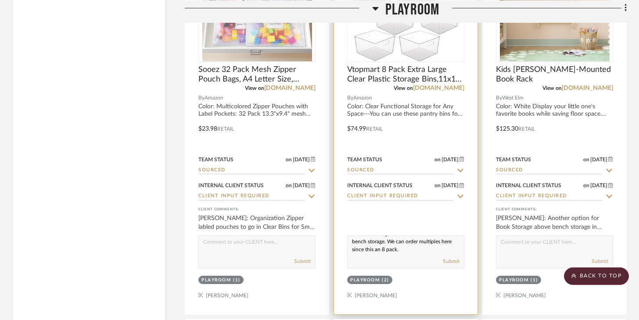
scroll to position [2749, 0]
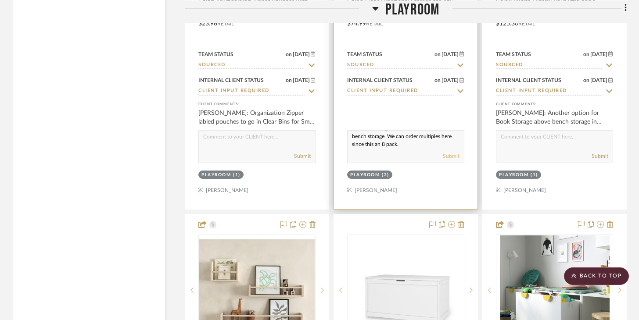
type textarea "I wasn't sure if you needed more clear bins for all of the storage now that we …"
click at [459, 157] on button "Submit" at bounding box center [451, 156] width 17 height 8
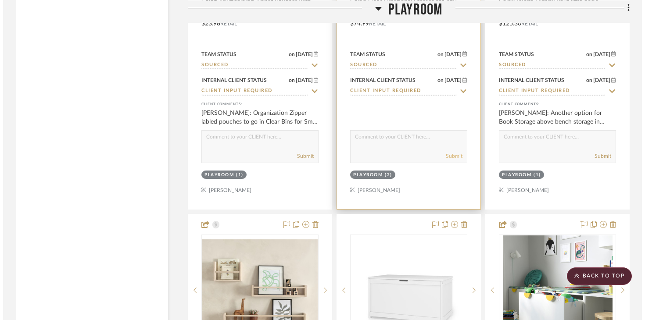
scroll to position [0, 0]
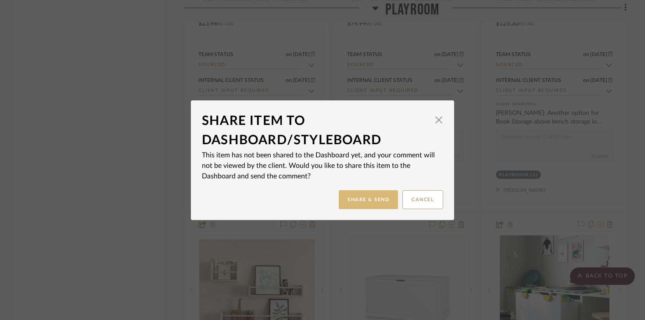
click at [367, 197] on button "Share & Send" at bounding box center [368, 199] width 59 height 19
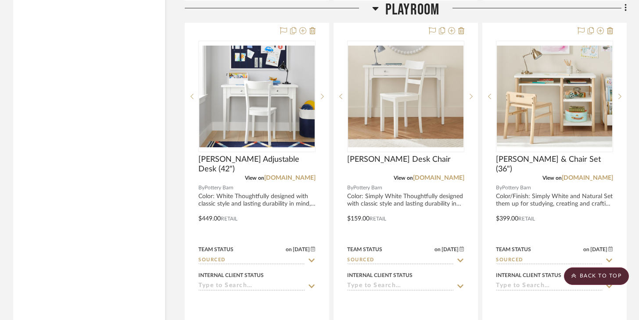
scroll to position [4901, 0]
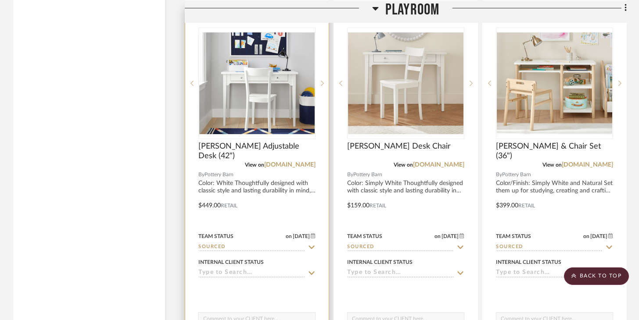
click at [225, 270] on input at bounding box center [251, 273] width 107 height 8
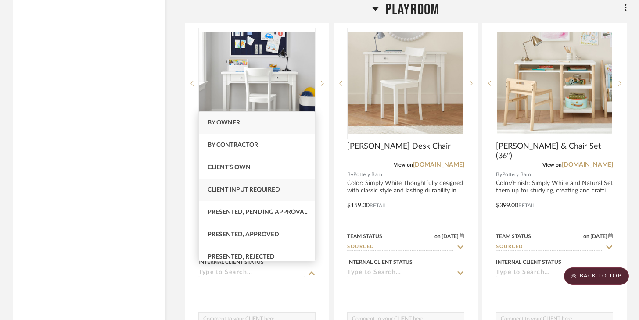
click at [240, 197] on div "Client Input Required" at bounding box center [257, 190] width 116 height 22
type input "9/1/2025"
type input "Client Input Required"
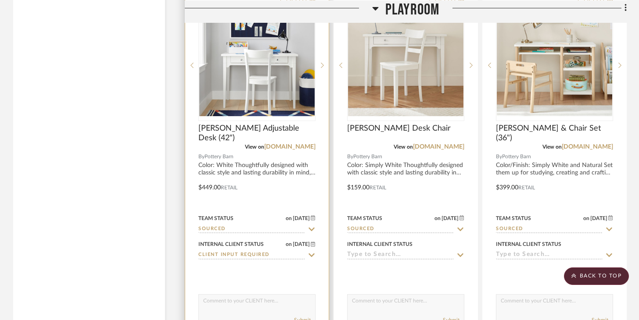
scroll to position [4934, 0]
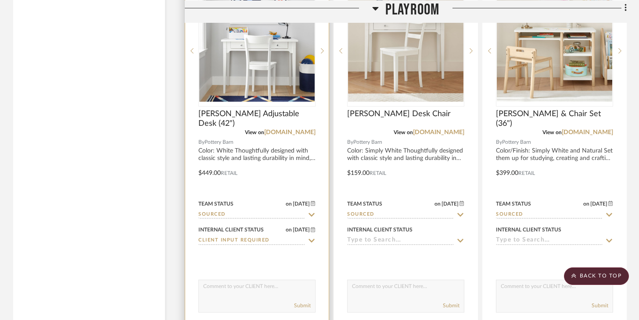
click at [250, 282] on textarea at bounding box center [257, 288] width 116 height 17
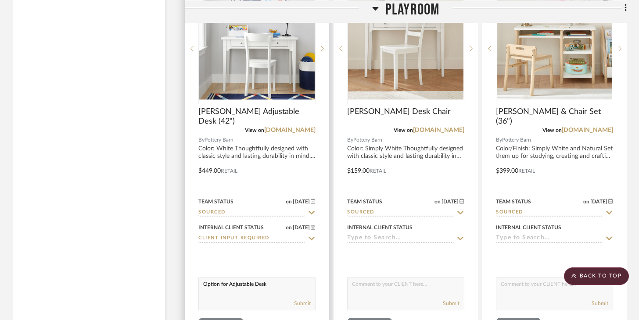
scroll to position [5027, 0]
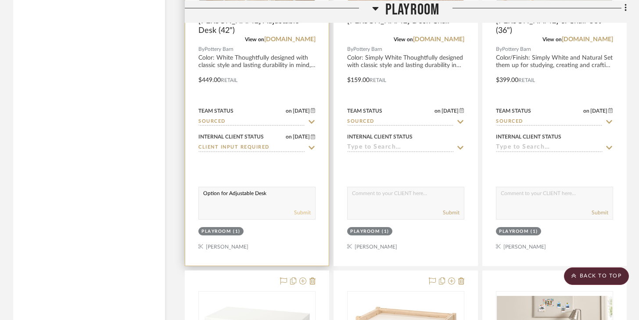
type textarea "Option for Adjustable Desk"
click at [300, 209] on button "Submit" at bounding box center [302, 213] width 17 height 8
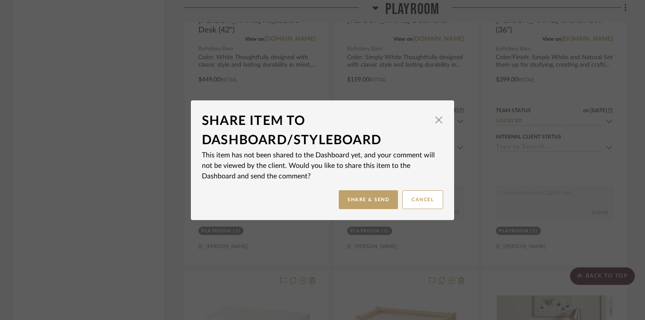
click at [354, 188] on mat-dialog-content "Share Item to Dashboard/StyleBoard × This item has not been shared to the Dashb…" at bounding box center [322, 160] width 241 height 98
click at [355, 196] on button "Share & Send" at bounding box center [368, 199] width 59 height 19
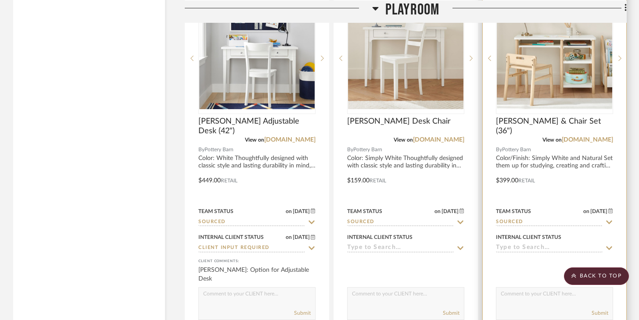
scroll to position [4927, 0]
click at [478, 246] on input at bounding box center [549, 248] width 107 height 8
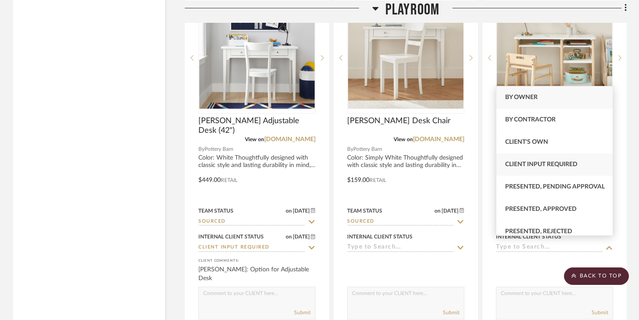
click at [478, 167] on span "Client Input Required" at bounding box center [541, 164] width 72 height 6
type input "9/1/2025"
type input "Client Input Required"
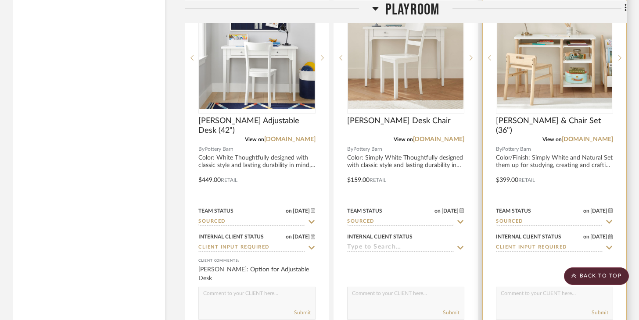
click at [478, 287] on textarea at bounding box center [554, 295] width 116 height 17
type textarea "Option for Desk, not adjustable"
click at [478, 158] on div at bounding box center [553, 174] width 143 height 384
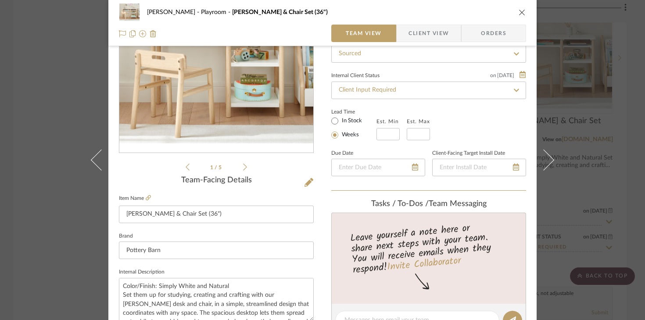
scroll to position [368, 0]
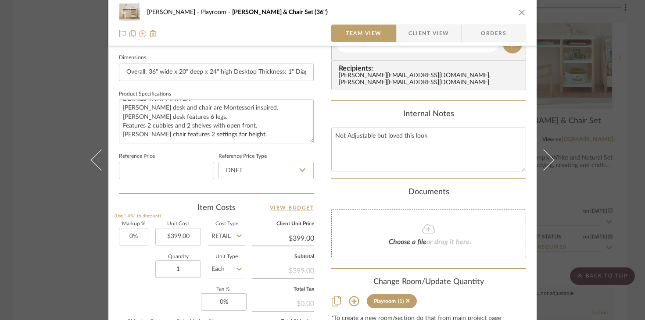
scroll to position [114, 0]
click at [518, 12] on icon "close" at bounding box center [521, 12] width 7 height 7
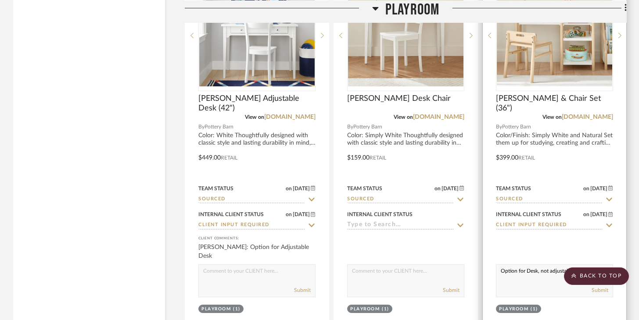
scroll to position [4989, 0]
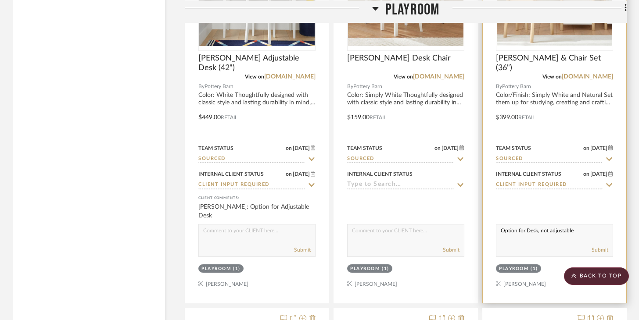
click at [541, 228] on textarea "Option for Desk, not adjustable" at bounding box center [554, 233] width 116 height 17
click at [604, 225] on textarea "Option for Desk, Desk not adjustable" at bounding box center [554, 233] width 116 height 17
type textarea "Option for Desk, Desk not adjustable but chairs are. Montessori inspired so I l…"
click at [607, 246] on button "Submit" at bounding box center [599, 250] width 17 height 8
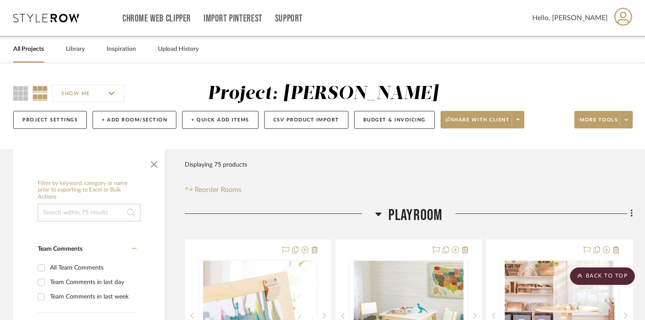
scroll to position [0, 0]
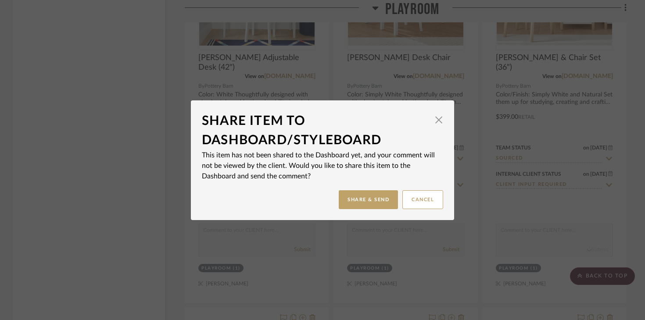
click at [347, 210] on dialog-content "Share Item to Dashboard/StyleBoard × This item has not been shared to the Dashb…" at bounding box center [322, 160] width 263 height 120
click at [350, 204] on button "Share & Send" at bounding box center [368, 199] width 59 height 19
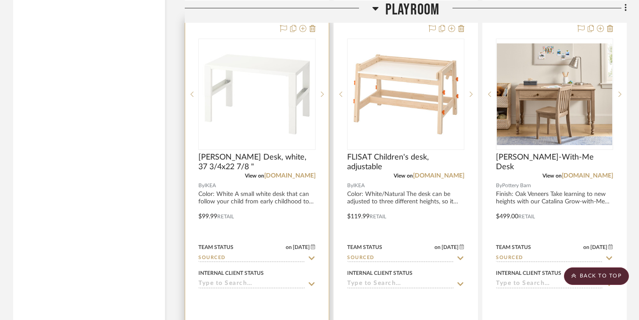
scroll to position [5279, 0]
click at [236, 280] on input at bounding box center [251, 284] width 107 height 8
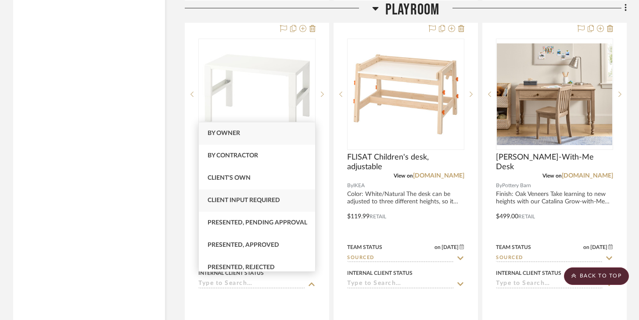
click at [247, 200] on span "Client Input Required" at bounding box center [243, 200] width 72 height 6
type input "[DATE]"
type input "Client Input Required"
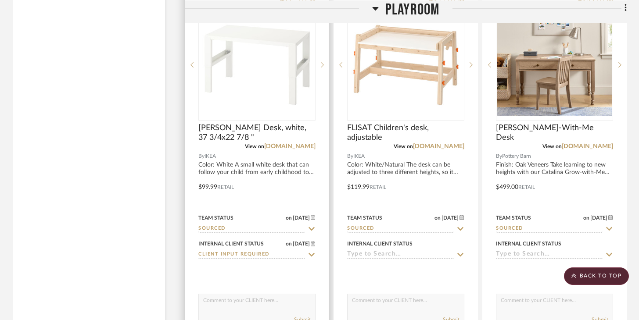
scroll to position [5346, 0]
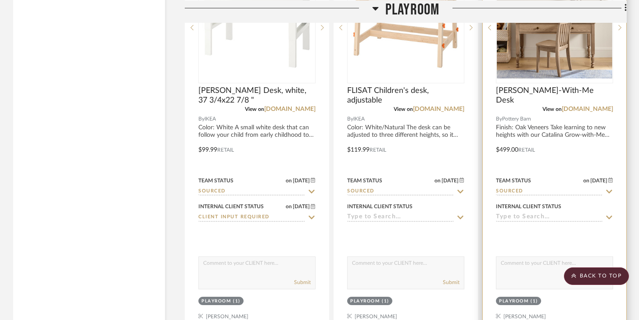
click at [560, 206] on div "Internal Client Status" at bounding box center [554, 211] width 117 height 21
click at [550, 214] on input at bounding box center [549, 218] width 107 height 8
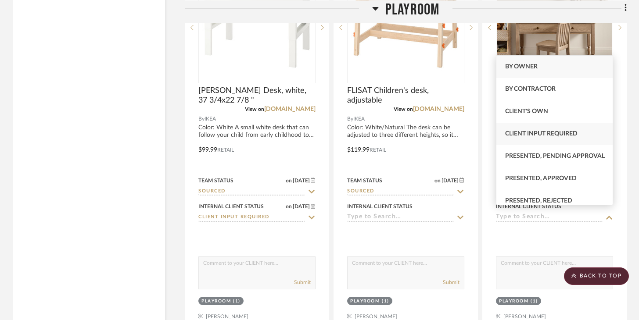
click at [545, 135] on span "Client Input Required" at bounding box center [541, 134] width 72 height 6
type input "[DATE]"
type input "Client Input Required"
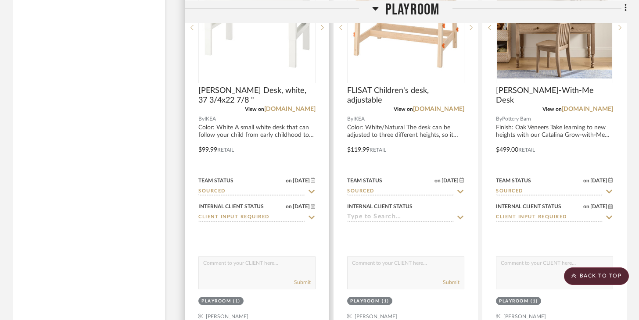
click at [268, 257] on textarea at bounding box center [257, 265] width 116 height 17
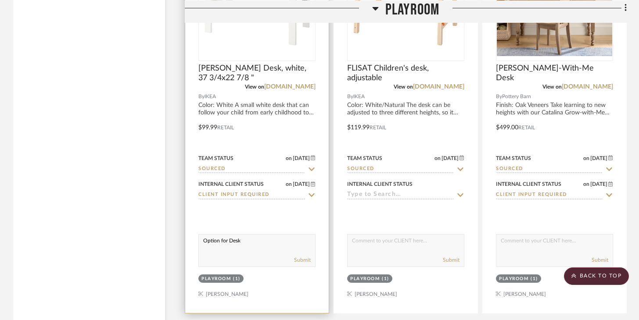
scroll to position [5369, 0]
type textarea "Option for Desk"
click at [294, 256] on button "Submit" at bounding box center [302, 260] width 17 height 8
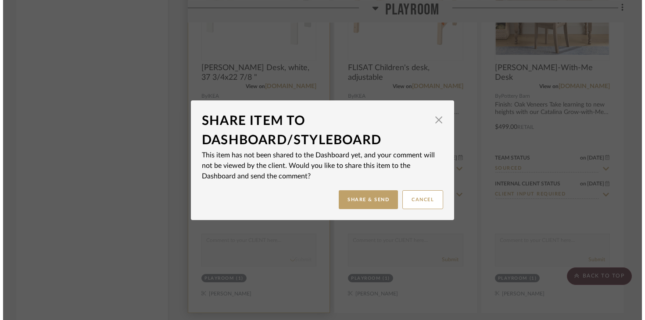
scroll to position [0, 0]
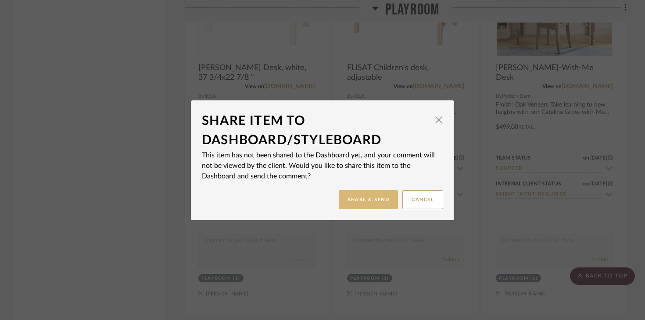
click at [369, 200] on button "Share & Send" at bounding box center [368, 199] width 59 height 19
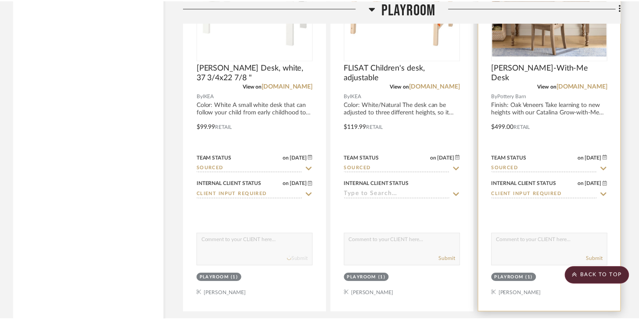
scroll to position [5369, 0]
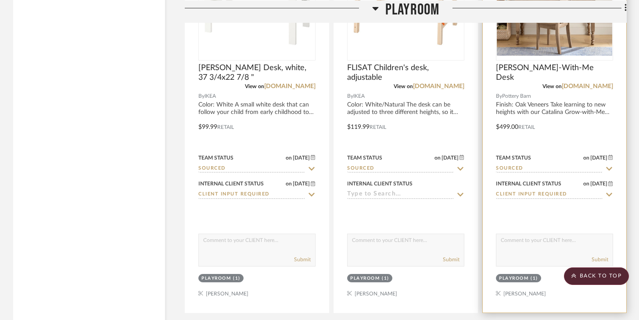
click at [515, 236] on textarea at bounding box center [554, 242] width 116 height 17
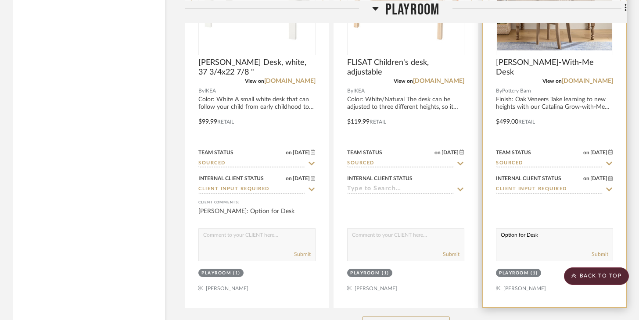
scroll to position [5374, 0]
type textarea "Option for Desk"
click at [600, 250] on button "Submit" at bounding box center [599, 254] width 17 height 8
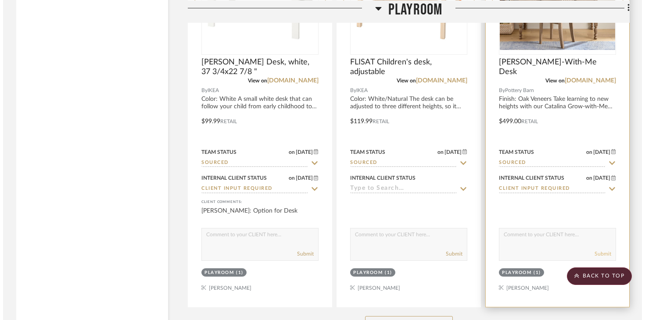
scroll to position [0, 0]
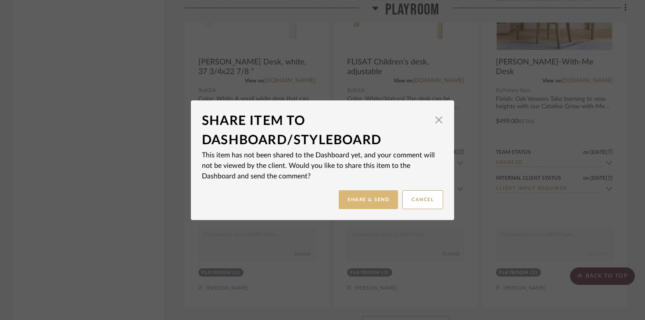
click at [364, 198] on button "Share & Send" at bounding box center [368, 199] width 59 height 19
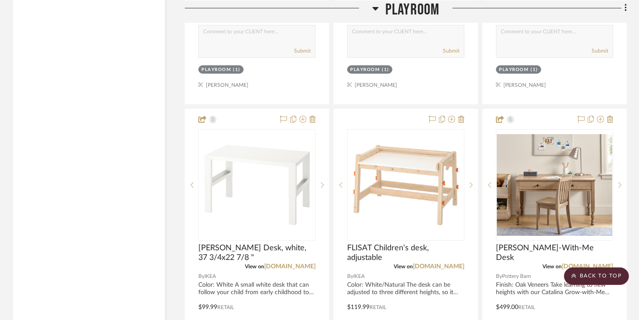
scroll to position [5334, 0]
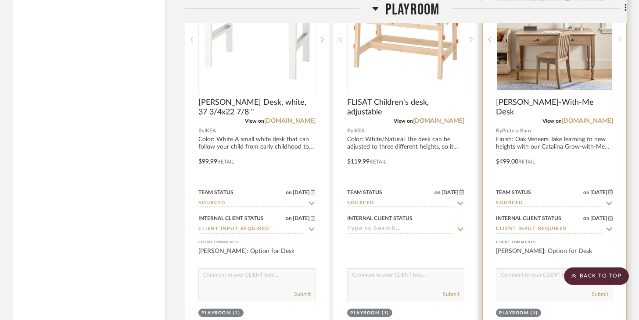
click at [528, 75] on img "0" at bounding box center [554, 40] width 115 height 102
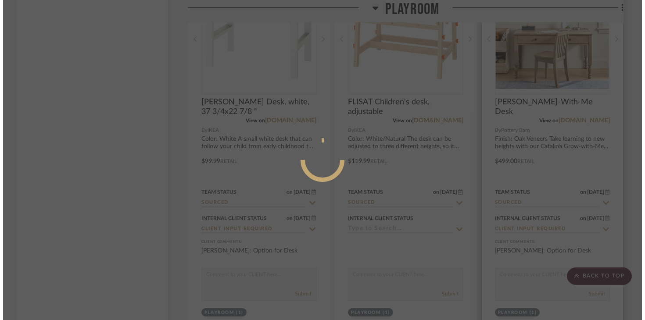
scroll to position [0, 0]
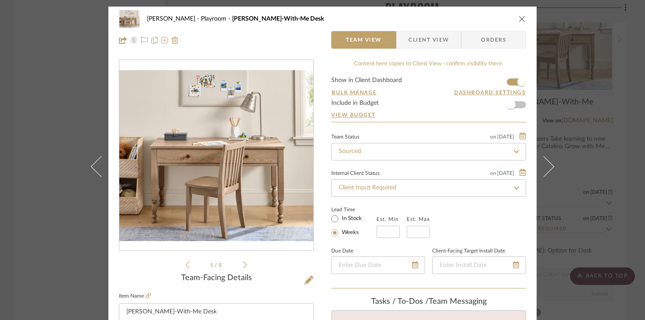
click at [519, 21] on icon "close" at bounding box center [521, 18] width 7 height 7
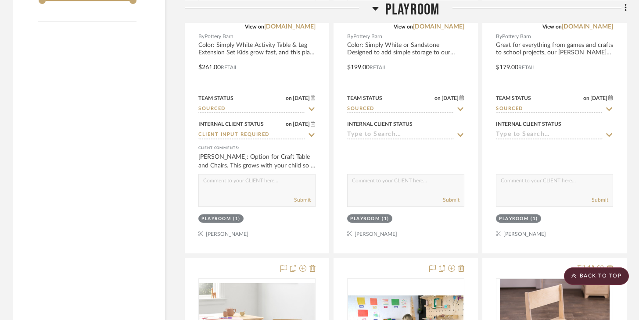
scroll to position [1365, 0]
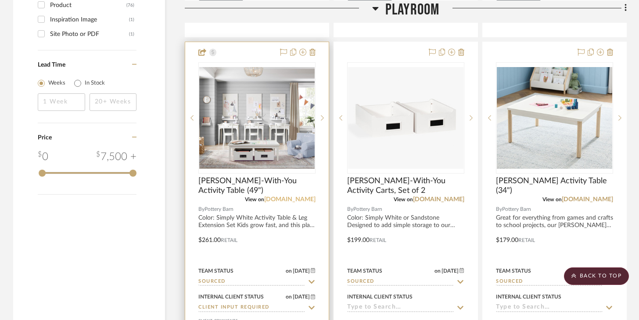
click at [295, 197] on link "[DOMAIN_NAME]" at bounding box center [289, 200] width 51 height 6
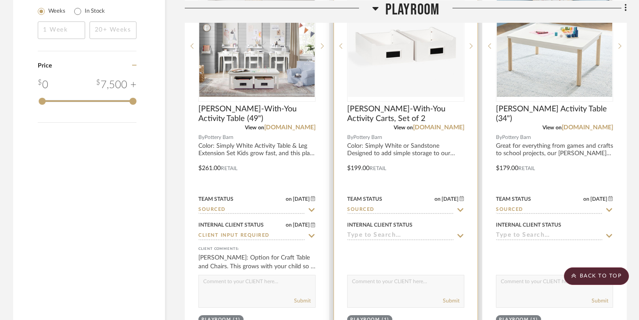
scroll to position [1429, 0]
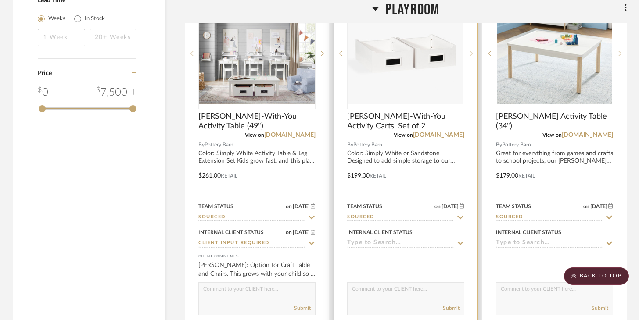
click at [411, 237] on div "Internal Client Status" at bounding box center [405, 237] width 117 height 21
click at [412, 242] on input at bounding box center [400, 243] width 107 height 8
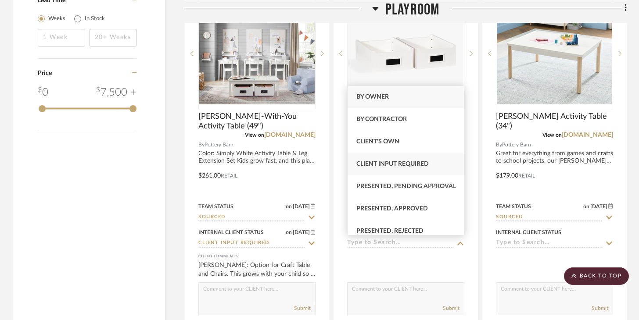
click at [407, 163] on span "Client Input Required" at bounding box center [392, 164] width 72 height 6
type input "9/1/2025"
type input "Client Input Required"
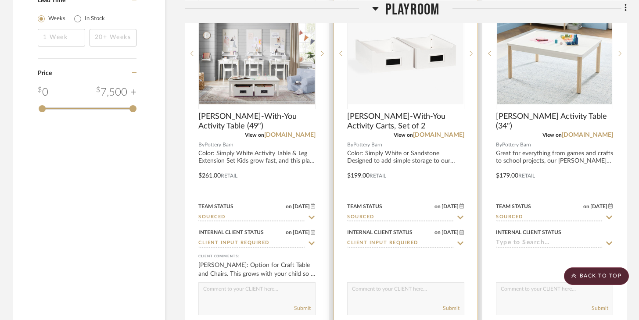
click at [417, 289] on textarea at bounding box center [405, 291] width 116 height 17
click at [427, 257] on div at bounding box center [405, 261] width 117 height 18
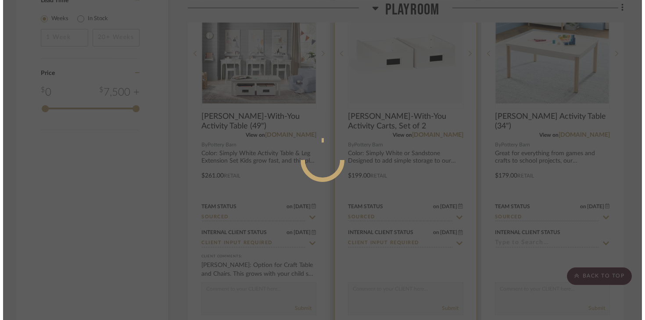
scroll to position [0, 0]
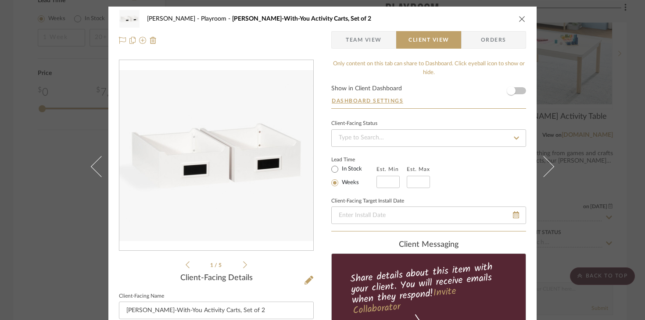
click at [515, 24] on div "Urmi Rodrigues Playroom Carolina Grow-With-You Activity Carts, Set of 2" at bounding box center [322, 19] width 407 height 18
click at [518, 21] on icon "close" at bounding box center [521, 18] width 7 height 7
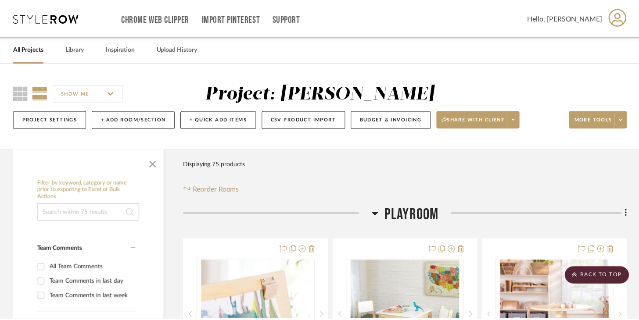
scroll to position [1429, 0]
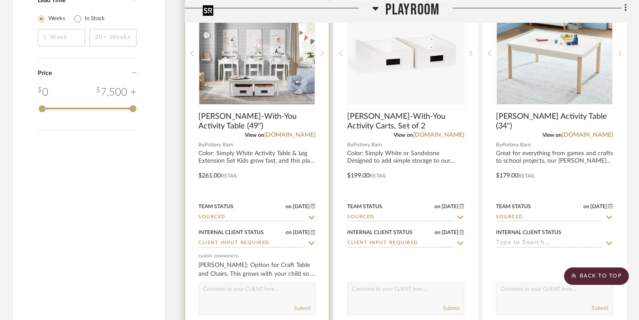
click at [297, 86] on img "3" at bounding box center [256, 54] width 115 height 102
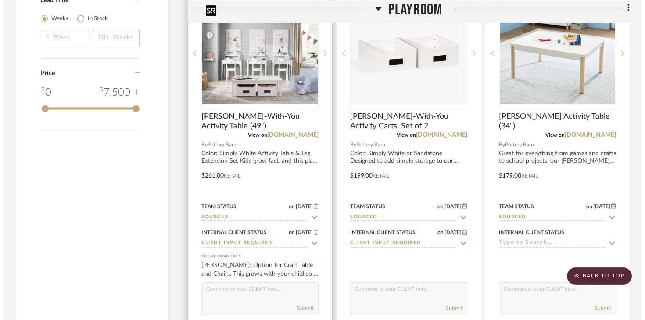
scroll to position [0, 0]
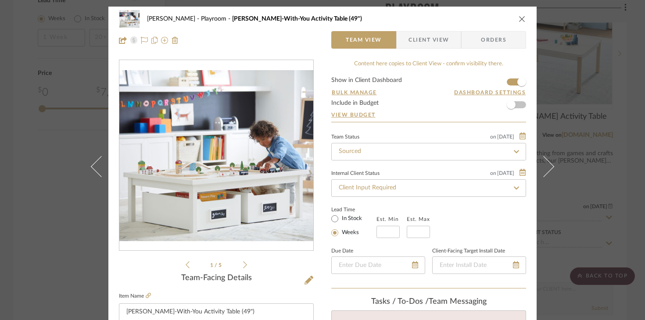
click at [518, 21] on icon "close" at bounding box center [521, 18] width 7 height 7
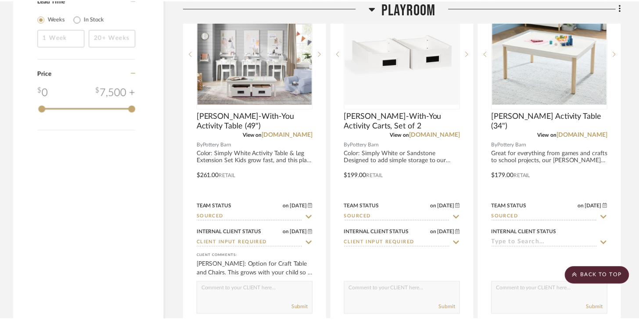
scroll to position [1429, 0]
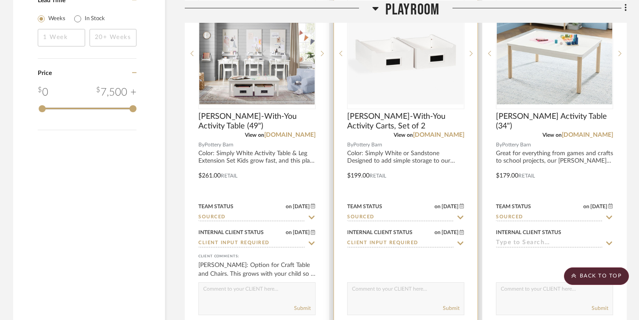
click at [417, 239] on input "Client Input Required" at bounding box center [400, 243] width 107 height 8
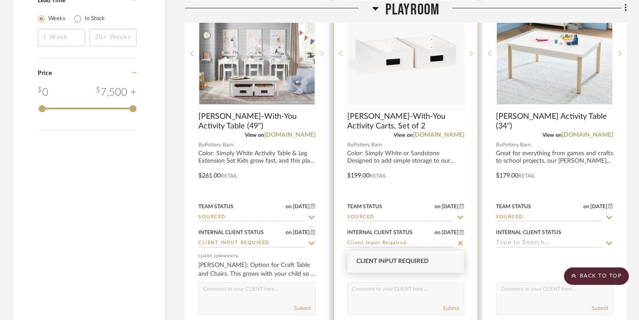
click at [468, 279] on div at bounding box center [405, 170] width 143 height 384
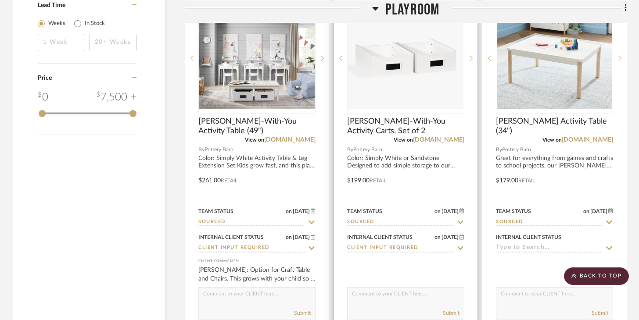
scroll to position [1468, 0]
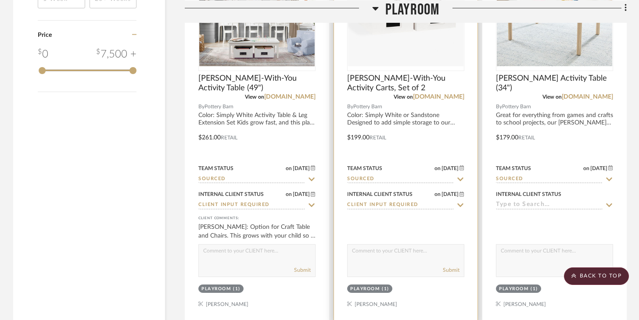
click at [418, 261] on div "Submit" at bounding box center [405, 260] width 117 height 33
click at [417, 250] on textarea at bounding box center [405, 253] width 116 height 17
type textarea "These go under the Carolina Grow with you Activity Table underneath for Storage"
click at [447, 269] on button "Submit" at bounding box center [451, 270] width 17 height 8
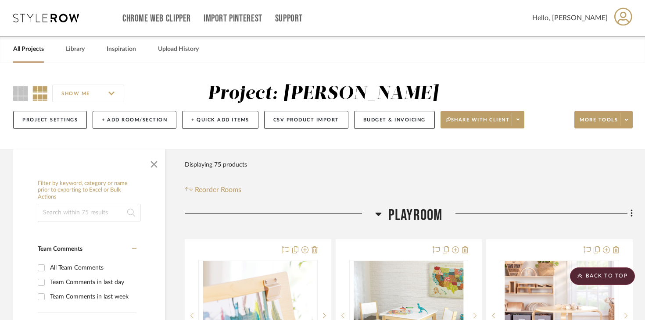
scroll to position [0, 0]
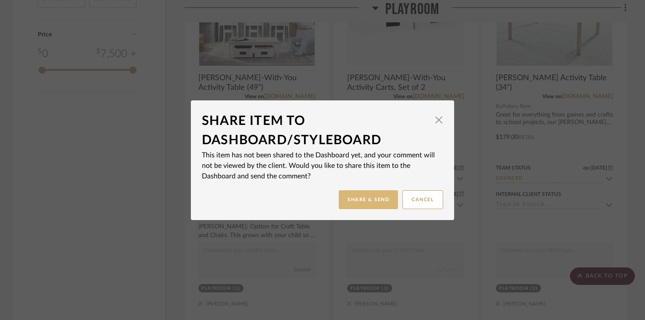
click at [371, 204] on button "Share & Send" at bounding box center [368, 199] width 59 height 19
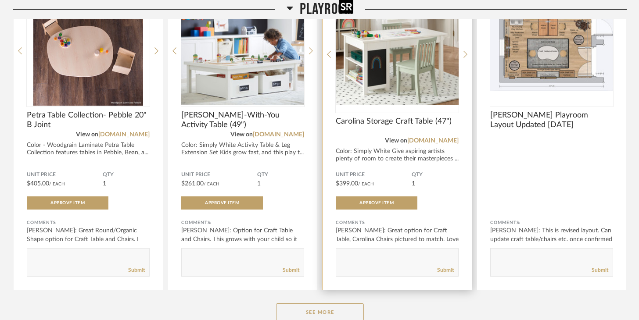
scroll to position [213, 0]
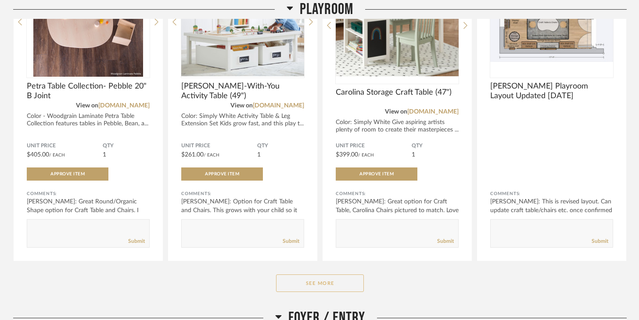
click at [354, 282] on button "See More" at bounding box center [320, 284] width 88 height 18
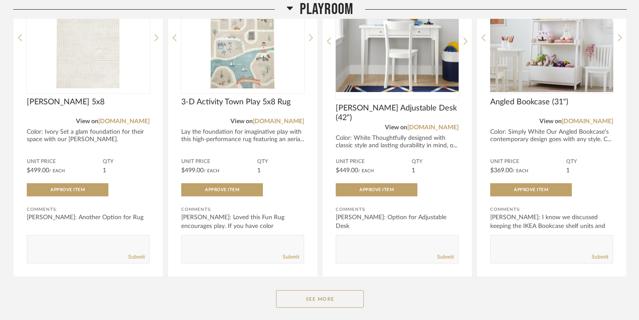
scroll to position [1478, 0]
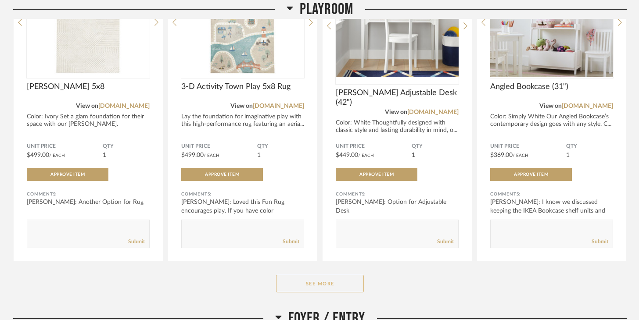
click at [352, 287] on button "See More" at bounding box center [320, 284] width 88 height 18
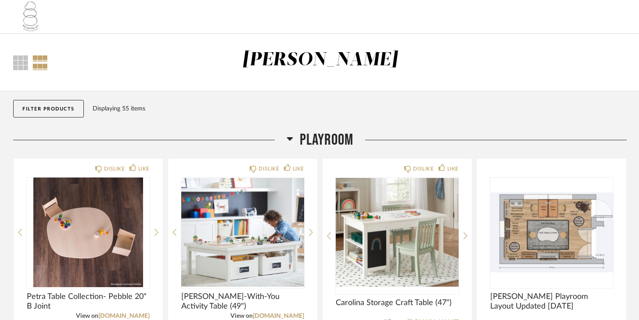
scroll to position [0, 0]
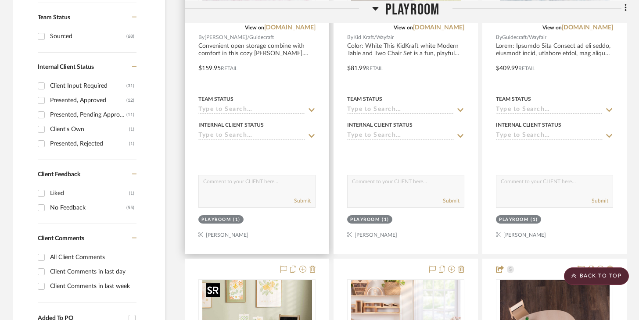
scroll to position [312, 0]
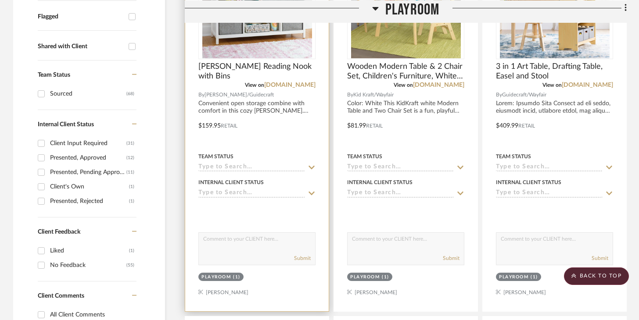
click at [251, 165] on input at bounding box center [251, 168] width 107 height 8
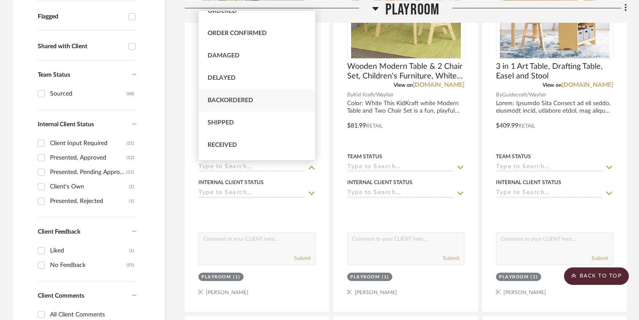
scroll to position [68, 0]
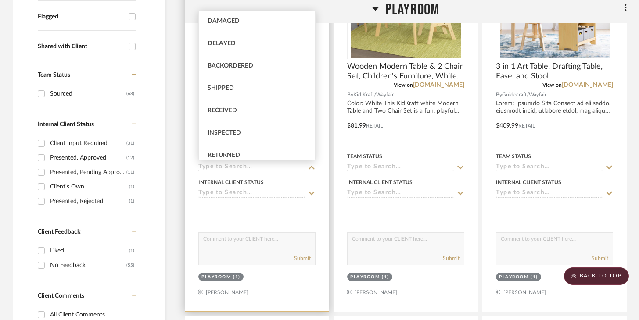
click at [259, 192] on input at bounding box center [251, 193] width 107 height 8
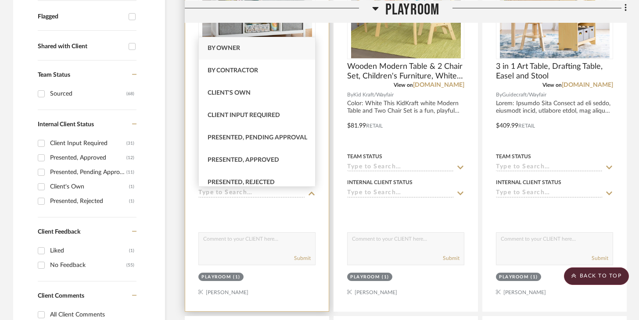
click at [299, 207] on div at bounding box center [256, 211] width 117 height 18
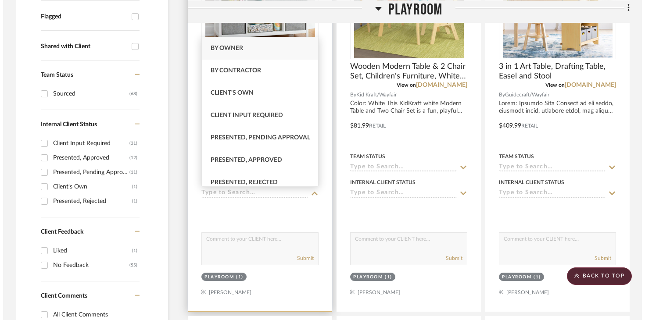
scroll to position [0, 0]
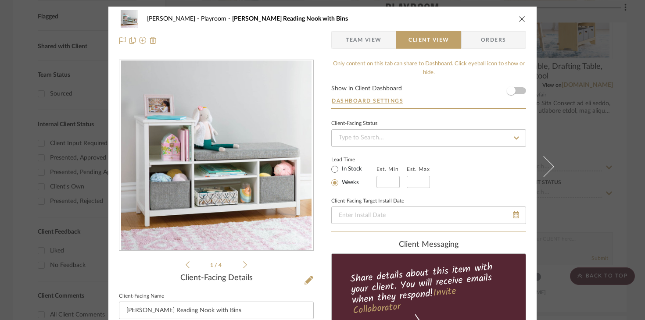
click at [519, 21] on icon "close" at bounding box center [521, 18] width 7 height 7
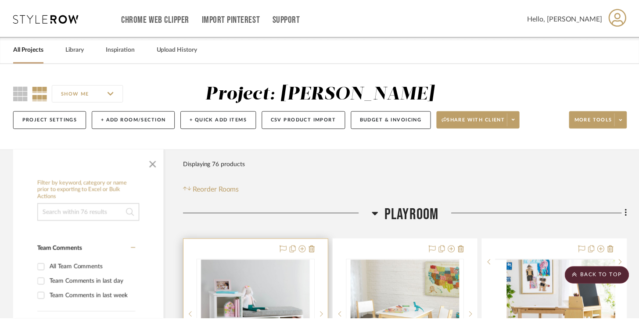
scroll to position [312, 0]
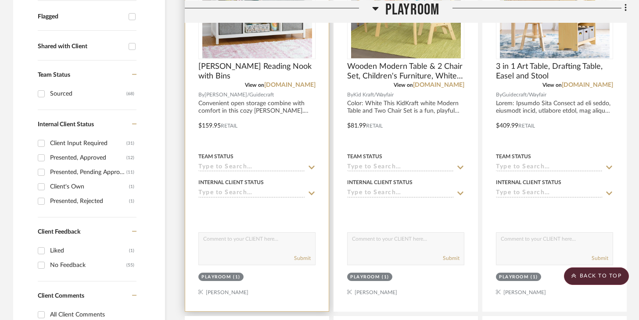
click at [271, 164] on input at bounding box center [251, 168] width 107 height 8
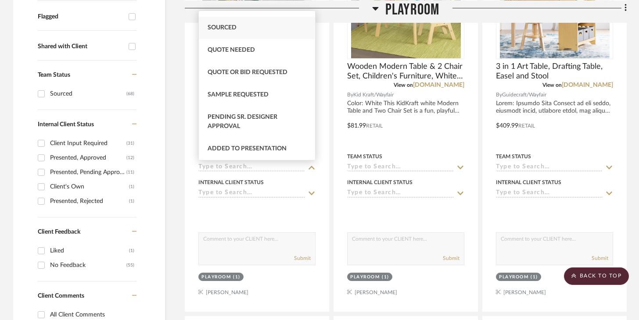
scroll to position [336, 0]
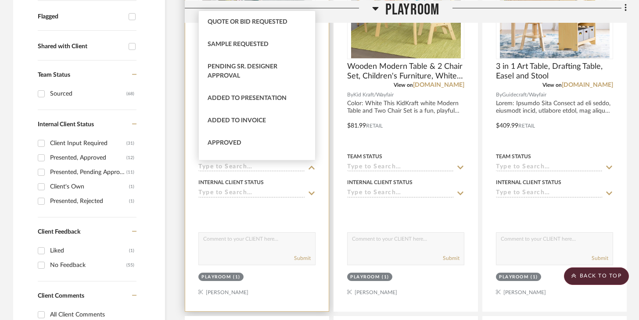
click at [265, 216] on div at bounding box center [256, 211] width 117 height 18
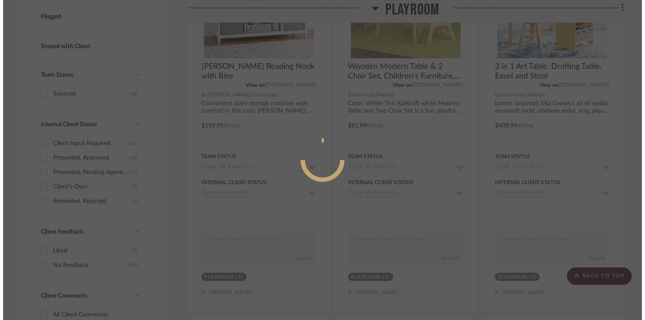
scroll to position [0, 0]
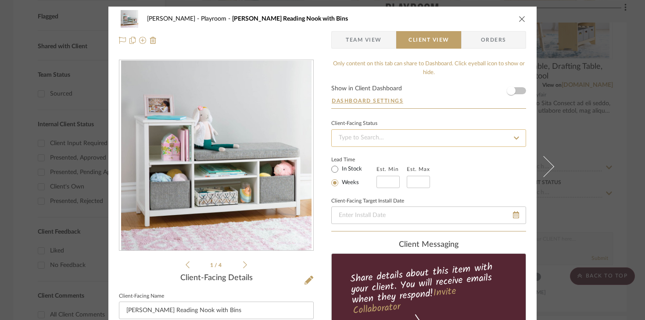
click at [370, 139] on input at bounding box center [428, 138] width 195 height 18
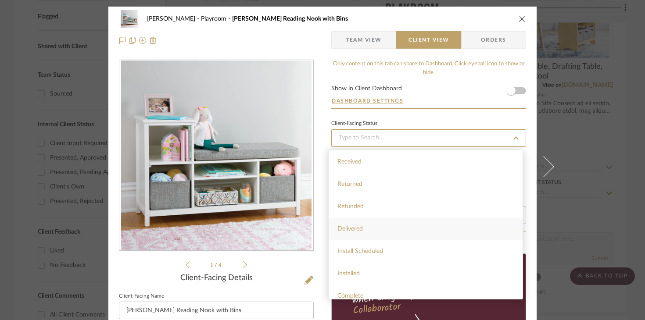
scroll to position [209, 0]
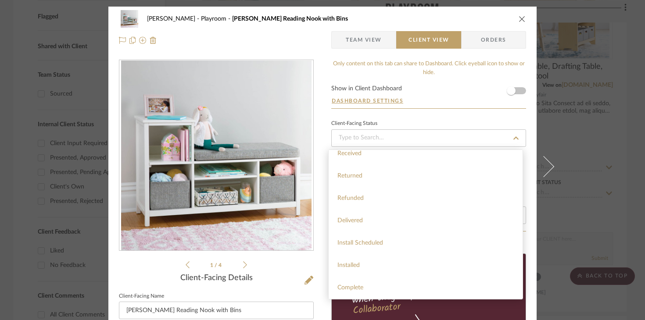
click at [462, 95] on form "Show in Client Dashboard Dashboard Settings" at bounding box center [428, 97] width 195 height 23
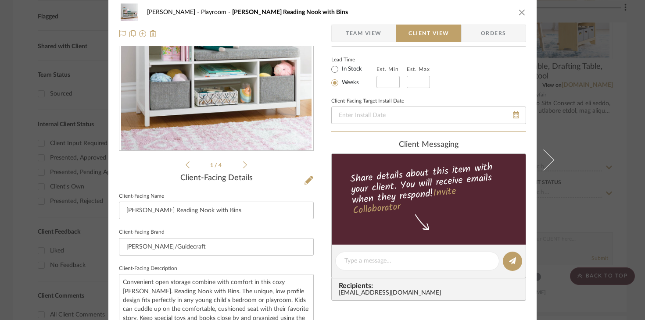
scroll to position [0, 0]
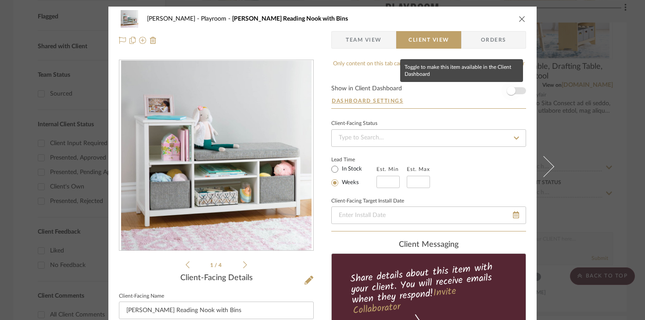
click at [513, 93] on span "button" at bounding box center [510, 90] width 19 height 19
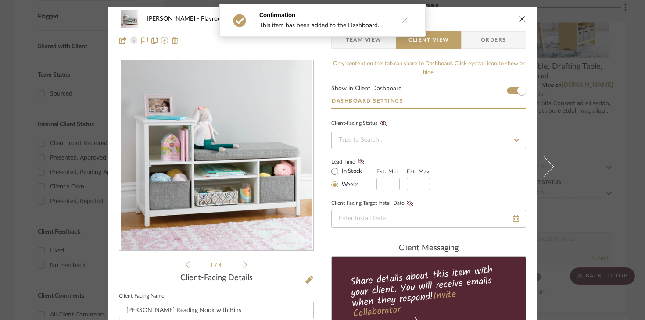
click at [518, 23] on div "Urmi Rodrigues Playroom Martha Stewart Kids' Jr. Reading Nook with Bins" at bounding box center [322, 19] width 407 height 18
click at [518, 22] on button "close" at bounding box center [522, 19] width 8 height 8
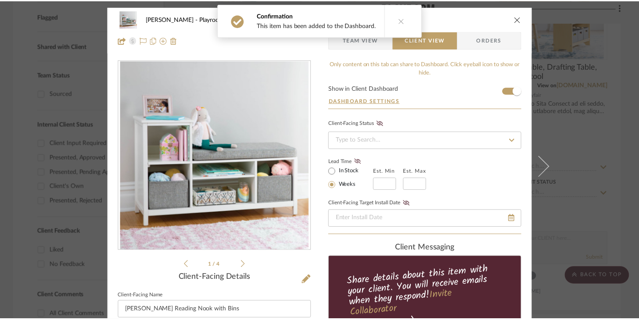
scroll to position [312, 0]
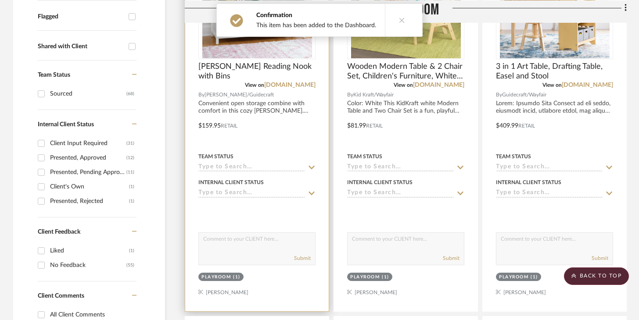
click at [282, 166] on input at bounding box center [251, 168] width 107 height 8
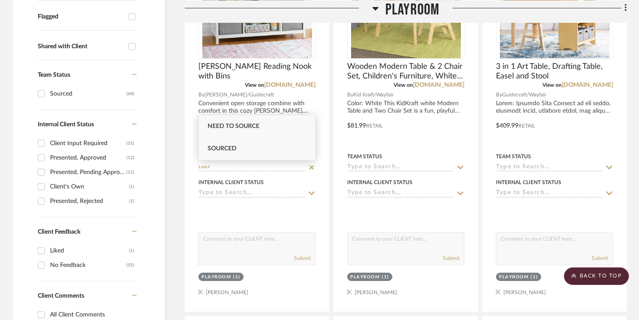
type input "sour"
click at [261, 146] on div "Sourced" at bounding box center [257, 149] width 116 height 22
type input "[DATE]"
type input "Sourced"
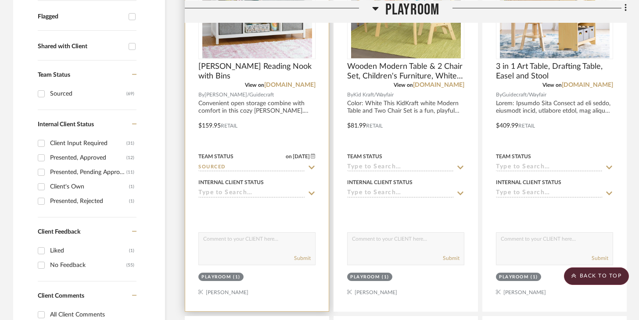
click at [244, 191] on input at bounding box center [251, 193] width 107 height 8
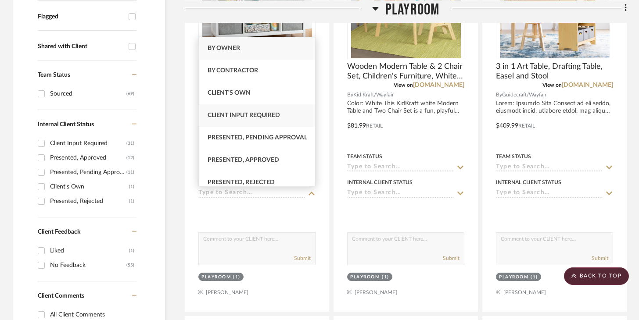
click at [251, 118] on span "Client Input Required" at bounding box center [243, 115] width 72 height 6
type input "[DATE]"
type input "Client Input Required"
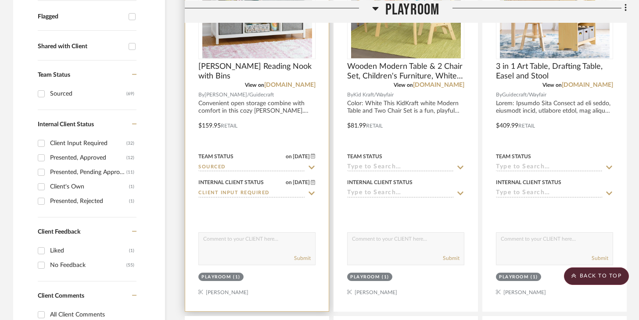
click at [247, 239] on textarea at bounding box center [257, 241] width 116 height 17
type textarea "Another Storage Bench Option"
click at [307, 260] on button "Submit" at bounding box center [302, 258] width 17 height 8
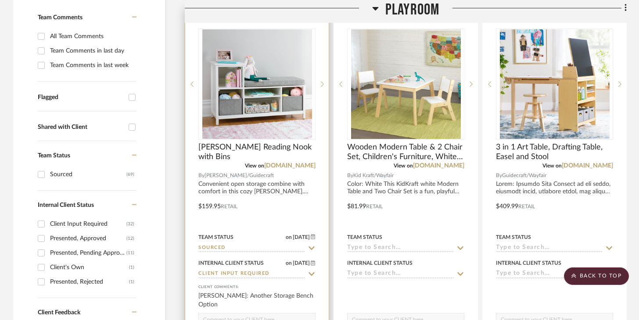
scroll to position [191, 0]
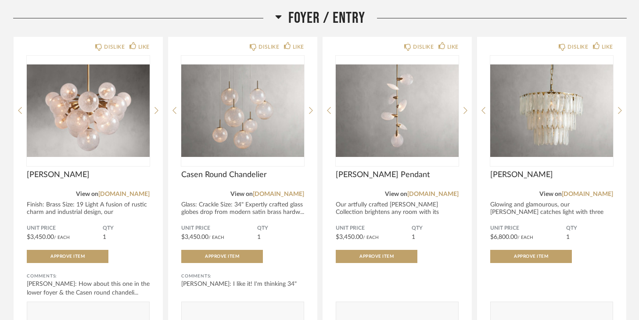
scroll to position [339, 0]
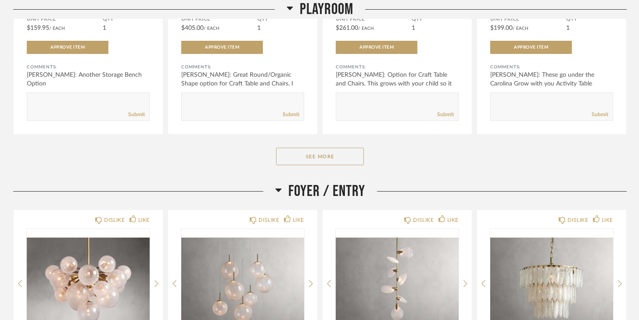
click at [299, 158] on button "See More" at bounding box center [320, 157] width 88 height 18
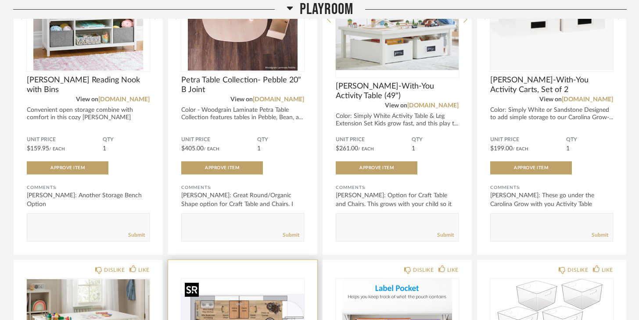
scroll to position [136, 0]
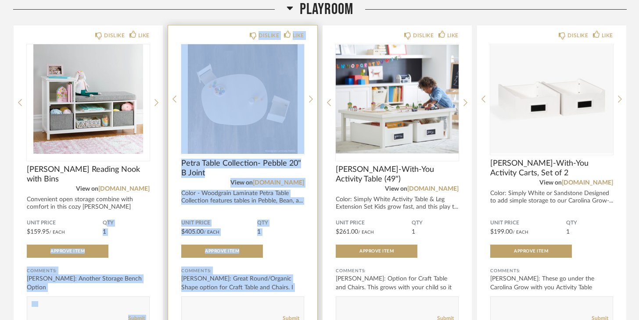
drag, startPoint x: 137, startPoint y: 217, endPoint x: 291, endPoint y: 293, distance: 171.8
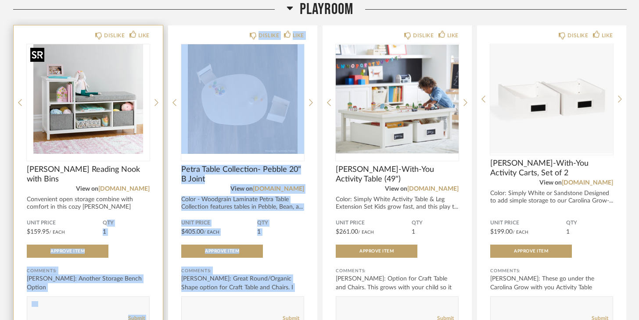
drag, startPoint x: 65, startPoint y: 35, endPoint x: 121, endPoint y: 180, distance: 155.3
click at [118, 178] on div "DISLIKE LIKE [PERSON_NAME] Reading Nook with Bins View on [DOMAIN_NAME] Conveni…" at bounding box center [88, 181] width 149 height 313
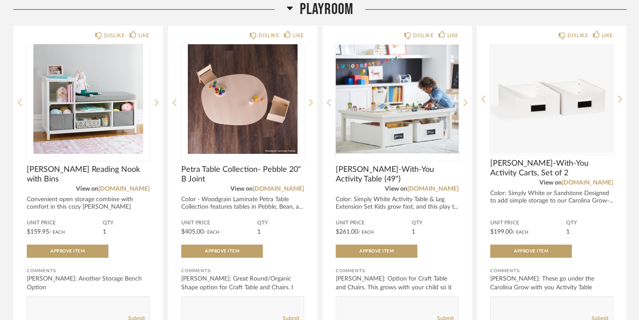
click at [191, 12] on div "Playroom" at bounding box center [319, 9] width 613 height 19
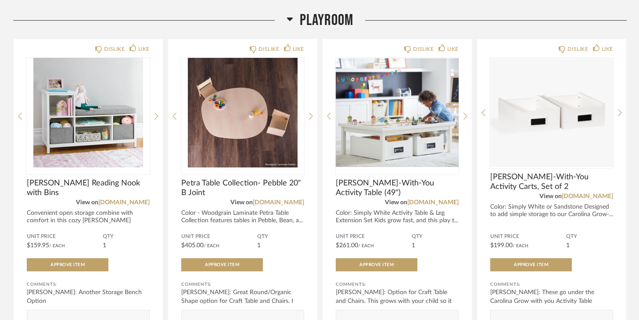
scroll to position [0, 0]
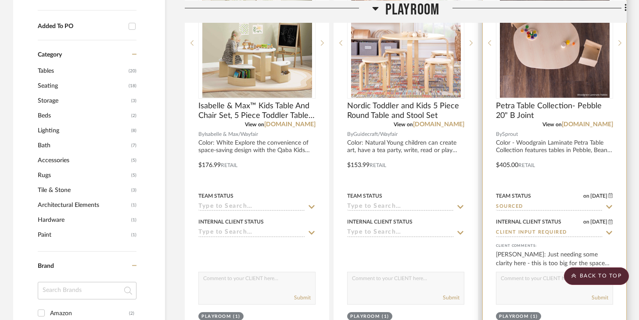
scroll to position [684, 0]
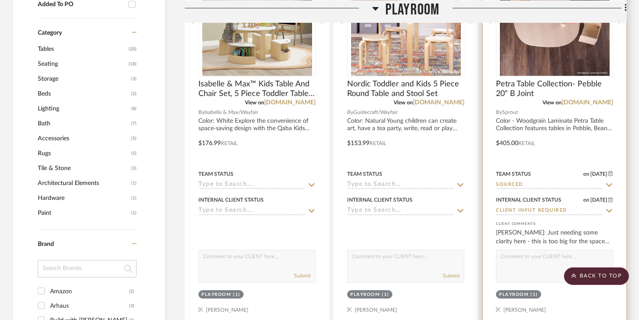
click at [521, 261] on textarea at bounding box center [554, 258] width 116 height 17
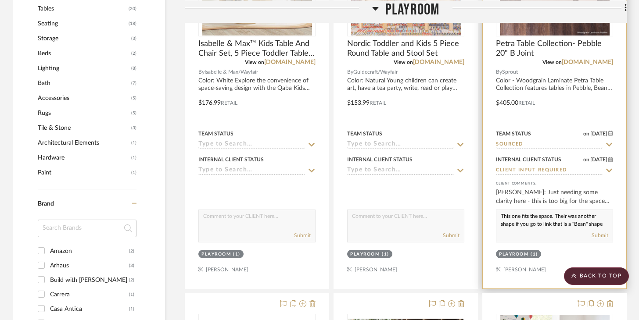
scroll to position [784, 0]
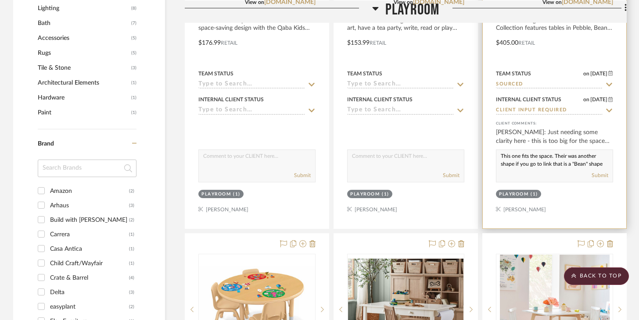
type textarea "This one fits the space. Their was another shape if you go to link that is a "B…"
click at [608, 176] on div "Submit" at bounding box center [554, 176] width 116 height 12
click at [605, 175] on button "Submit" at bounding box center [599, 175] width 17 height 8
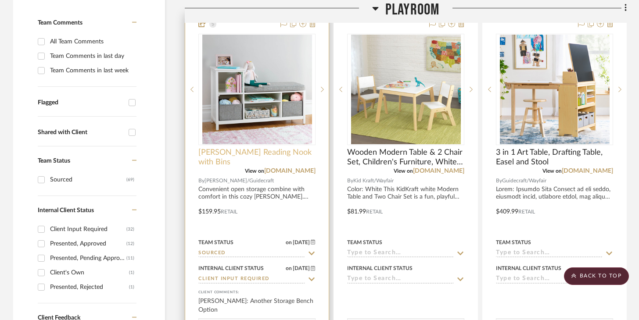
scroll to position [304, 0]
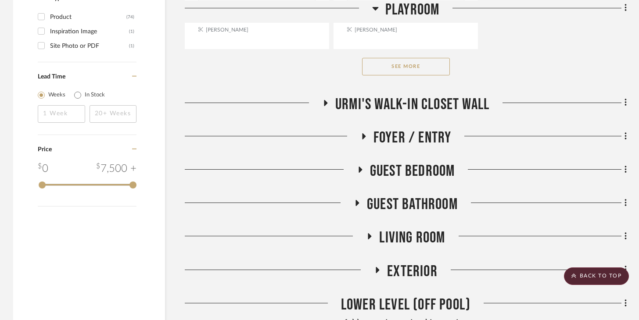
scroll to position [1309, 0]
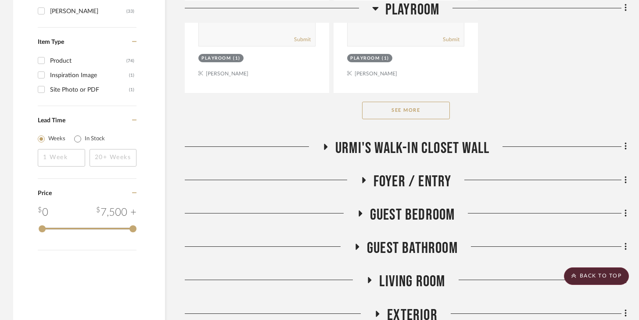
click at [414, 113] on button "See More" at bounding box center [406, 111] width 88 height 18
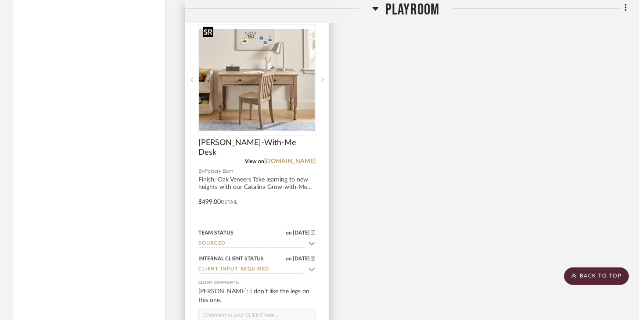
scroll to position [5645, 0]
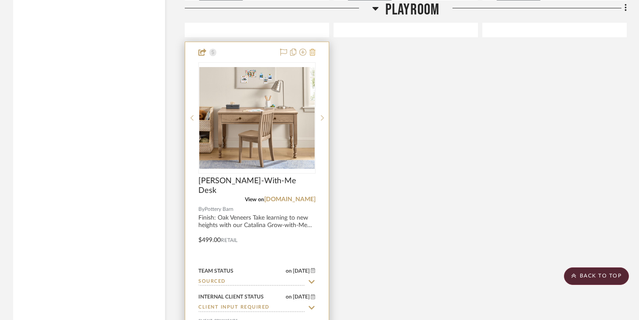
click at [310, 49] on icon at bounding box center [312, 52] width 6 height 7
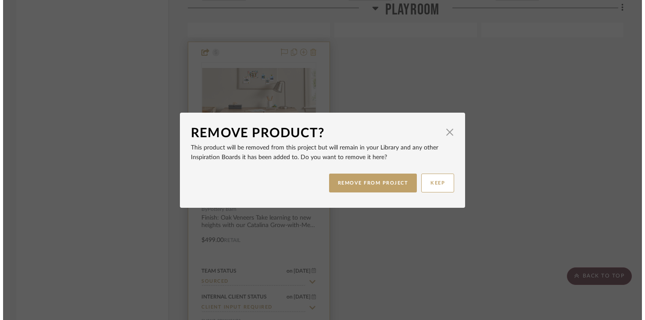
scroll to position [0, 0]
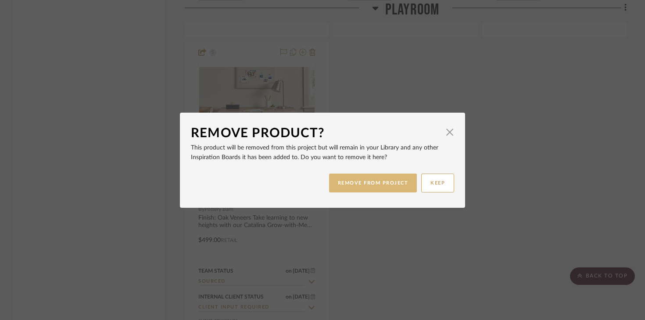
click at [353, 178] on button "REMOVE FROM PROJECT" at bounding box center [373, 183] width 88 height 19
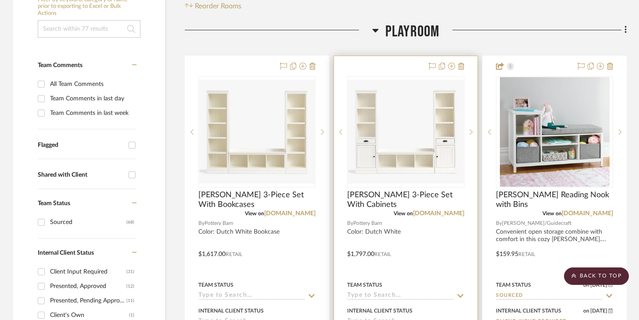
scroll to position [181, 0]
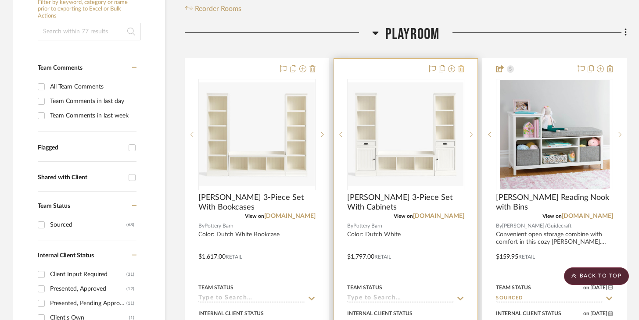
click at [458, 71] on icon at bounding box center [461, 68] width 6 height 7
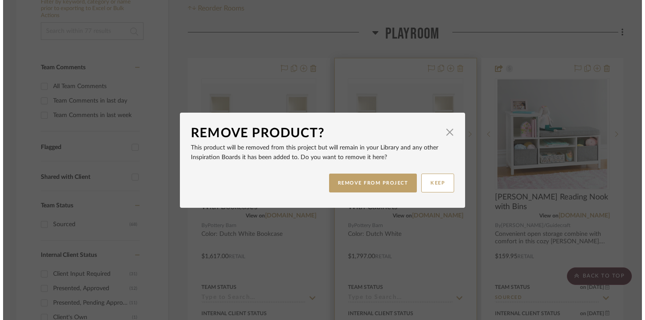
scroll to position [0, 0]
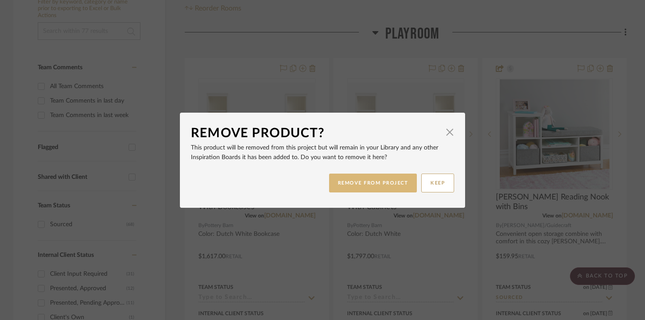
click at [385, 180] on button "REMOVE FROM PROJECT" at bounding box center [373, 183] width 88 height 19
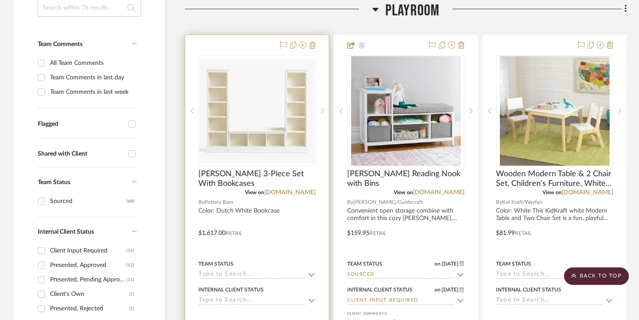
scroll to position [314, 0]
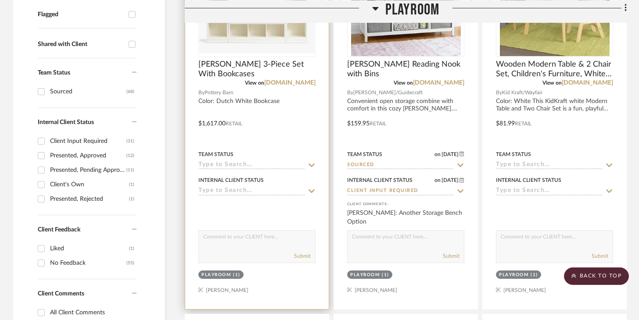
click at [243, 171] on div at bounding box center [256, 117] width 143 height 384
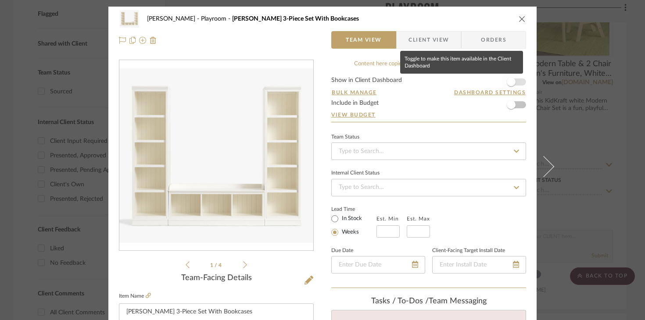
click at [478, 85] on span "button" at bounding box center [510, 81] width 19 height 19
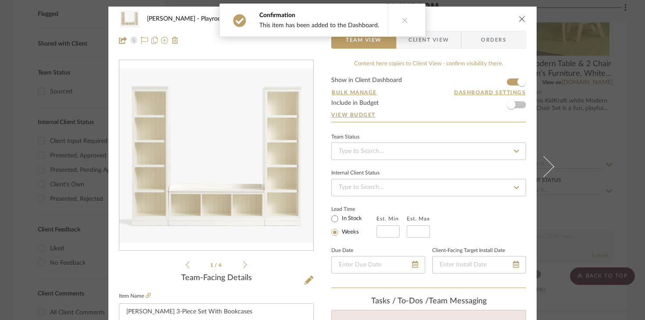
click at [478, 17] on icon "close" at bounding box center [521, 18] width 7 height 7
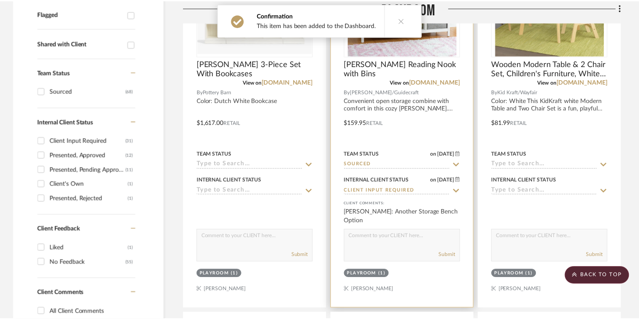
scroll to position [314, 0]
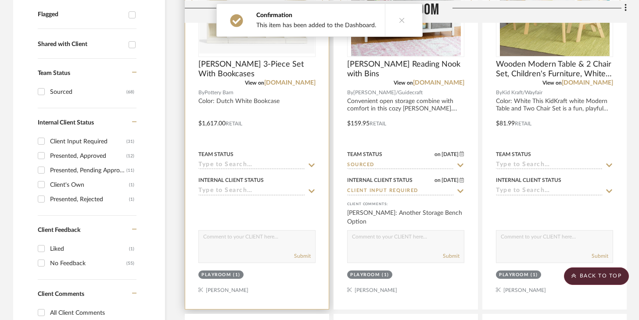
click at [273, 165] on input at bounding box center [251, 165] width 107 height 8
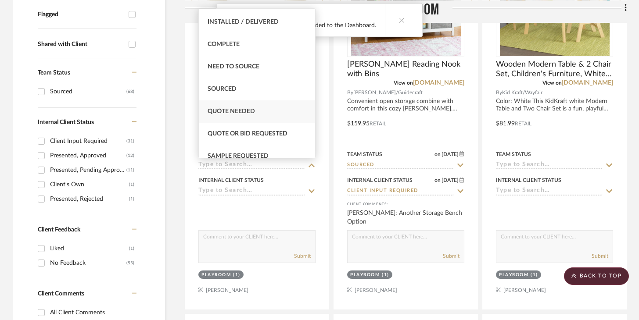
scroll to position [222, 0]
click at [237, 88] on div "Sourced" at bounding box center [257, 89] width 116 height 22
type input "[DATE]"
type input "Sourced"
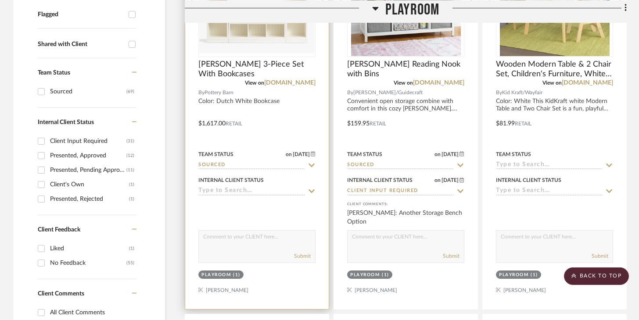
click at [247, 188] on input at bounding box center [251, 191] width 107 height 8
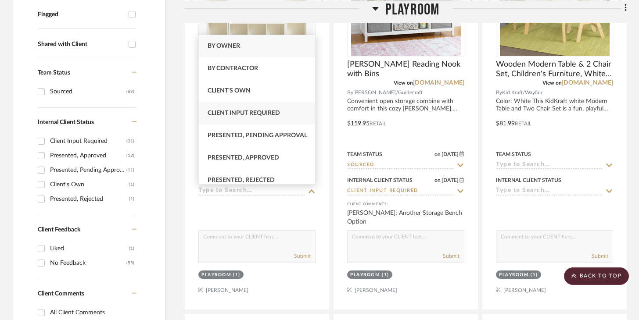
click at [247, 110] on span "Client Input Required" at bounding box center [243, 113] width 72 height 6
type input "[DATE]"
type input "Client Input Required"
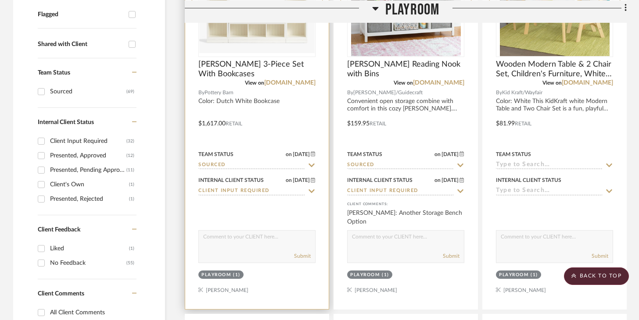
click at [248, 237] on textarea at bounding box center [257, 239] width 116 height 17
type textarea "This is an example of the Bookcases with the Bench Set"
click at [305, 255] on button "Submit" at bounding box center [302, 256] width 17 height 8
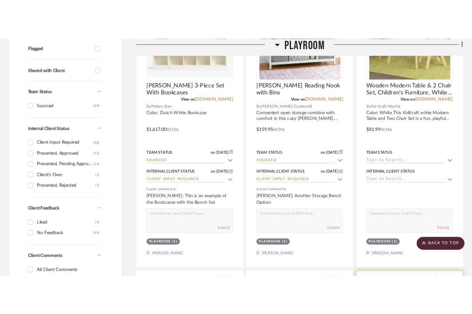
scroll to position [194, 0]
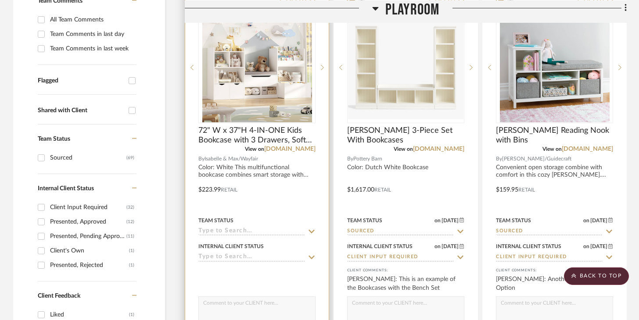
scroll to position [262, 0]
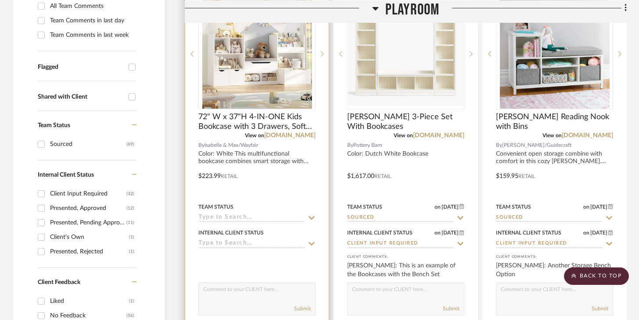
click at [275, 220] on input at bounding box center [251, 218] width 107 height 8
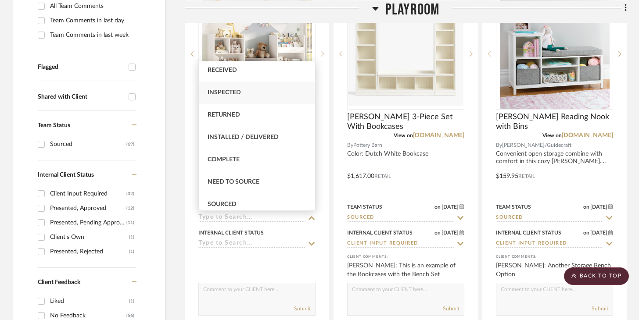
scroll to position [203, 0]
click at [243, 158] on div "Sourced" at bounding box center [257, 161] width 116 height 22
type input "[DATE]"
type input "Sourced"
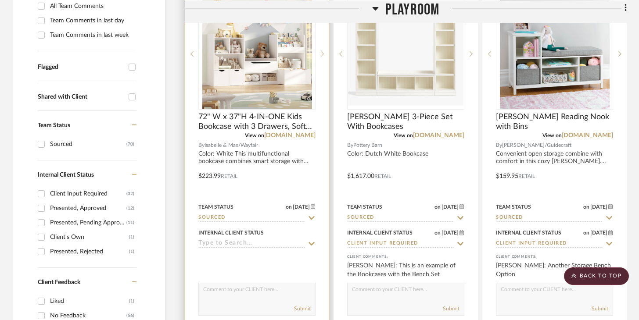
click at [254, 245] on input at bounding box center [251, 244] width 107 height 8
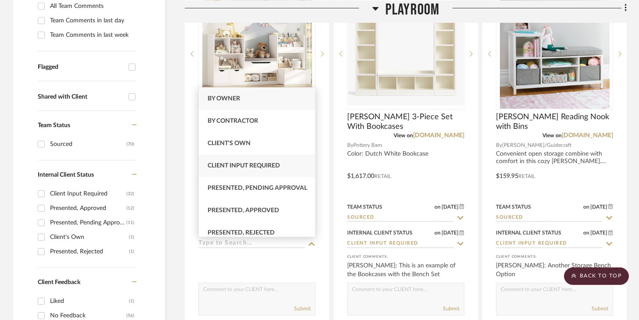
click at [255, 167] on span "Client Input Required" at bounding box center [243, 166] width 72 height 6
type input "[DATE]"
type input "Client Input Required"
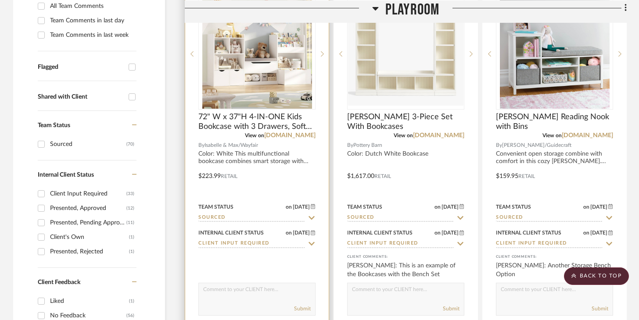
click at [256, 297] on textarea at bounding box center [257, 291] width 116 height 17
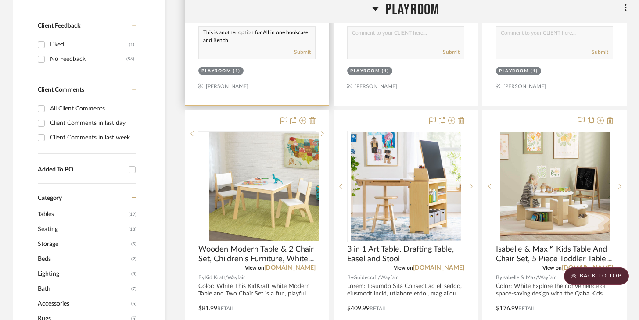
scroll to position [521, 0]
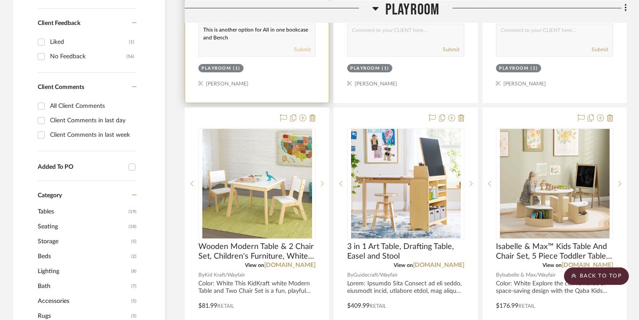
type textarea "This is another option for All in one bookcase and Bench"
click at [298, 48] on button "Submit" at bounding box center [302, 50] width 17 height 8
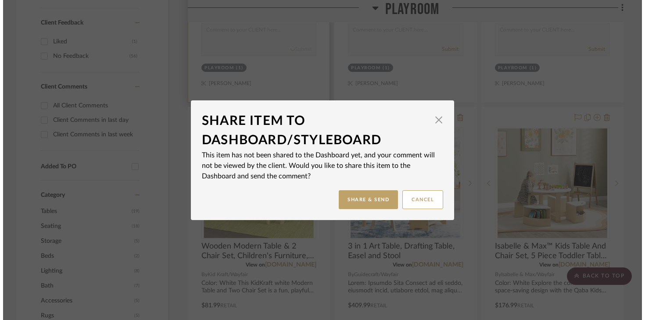
scroll to position [0, 0]
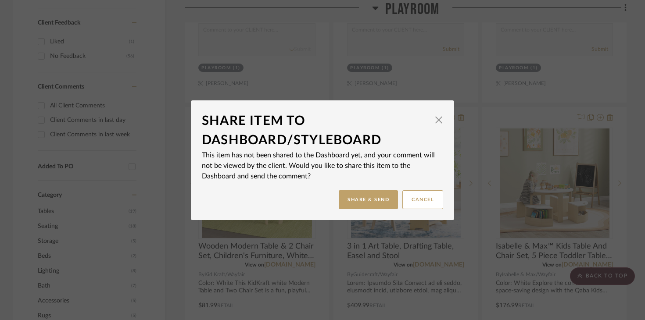
click at [360, 210] on dialog-content "Share Item to Dashboard/StyleBoard × This item has not been shared to the Dashb…" at bounding box center [322, 160] width 263 height 120
click at [365, 198] on button "Share & Send" at bounding box center [368, 199] width 59 height 19
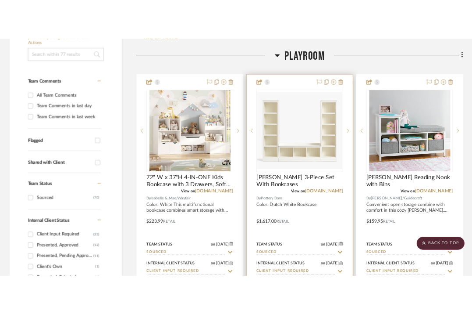
scroll to position [72, 0]
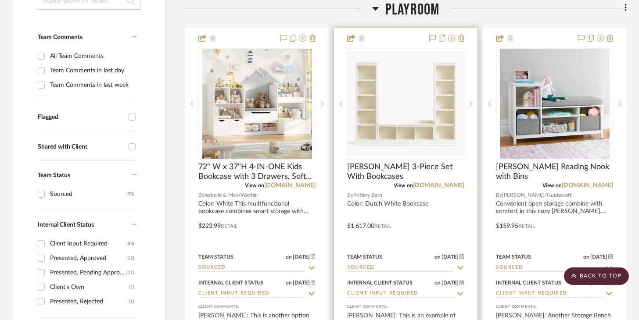
scroll to position [28, 0]
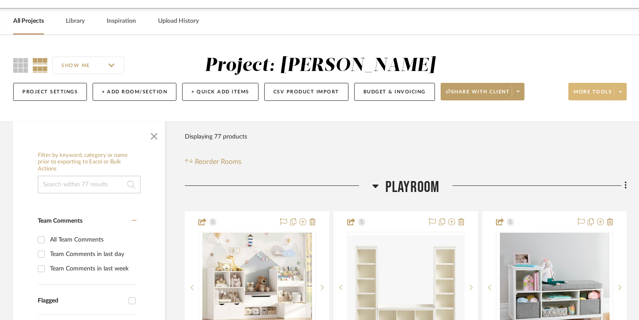
click at [478, 94] on span at bounding box center [620, 91] width 12 height 13
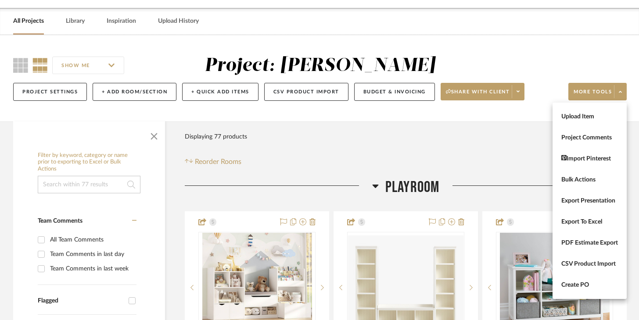
click at [478, 63] on div at bounding box center [319, 160] width 639 height 320
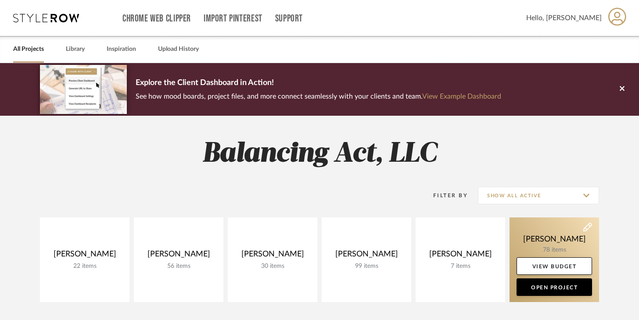
click at [535, 246] on link at bounding box center [553, 260] width 89 height 85
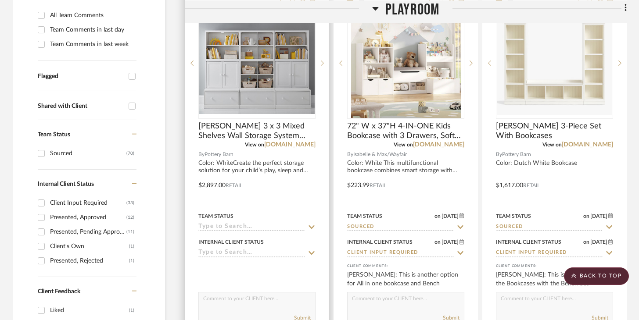
scroll to position [251, 0]
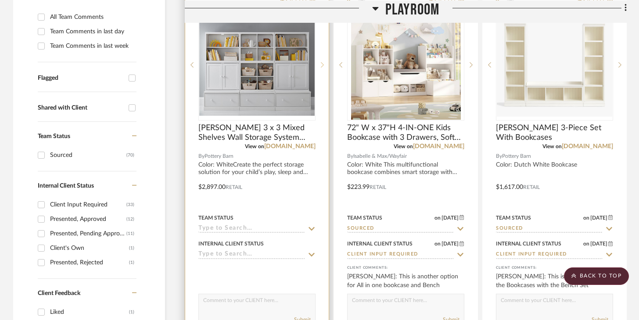
click at [321, 63] on icon at bounding box center [322, 65] width 3 height 6
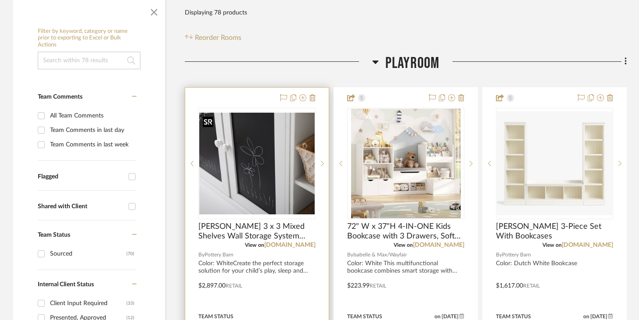
scroll to position [153, 0]
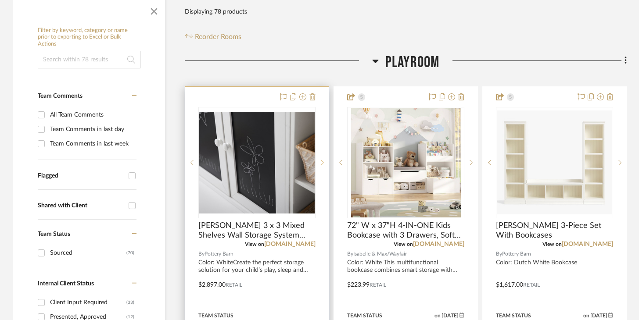
click at [326, 163] on sr-next-btn at bounding box center [321, 163] width 13 height 6
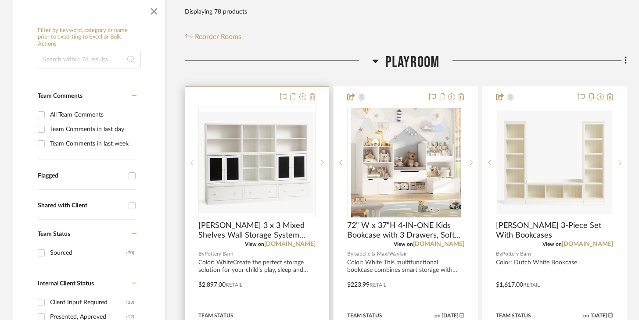
click at [326, 163] on sr-next-btn at bounding box center [321, 163] width 13 height 6
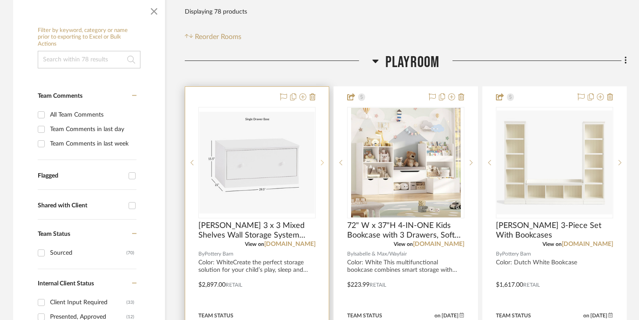
click at [326, 163] on sr-next-btn at bounding box center [321, 163] width 13 height 6
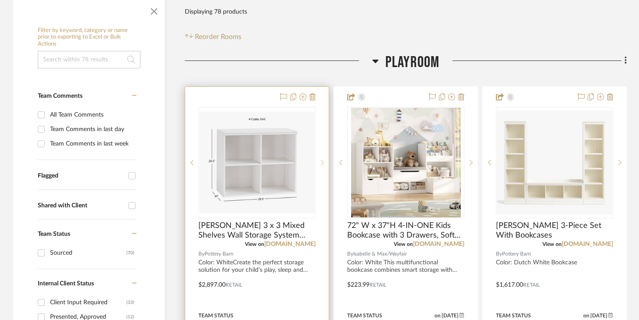
click at [326, 163] on sr-next-btn at bounding box center [321, 163] width 13 height 6
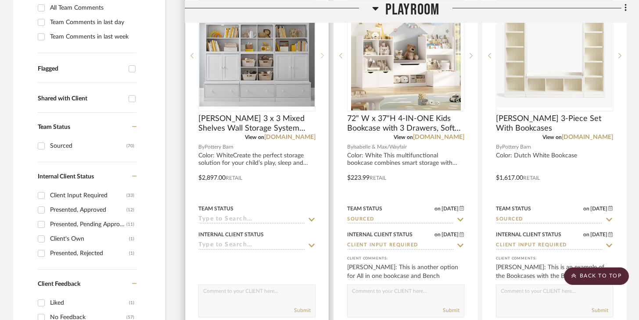
scroll to position [261, 0]
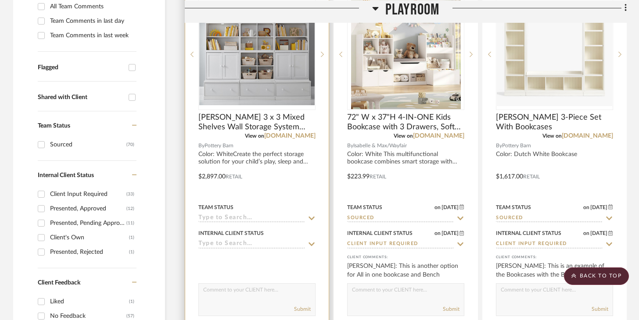
click at [268, 243] on input at bounding box center [251, 244] width 107 height 8
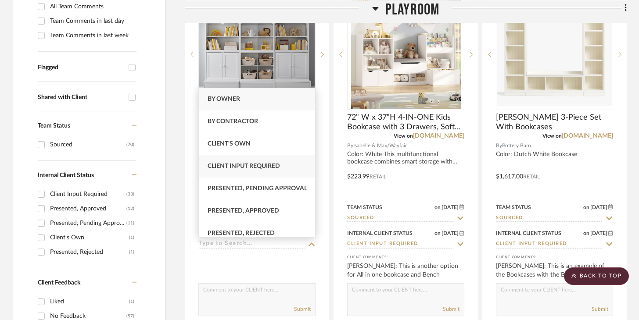
click at [254, 168] on span "Client Input Required" at bounding box center [243, 166] width 72 height 6
type input "9/1/2025"
type input "Client Input Required"
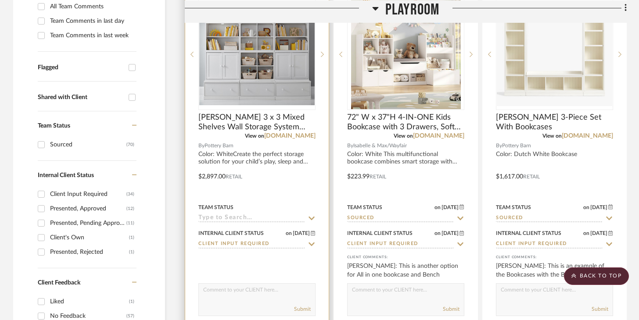
click at [260, 216] on input at bounding box center [251, 218] width 107 height 8
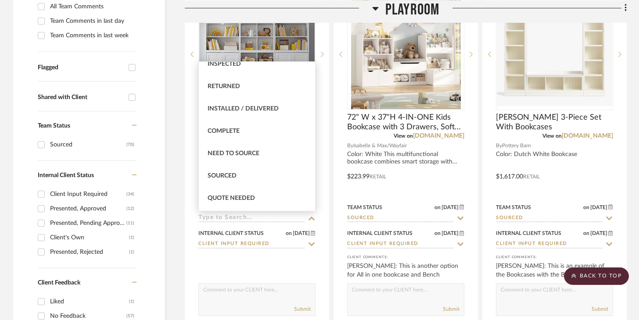
scroll to position [215, 0]
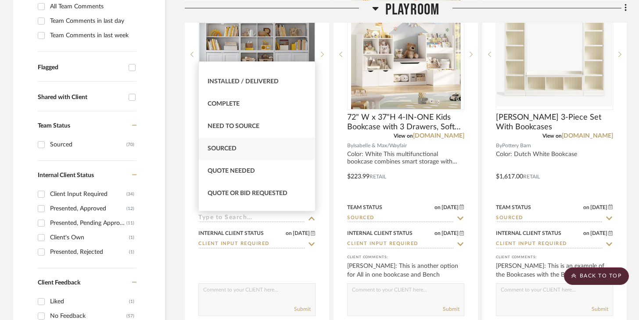
click at [266, 143] on div "Sourced" at bounding box center [257, 149] width 116 height 22
type input "9/1/2025"
type input "Sourced"
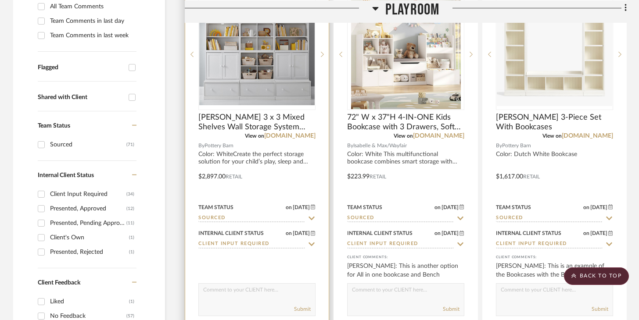
scroll to position [329, 0]
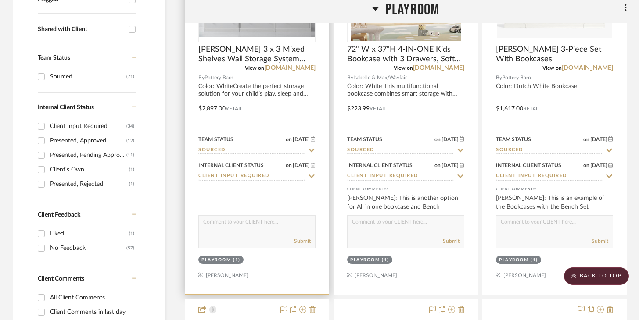
click at [275, 233] on div "Submit" at bounding box center [256, 231] width 117 height 33
click at [275, 226] on textarea at bounding box center [257, 224] width 116 height 17
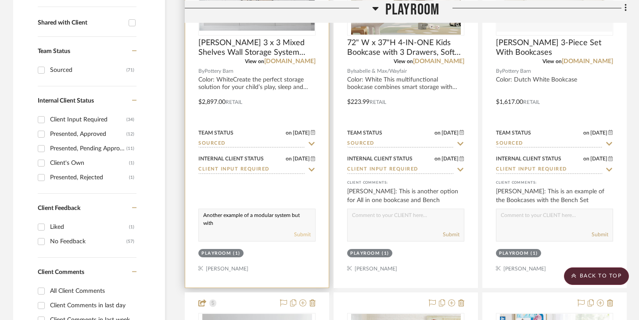
scroll to position [0, 0]
type textarea "Another example of a modular system but without bench"
click at [308, 188] on div at bounding box center [256, 188] width 117 height 18
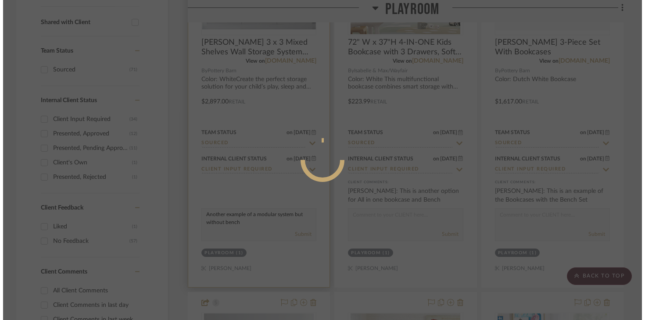
scroll to position [0, 0]
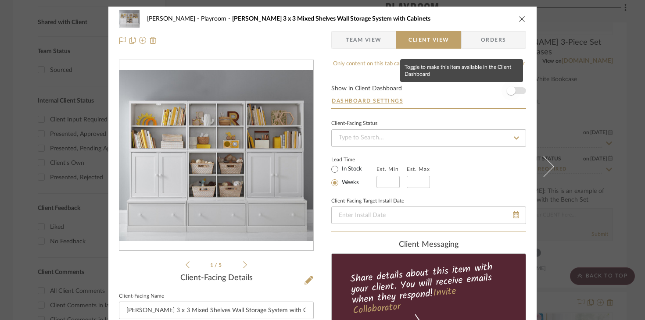
click at [507, 91] on span "button" at bounding box center [511, 90] width 9 height 9
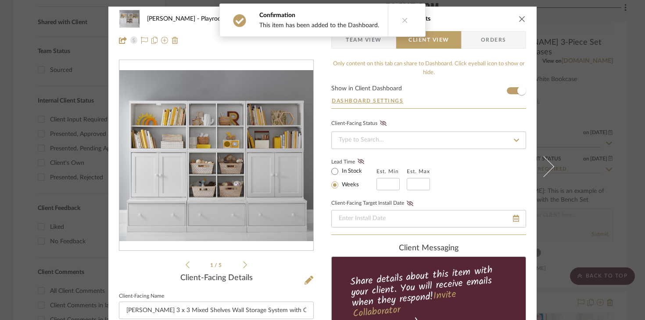
click at [521, 18] on icon "close" at bounding box center [521, 18] width 7 height 7
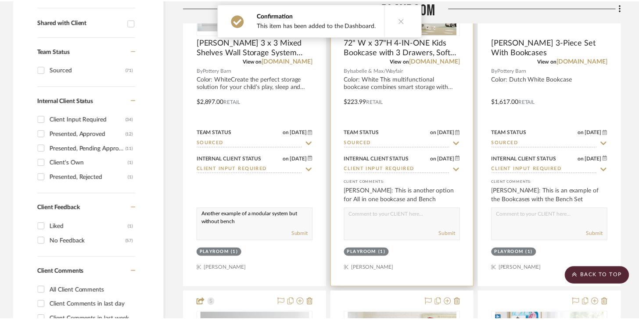
scroll to position [336, 0]
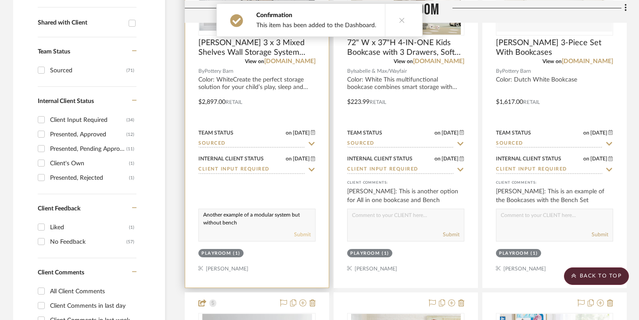
click at [299, 234] on button "Submit" at bounding box center [302, 235] width 17 height 8
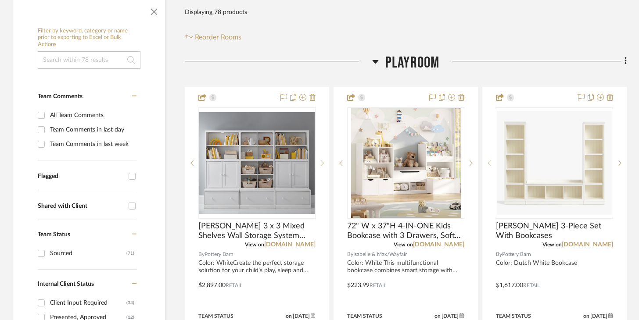
scroll to position [0, 0]
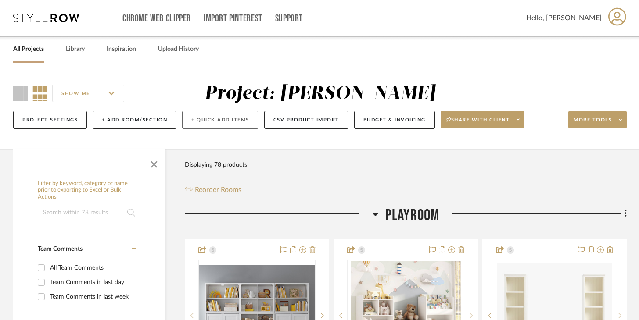
click at [204, 123] on button "+ Quick Add Items" at bounding box center [220, 120] width 76 height 18
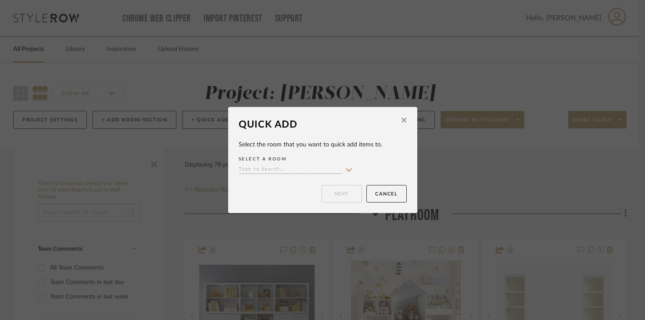
click at [397, 124] on button at bounding box center [404, 121] width 14 height 21
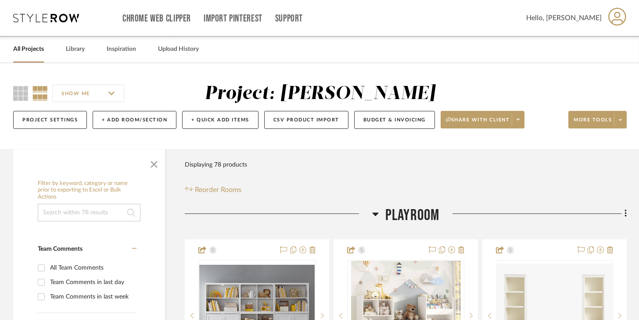
click at [59, 21] on icon at bounding box center [46, 18] width 66 height 9
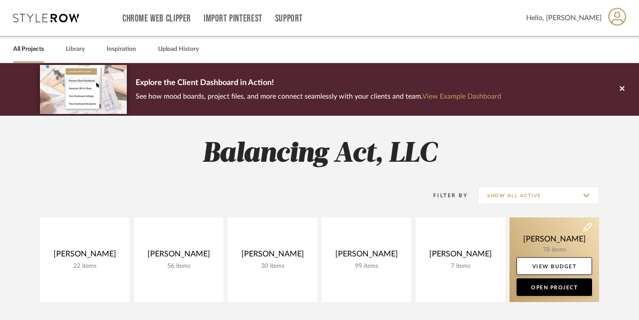
click at [549, 237] on link at bounding box center [553, 260] width 89 height 85
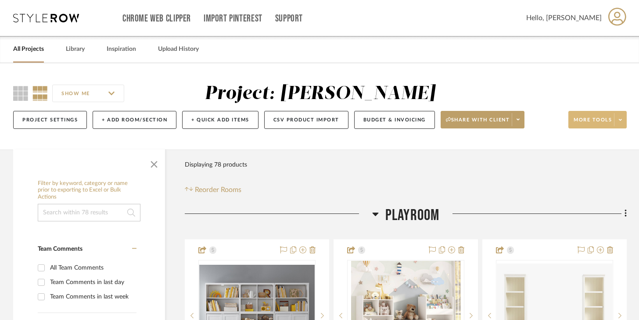
click at [619, 121] on icon at bounding box center [619, 120] width 3 height 5
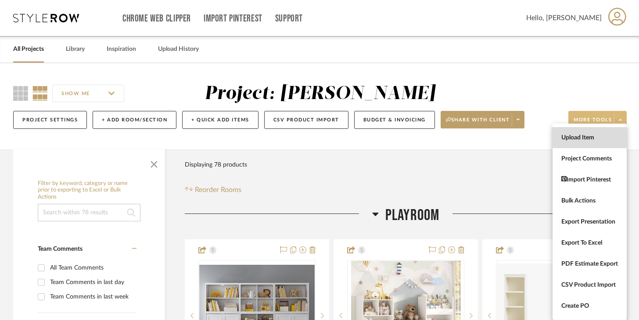
click at [588, 137] on span "Upload Item" at bounding box center [589, 137] width 57 height 7
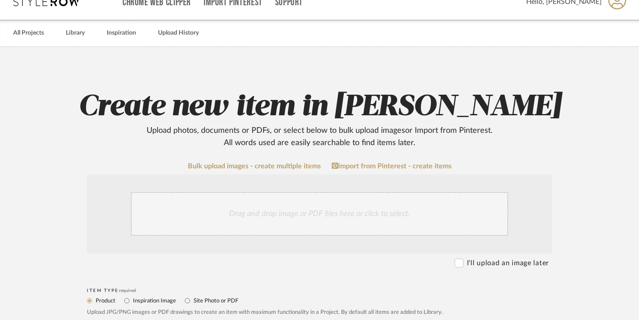
scroll to position [59, 0]
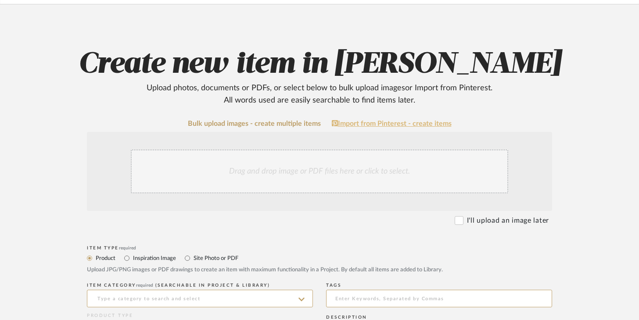
click at [351, 124] on link "Import from Pinterest - create items" at bounding box center [392, 124] width 120 height 8
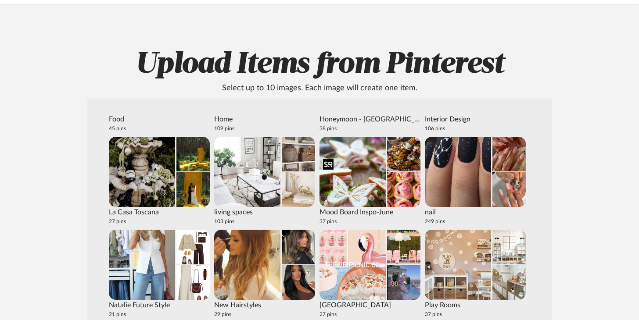
scroll to position [390, 0]
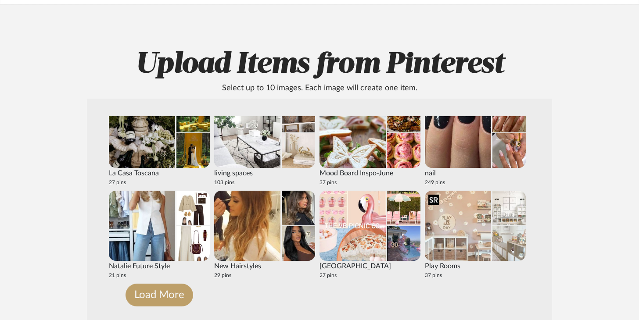
click at [469, 226] on img at bounding box center [458, 226] width 66 height 70
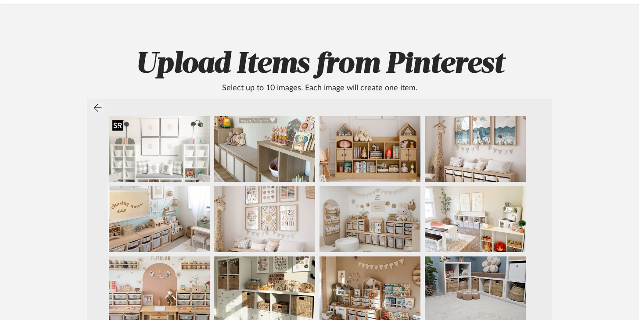
click at [168, 153] on img at bounding box center [159, 149] width 101 height 66
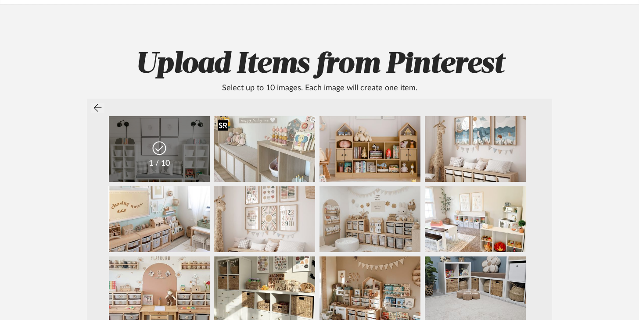
click at [260, 157] on img at bounding box center [264, 149] width 101 height 66
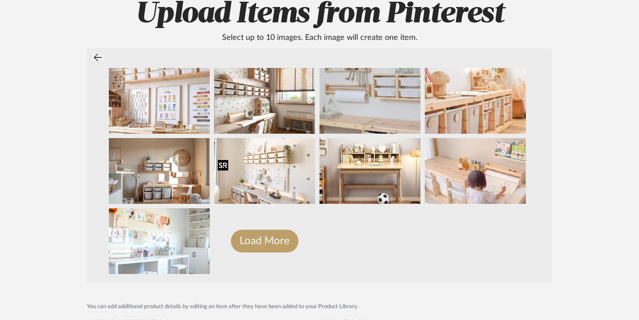
scroll to position [159, 0]
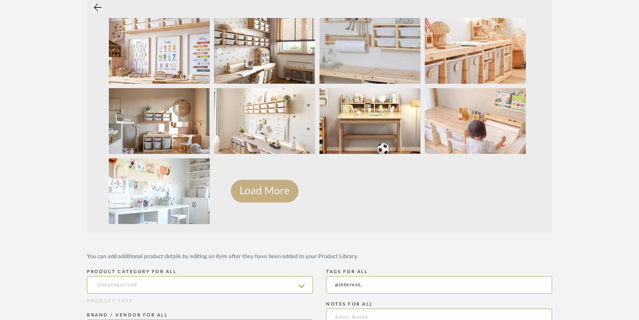
click at [274, 194] on button "Load More" at bounding box center [265, 191] width 68 height 23
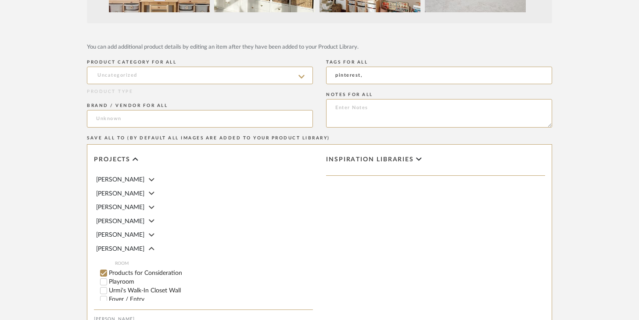
scroll to position [369, 0]
click at [255, 74] on input at bounding box center [200, 75] width 226 height 18
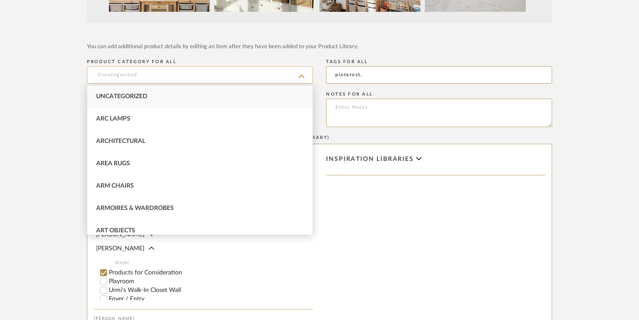
click at [255, 74] on input at bounding box center [200, 75] width 226 height 18
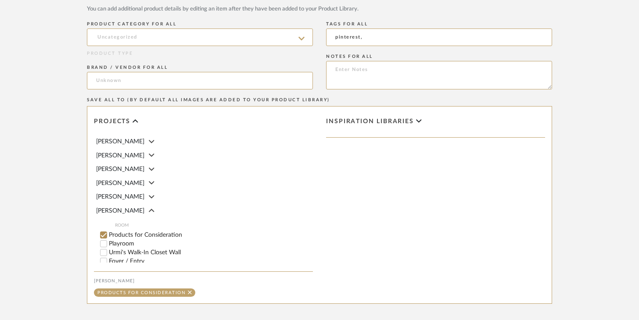
scroll to position [457, 0]
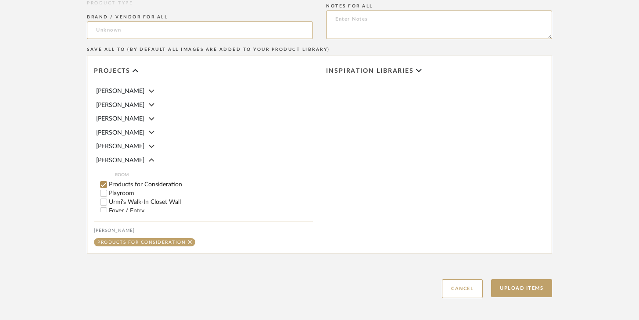
click at [115, 190] on label "Playroom" at bounding box center [211, 193] width 204 height 6
click at [108, 189] on input "Playroom" at bounding box center [103, 193] width 9 height 9
checkbox input "false"
click at [419, 76] on fa-icon at bounding box center [419, 71] width 6 height 13
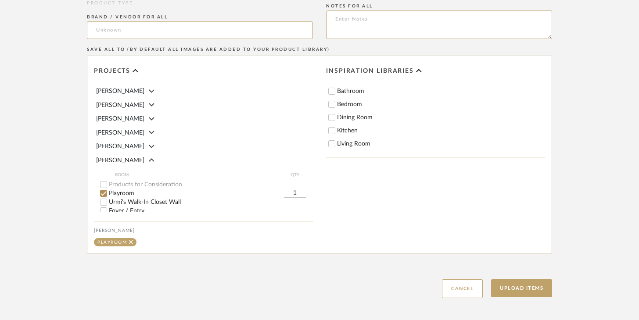
click at [416, 72] on icon at bounding box center [419, 70] width 6 height 9
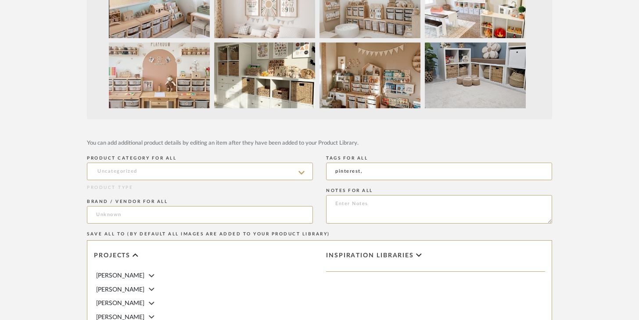
scroll to position [246, 0]
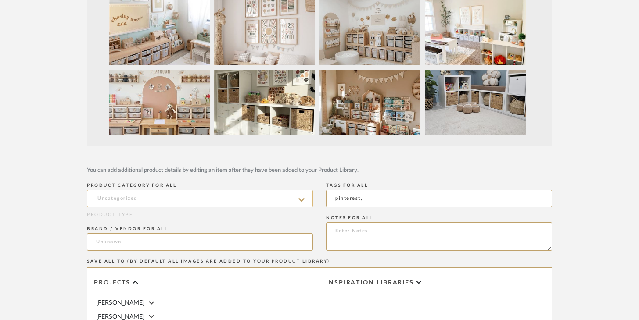
click at [243, 204] on input at bounding box center [200, 199] width 226 height 18
type input "i"
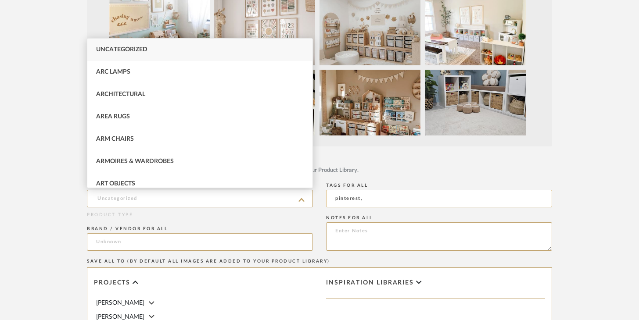
click at [382, 199] on input "pinterest," at bounding box center [439, 199] width 226 height 18
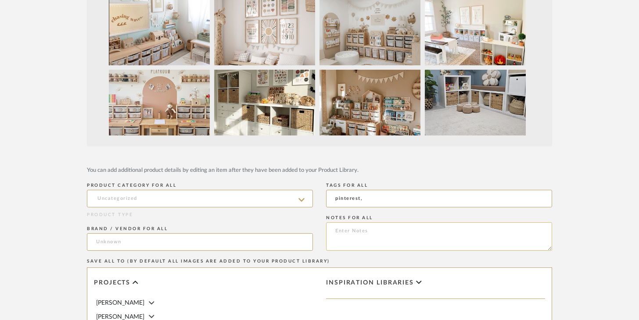
click at [425, 234] on textarea at bounding box center [439, 236] width 226 height 29
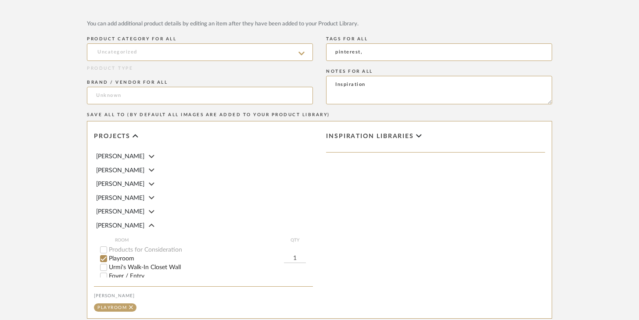
scroll to position [497, 0]
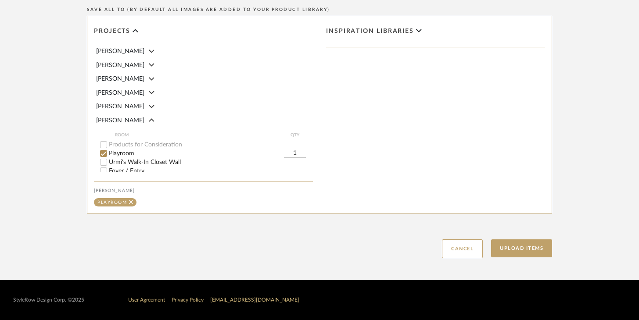
type textarea "Inspiration"
click at [400, 41] on div "Inspiration libraries" at bounding box center [435, 39] width 219 height 29
click at [407, 32] on span "Inspiration libraries" at bounding box center [370, 31] width 88 height 7
click at [386, 153] on div "Inspiration libraries Bathroom Bedroom Dining Room Kitchen Living Room" at bounding box center [435, 114] width 232 height 197
click at [525, 245] on button "Upload Items" at bounding box center [521, 248] width 61 height 18
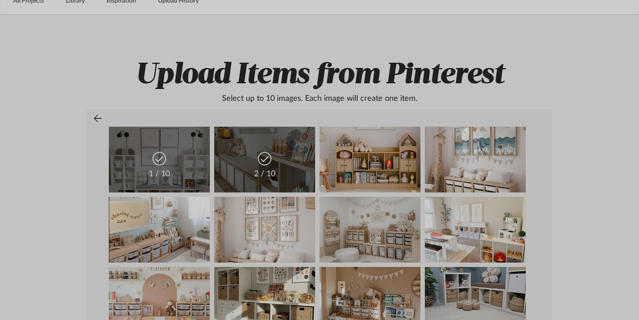
scroll to position [0, 0]
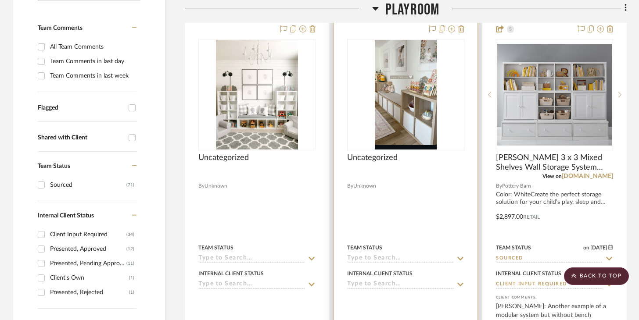
scroll to position [221, 0]
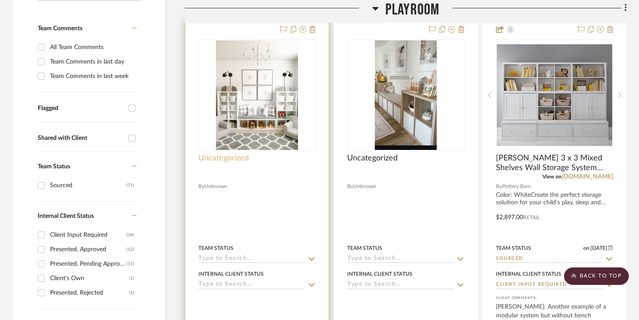
click at [247, 157] on span "Uncategorized" at bounding box center [223, 159] width 50 height 10
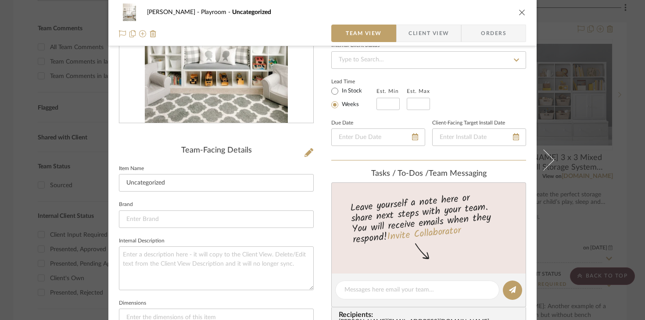
scroll to position [144, 0]
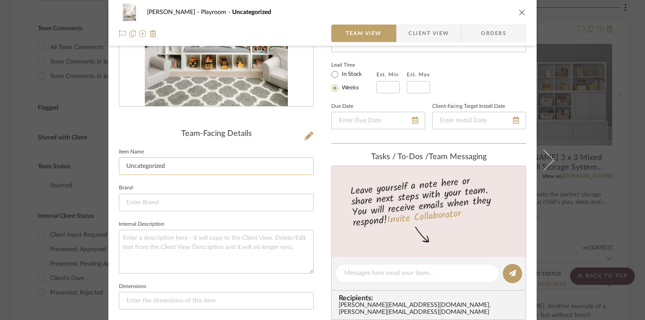
click at [172, 168] on input "Uncategorized" at bounding box center [216, 166] width 195 height 18
drag, startPoint x: 166, startPoint y: 168, endPoint x: 98, endPoint y: 174, distance: 68.7
click at [98, 174] on mat-dialog-content "Urmi Rodrigues Playroom Uncategorized Team View Client View Orders Team-Facing …" at bounding box center [322, 266] width 477 height 808
click at [137, 165] on input "Uncategorized" at bounding box center [216, 166] width 195 height 18
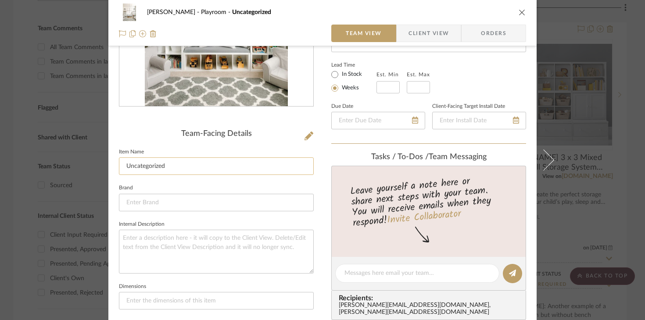
type input "P"
drag, startPoint x: 210, startPoint y: 168, endPoint x: 119, endPoint y: 163, distance: 90.5
click at [119, 163] on input "Inspiration Bookcase/Bench" at bounding box center [216, 166] width 195 height 18
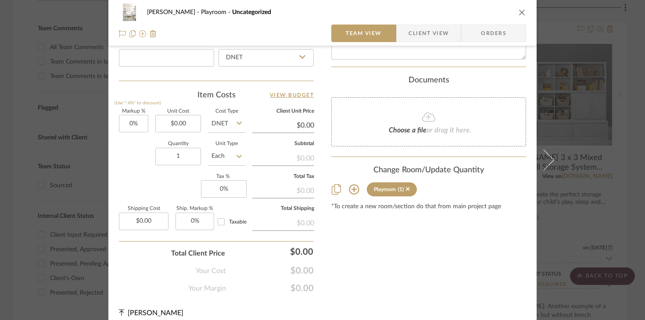
scroll to position [493, 0]
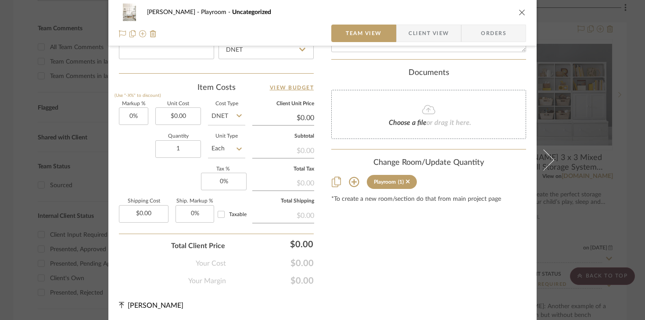
type input "Inspiration Bookcase/Bench"
click at [586, 211] on div "Urmi Rodrigues Playroom Uncategorized Team View Client View Orders Team-Facing …" at bounding box center [322, 160] width 645 height 320
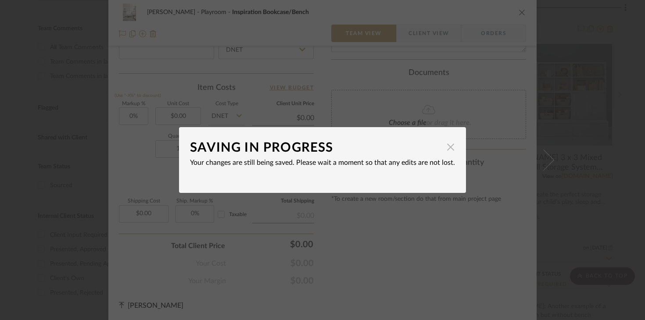
click at [447, 150] on span "button" at bounding box center [451, 147] width 18 height 18
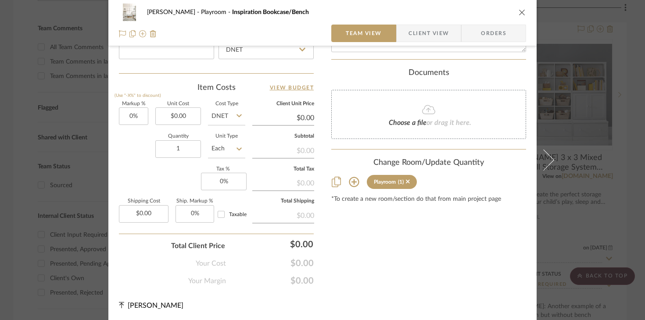
click at [578, 164] on div "Urmi Rodrigues Playroom Inspiration Bookcase/Bench Team View Client View Orders…" at bounding box center [322, 160] width 645 height 320
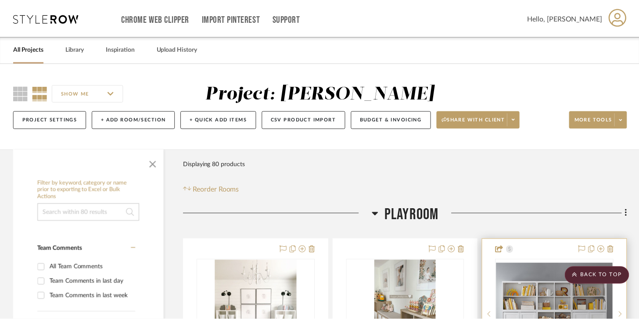
scroll to position [221, 0]
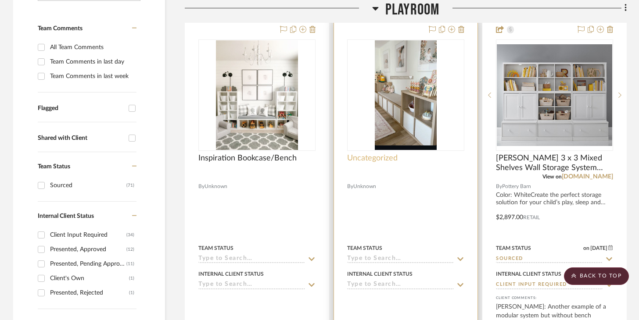
click at [367, 156] on span "Uncategorized" at bounding box center [372, 159] width 50 height 10
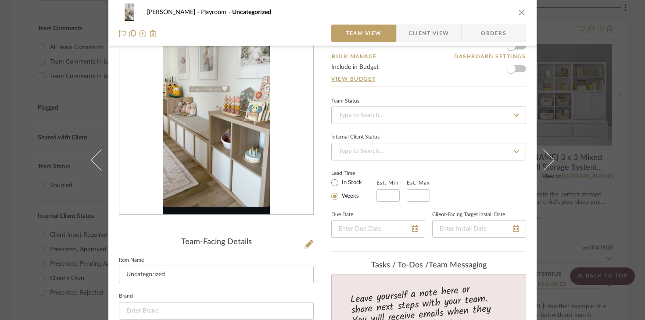
scroll to position [71, 0]
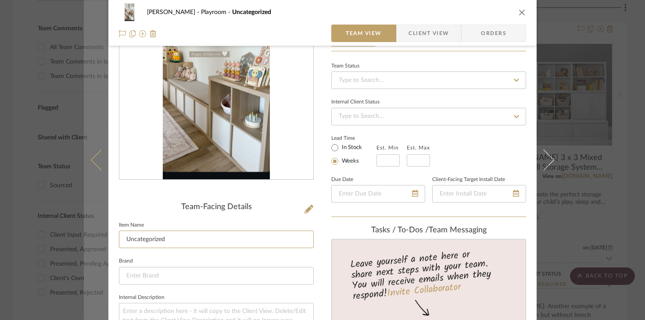
drag, startPoint x: 164, startPoint y: 238, endPoint x: 104, endPoint y: 238, distance: 60.1
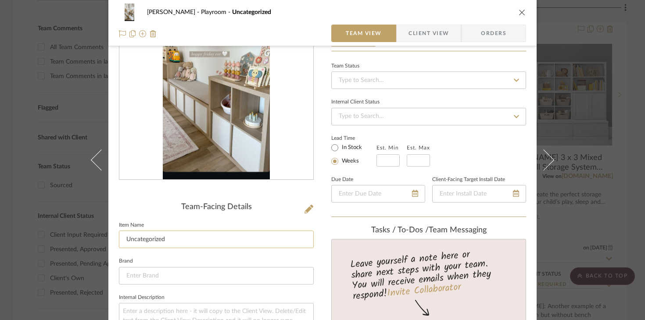
paste input "Inspiration Bookcase/Bench"
type input "Inspiration Bookcase/Bench"
click at [585, 139] on div "Urmi Rodrigues Playroom Uncategorized Team View Client View Orders Team-Facing …" at bounding box center [322, 160] width 645 height 320
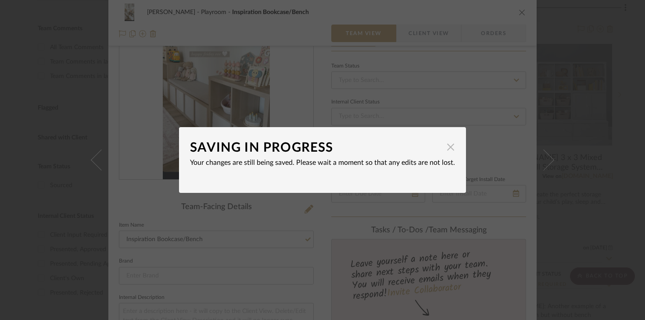
click at [445, 149] on span "button" at bounding box center [451, 147] width 18 height 18
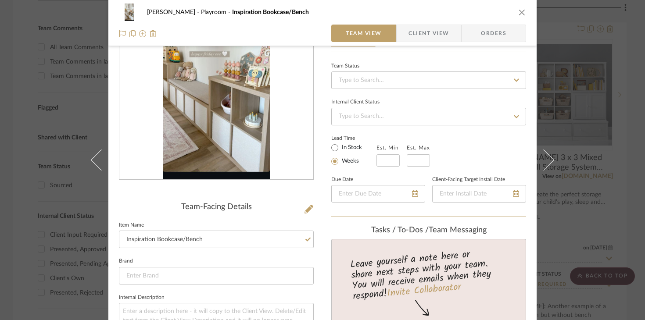
click at [568, 147] on div "Urmi Rodrigues Playroom Inspiration Bookcase/Bench Team View Client View Orders…" at bounding box center [322, 160] width 645 height 320
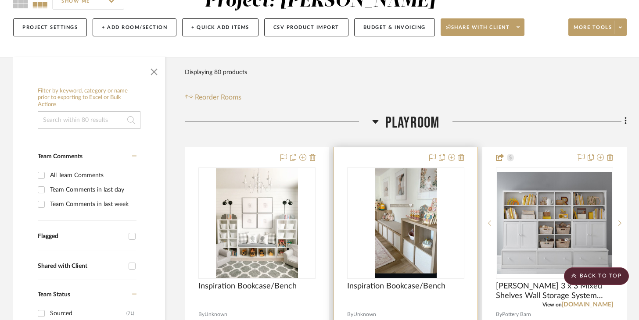
scroll to position [51, 0]
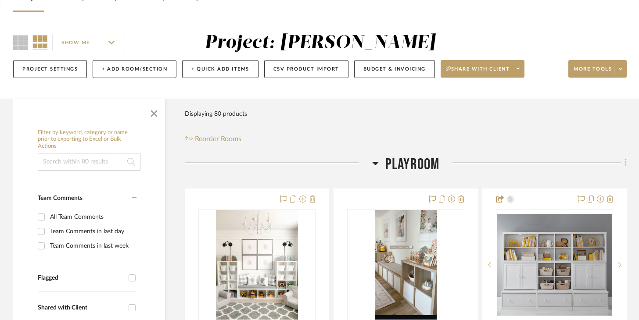
click at [625, 163] on icon at bounding box center [625, 162] width 2 height 7
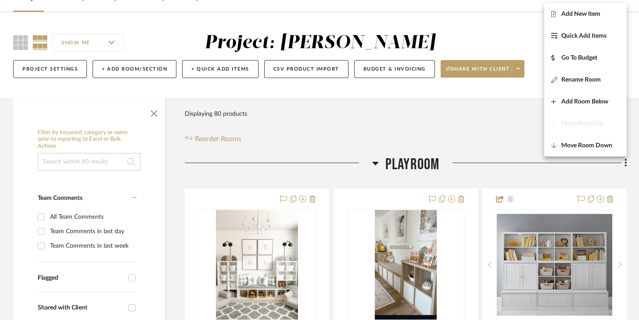
click at [501, 166] on div at bounding box center [319, 160] width 639 height 320
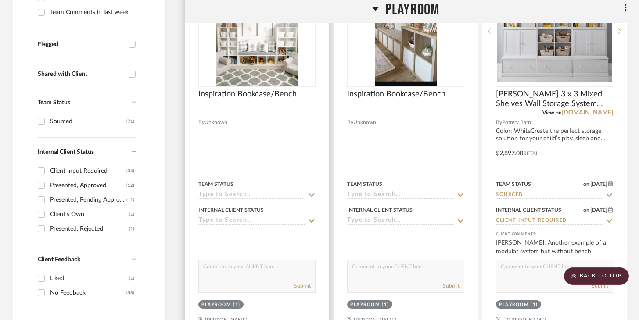
scroll to position [297, 0]
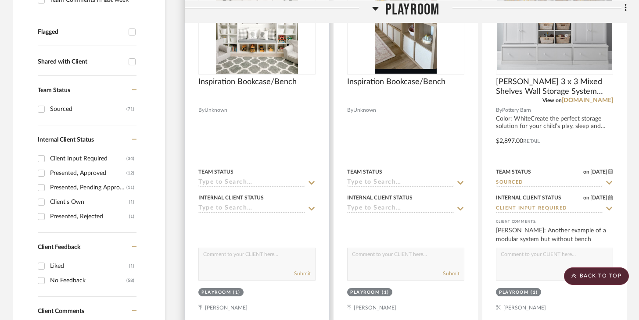
click at [265, 208] on input at bounding box center [251, 209] width 107 height 8
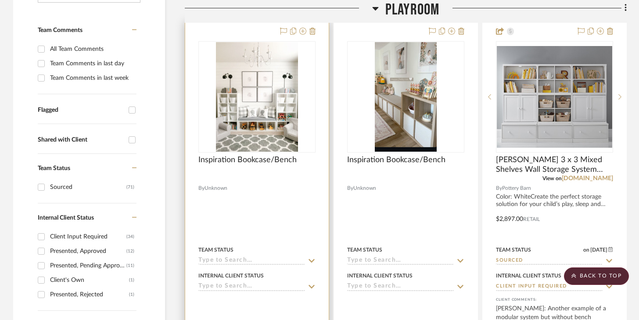
scroll to position [200, 0]
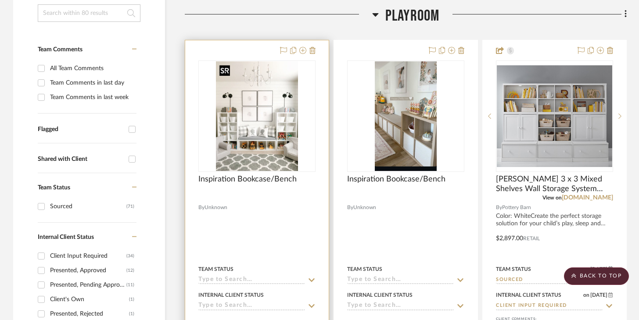
click at [277, 154] on img "0" at bounding box center [257, 116] width 82 height 110
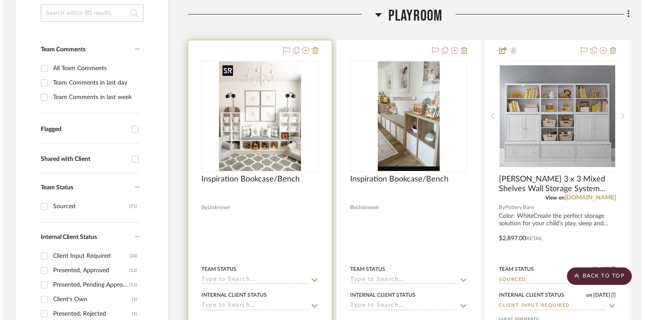
scroll to position [0, 0]
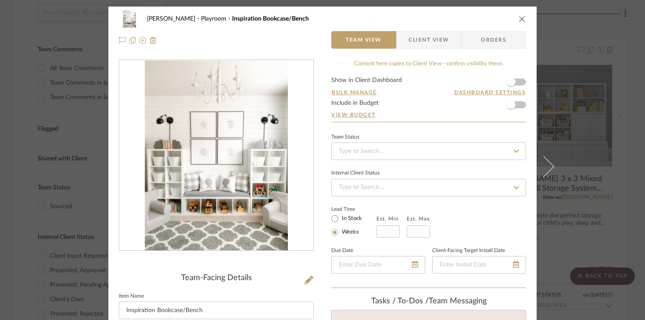
click at [521, 20] on icon "close" at bounding box center [521, 18] width 7 height 7
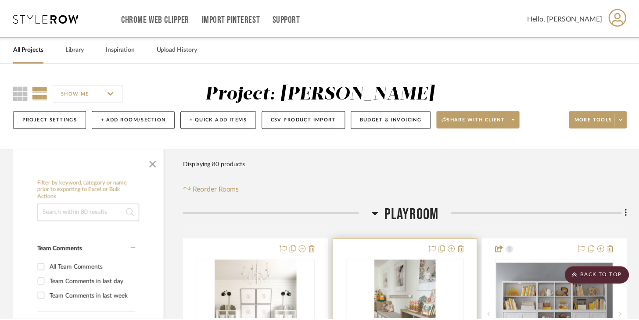
scroll to position [200, 0]
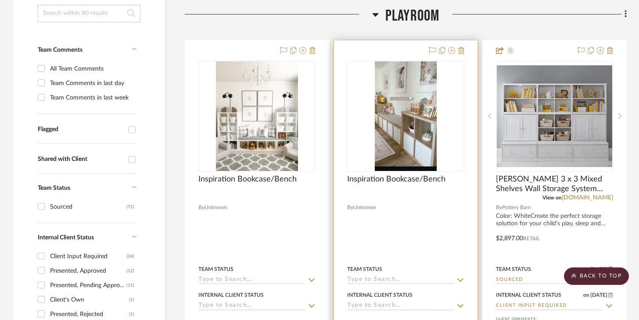
click at [407, 123] on img "0" at bounding box center [406, 116] width 62 height 110
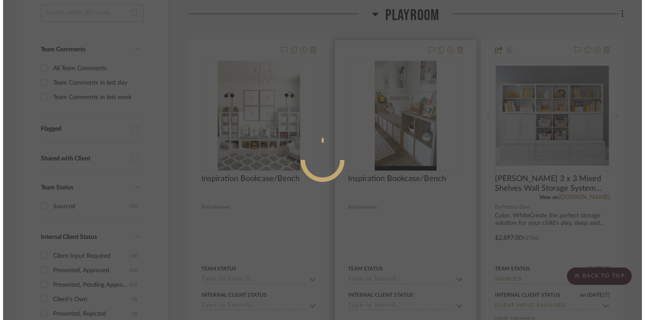
scroll to position [0, 0]
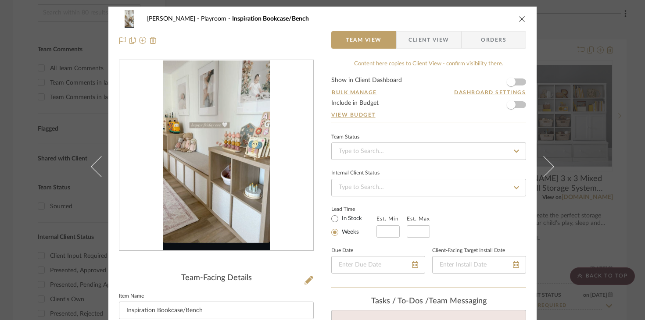
click at [521, 20] on icon "close" at bounding box center [521, 18] width 7 height 7
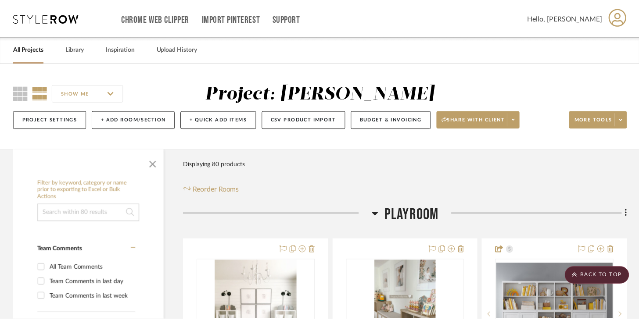
scroll to position [200, 0]
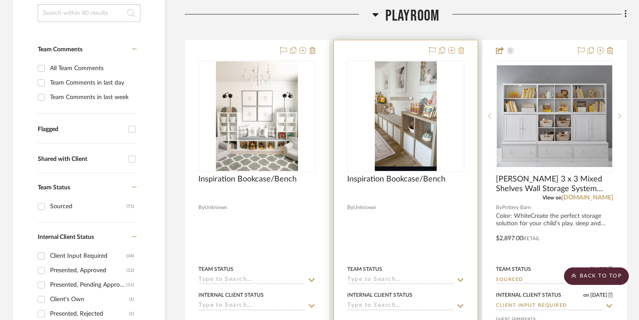
click at [462, 47] on fa-icon at bounding box center [461, 50] width 6 height 7
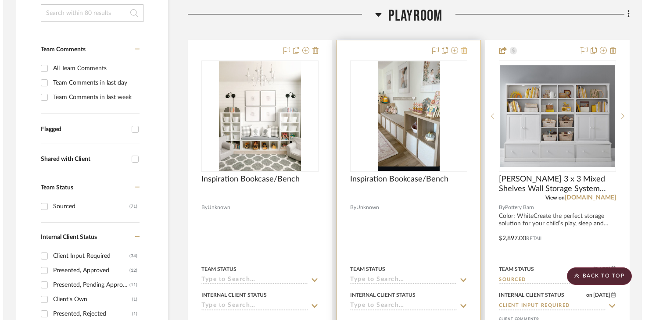
scroll to position [0, 0]
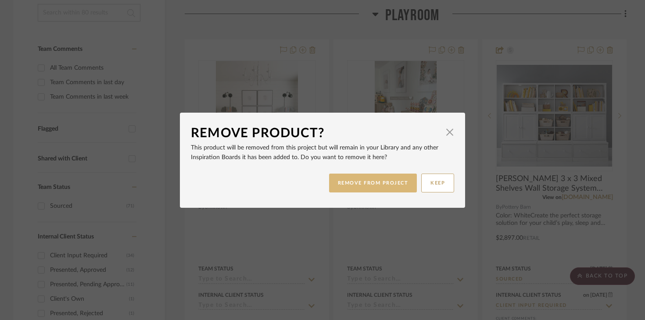
click at [378, 178] on button "REMOVE FROM PROJECT" at bounding box center [373, 183] width 88 height 19
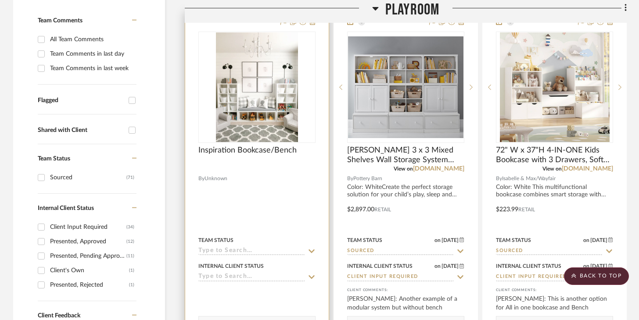
scroll to position [238, 0]
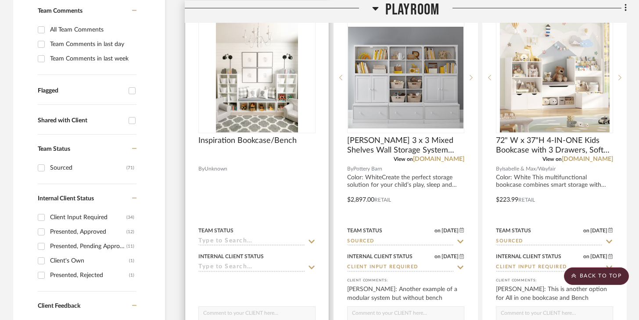
click at [271, 266] on input at bounding box center [251, 268] width 107 height 8
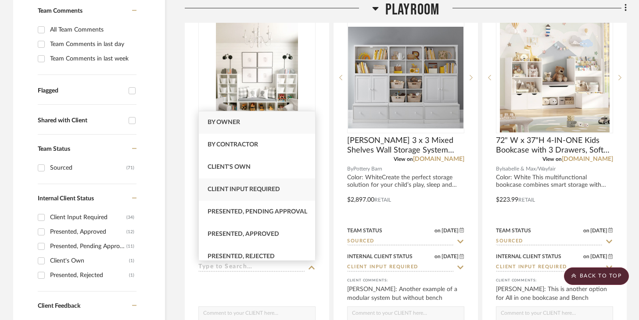
click at [259, 195] on div "Client Input Required" at bounding box center [257, 190] width 116 height 22
type input "9/1/2025"
type input "Client Input Required"
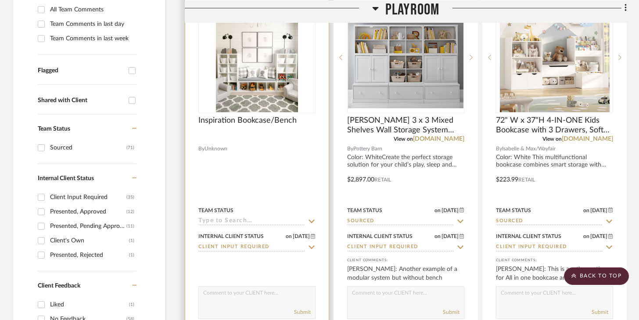
scroll to position [306, 0]
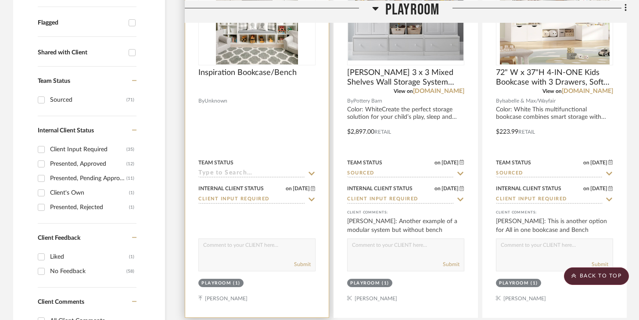
click at [285, 245] on textarea at bounding box center [257, 247] width 116 height 17
type textarea "Inspiration for Area"
click at [305, 264] on button "Submit" at bounding box center [302, 265] width 17 height 8
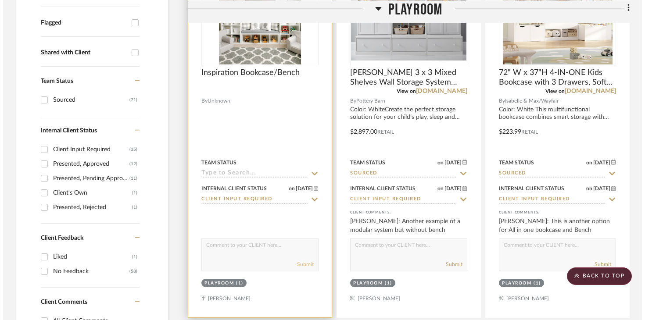
scroll to position [0, 0]
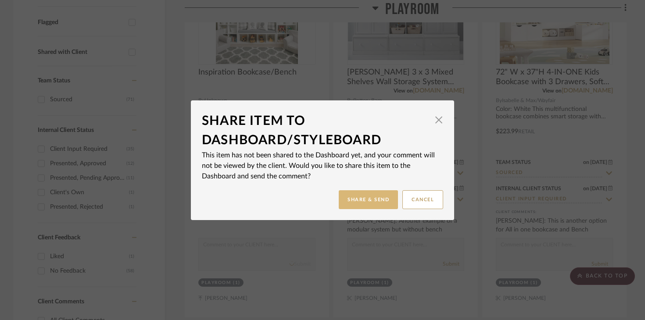
click at [365, 200] on button "Share & Send" at bounding box center [368, 199] width 59 height 19
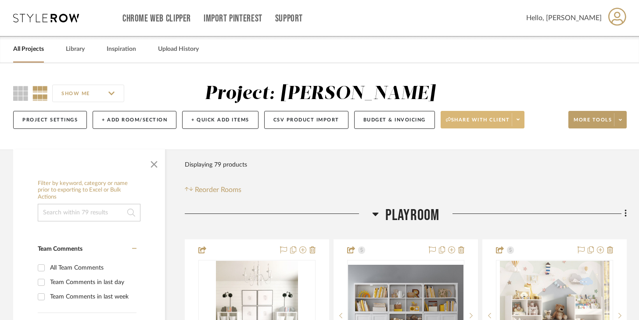
click at [516, 122] on span at bounding box center [517, 119] width 12 height 13
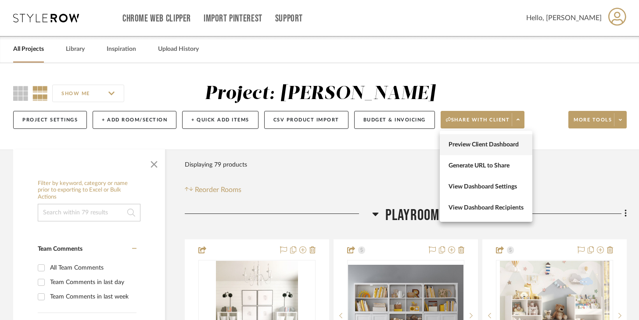
click at [507, 140] on button "Preview Client Dashboard" at bounding box center [485, 144] width 93 height 21
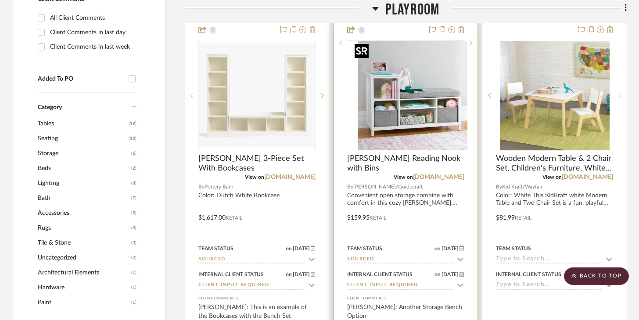
scroll to position [611, 0]
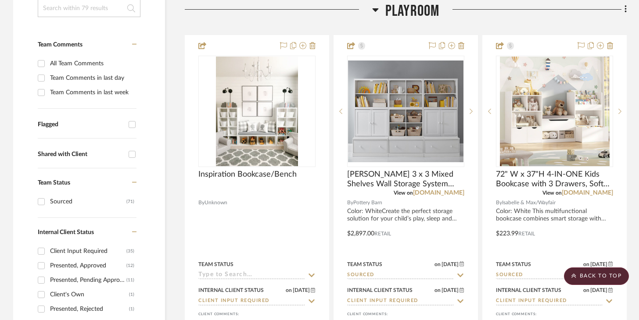
scroll to position [101, 0]
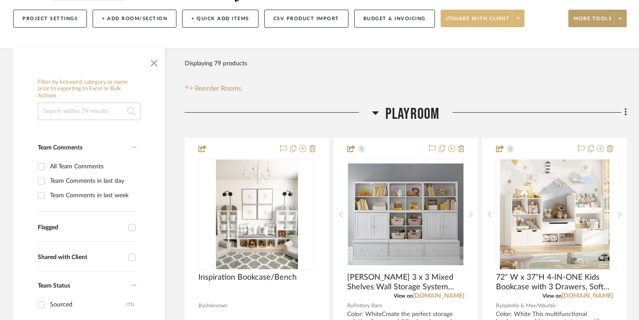
click at [522, 19] on span at bounding box center [517, 18] width 12 height 13
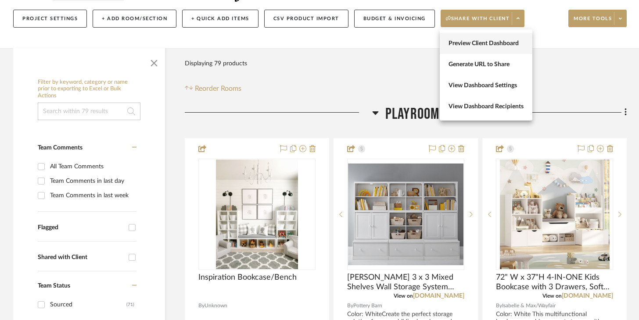
click at [495, 46] on span "Preview Client Dashboard" at bounding box center [485, 42] width 75 height 7
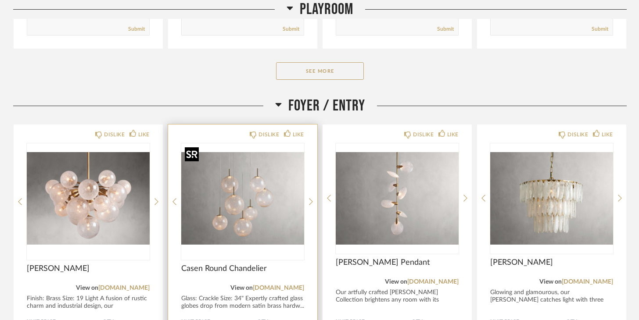
scroll to position [161, 0]
